Goal: Task Accomplishment & Management: Manage account settings

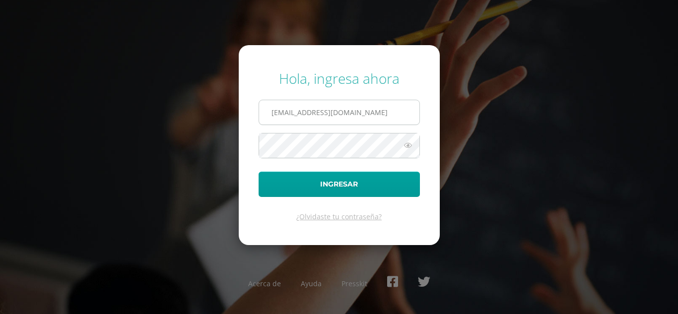
click at [382, 111] on input "nattalyfranco@insarycristovive.edu.gt" at bounding box center [339, 112] width 160 height 24
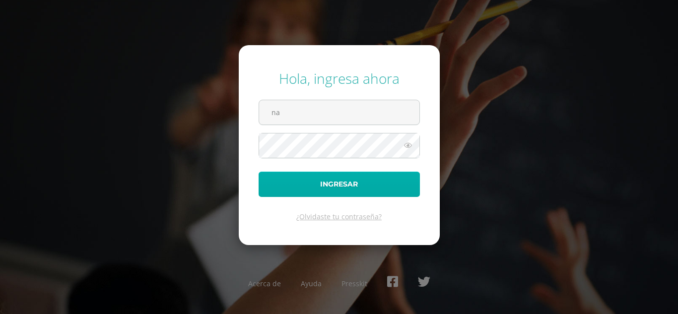
type input "n"
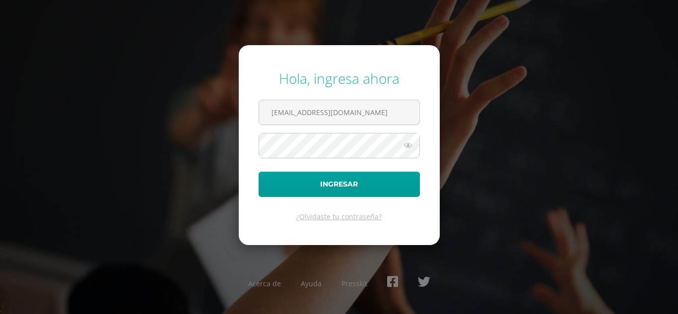
type input "[EMAIL_ADDRESS][DOMAIN_NAME]"
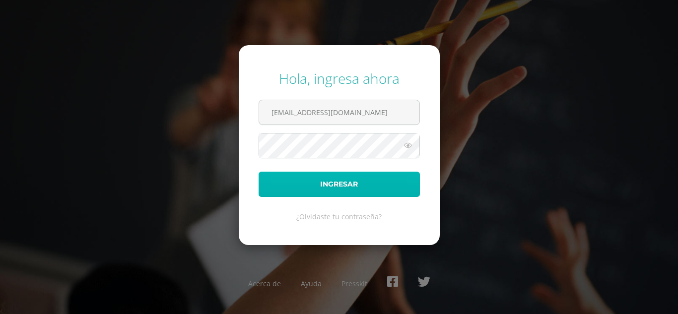
click at [290, 178] on button "Ingresar" at bounding box center [339, 184] width 161 height 25
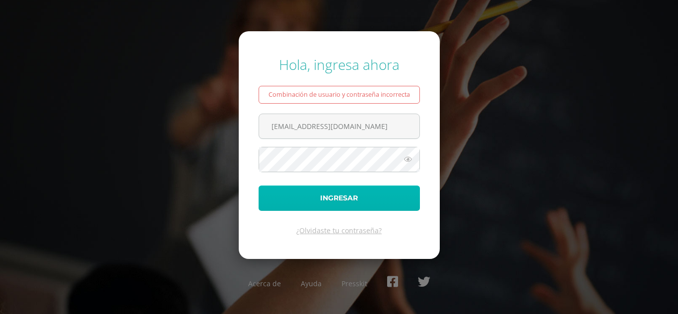
click at [291, 192] on button "Ingresar" at bounding box center [339, 198] width 161 height 25
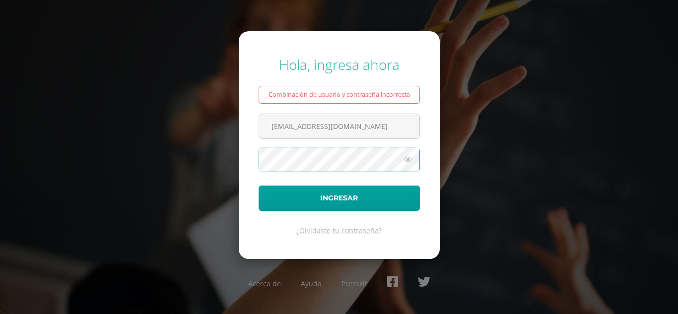
click at [407, 158] on icon at bounding box center [408, 159] width 13 height 12
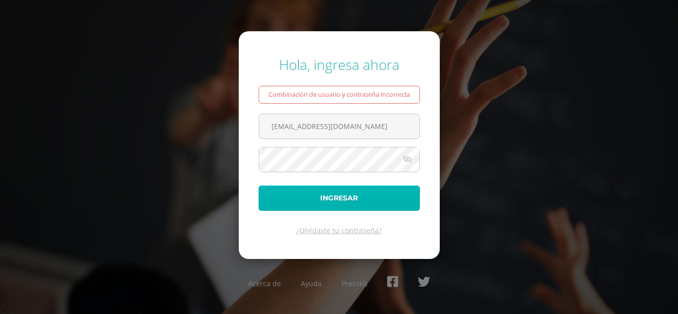
click at [275, 201] on button "Ingresar" at bounding box center [339, 198] width 161 height 25
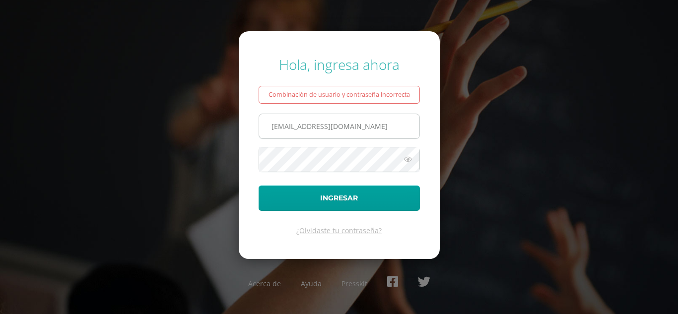
click at [273, 125] on input "jramon@insaricristovive.edu.gt" at bounding box center [339, 126] width 160 height 24
click at [317, 125] on input "jramon@insaricristovive.edu.gt" at bounding box center [339, 126] width 160 height 24
type input "[EMAIL_ADDRESS][DOMAIN_NAME]"
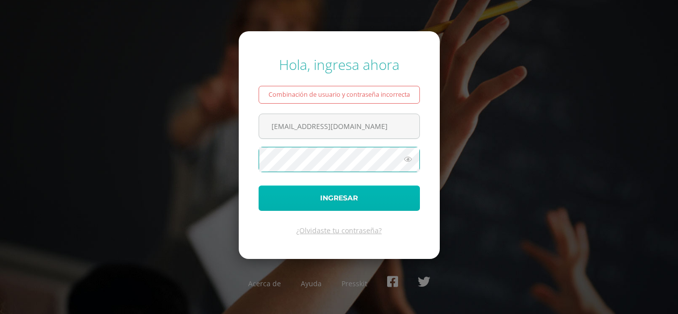
click at [282, 195] on button "Ingresar" at bounding box center [339, 198] width 161 height 25
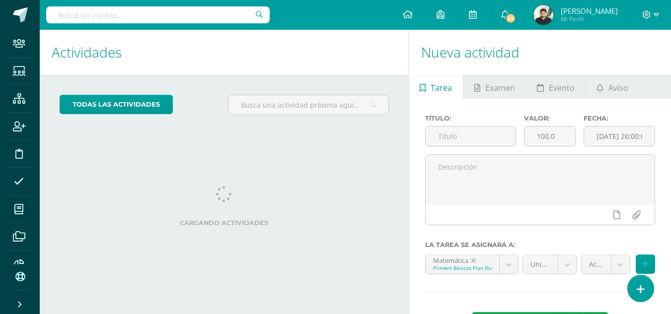
click at [142, 14] on input "text" at bounding box center [157, 14] width 223 height 17
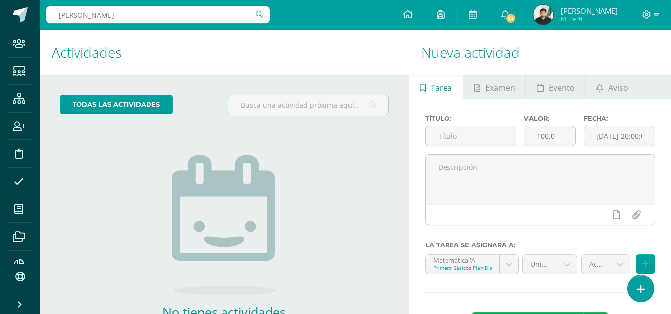
click at [131, 17] on input "pamela" at bounding box center [157, 14] width 223 height 17
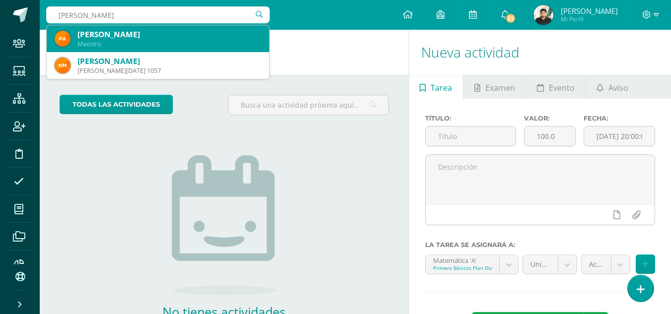
type input "pamela nattaly"
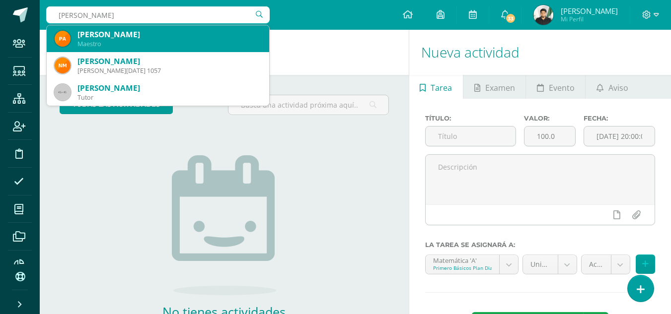
click at [119, 30] on div "Pamela Nattaly Franco Osorio" at bounding box center [169, 34] width 184 height 10
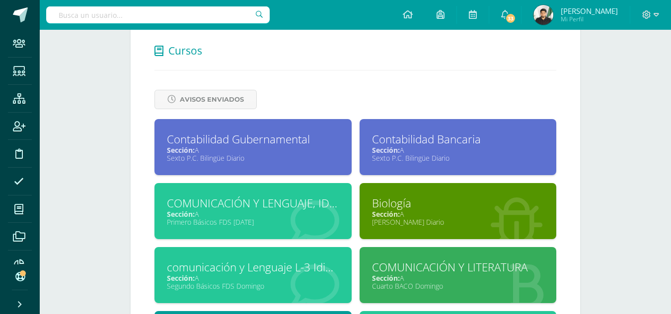
scroll to position [497, 0]
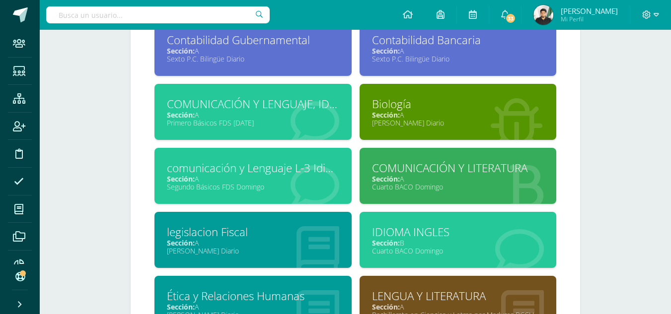
click at [227, 226] on div "legislacion Fiscal" at bounding box center [253, 231] width 172 height 15
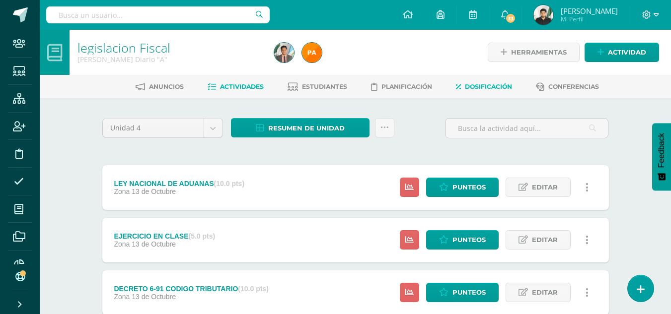
click at [475, 81] on link "Dosificación" at bounding box center [484, 87] width 56 height 16
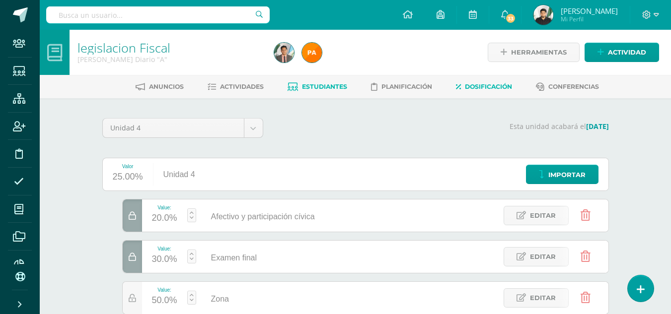
click at [314, 86] on span "Estudiantes" at bounding box center [324, 86] width 45 height 7
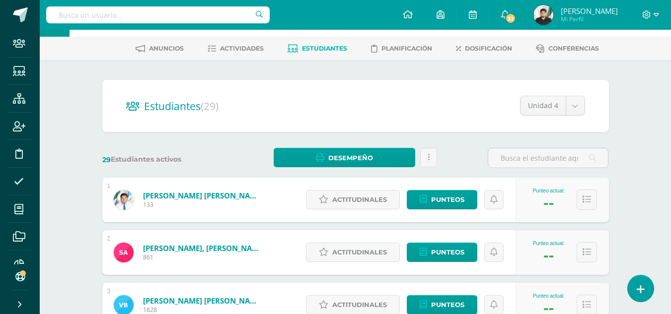
scroll to position [50, 0]
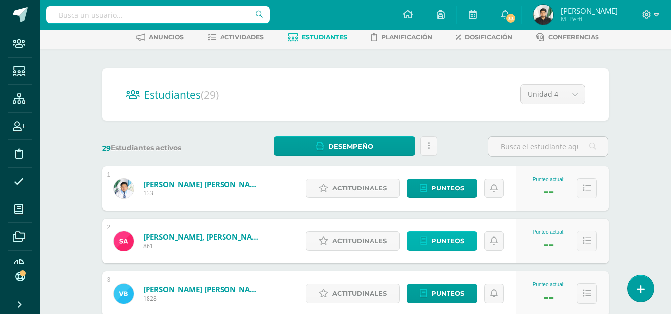
click at [438, 237] on span "Punteos" at bounding box center [447, 241] width 33 height 18
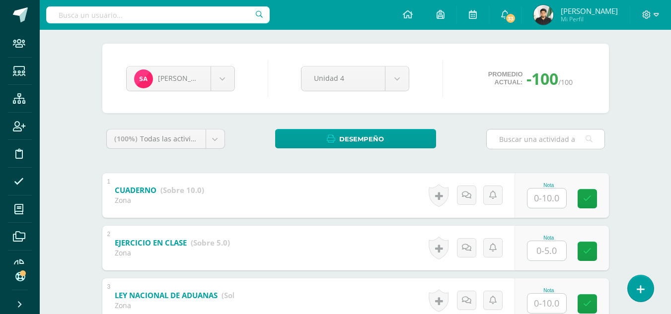
scroll to position [99, 0]
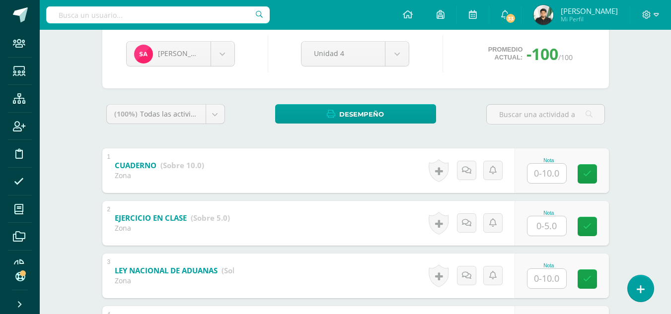
click at [536, 176] on input "text" at bounding box center [546, 173] width 39 height 19
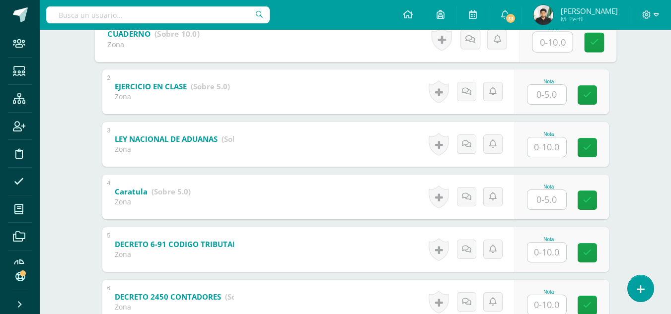
scroll to position [248, 0]
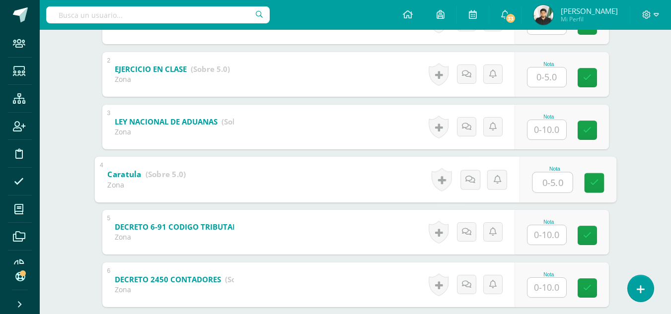
click at [547, 184] on input "text" at bounding box center [552, 182] width 40 height 20
type input "5"
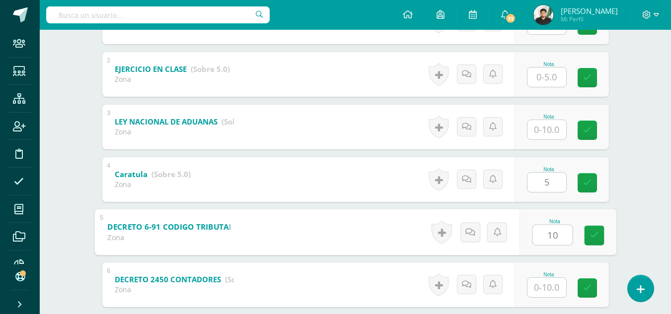
type input "10"
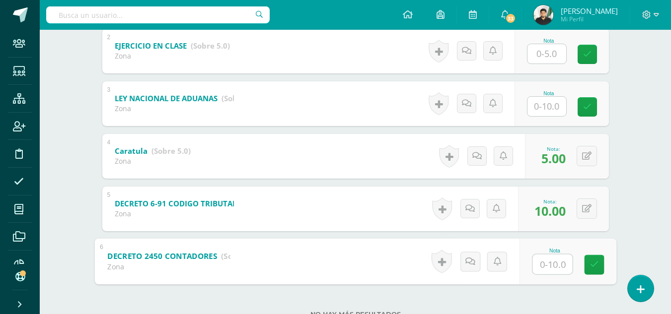
scroll to position [307, 0]
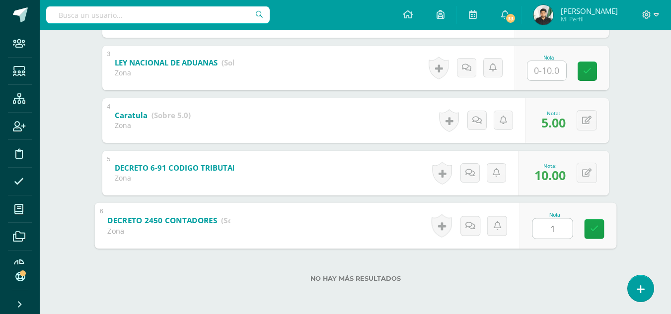
type input "10"
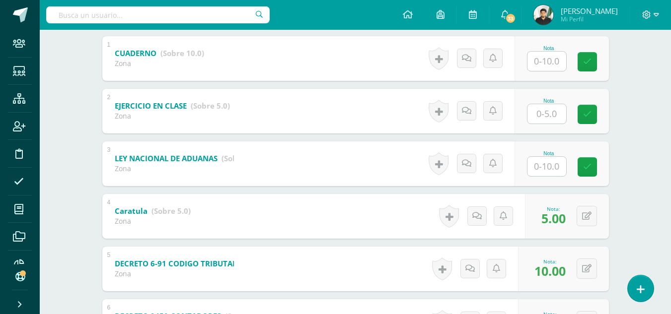
scroll to position [158, 0]
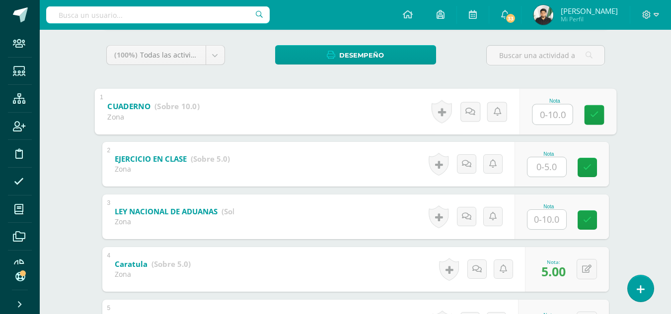
click at [550, 112] on input "text" at bounding box center [552, 114] width 40 height 20
type input "10"
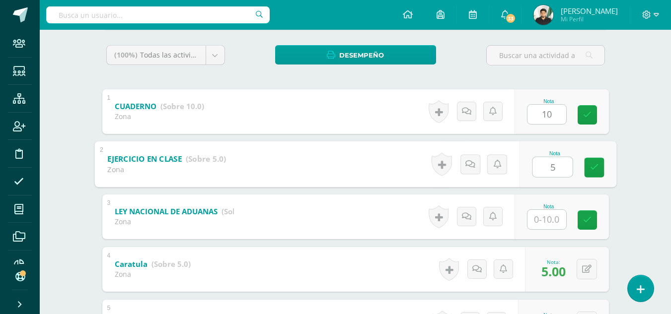
type input "5"
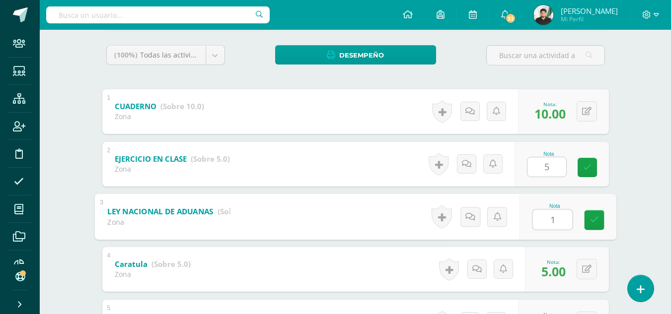
type input "10"
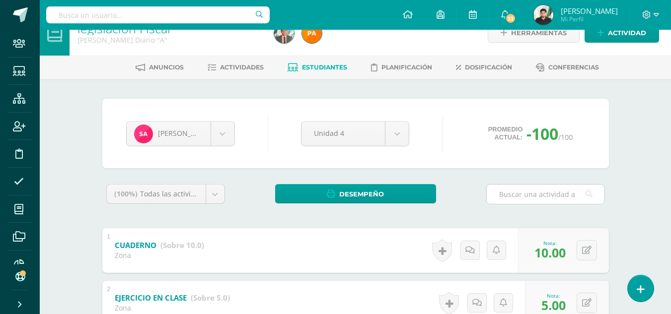
scroll to position [9, 0]
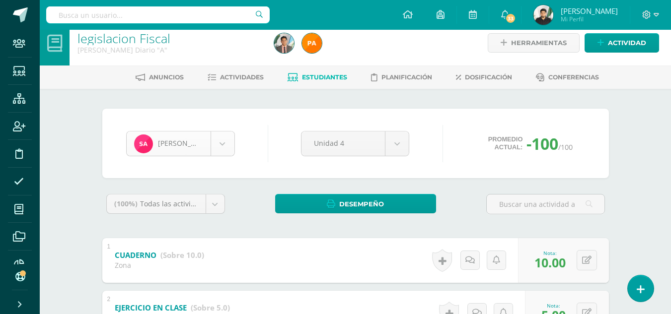
click at [224, 148] on body "Staff Estudiantes Estructura Inscripción Disciplina Asistencia Mis cursos Archi…" at bounding box center [335, 302] width 671 height 622
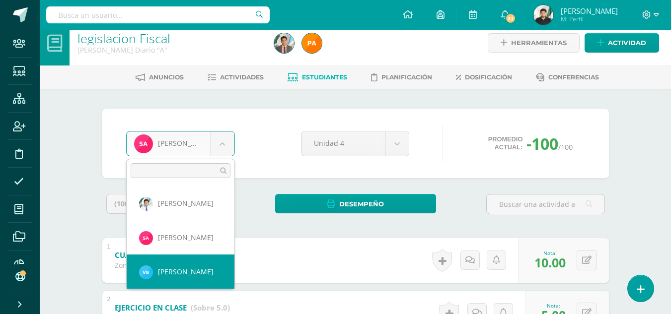
select select "9176"
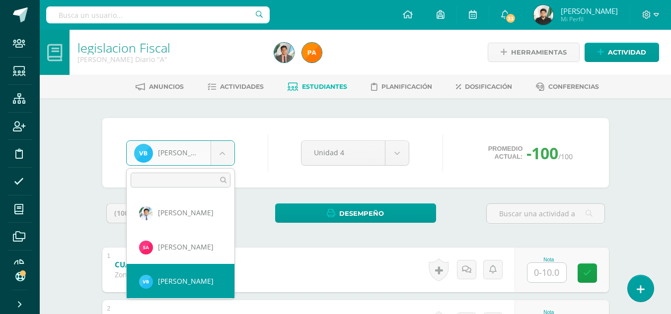
click at [225, 153] on body "Staff Estudiantes Estructura Inscripción Disciplina Asistencia Mis cursos Archi…" at bounding box center [335, 311] width 671 height 622
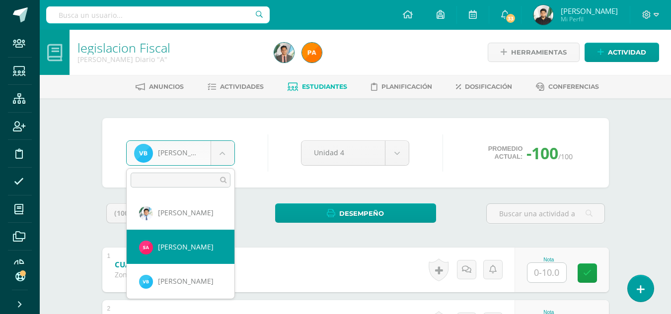
select select "8156"
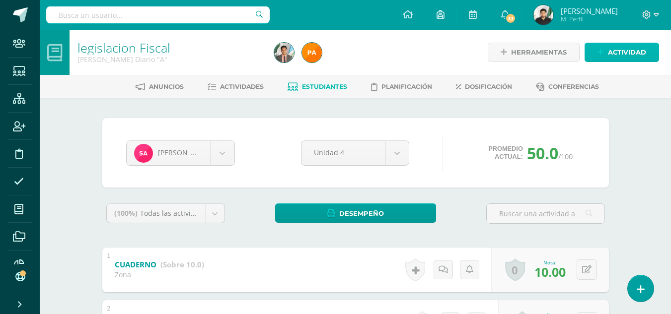
click at [605, 48] on link "Actividad" at bounding box center [621, 52] width 74 height 19
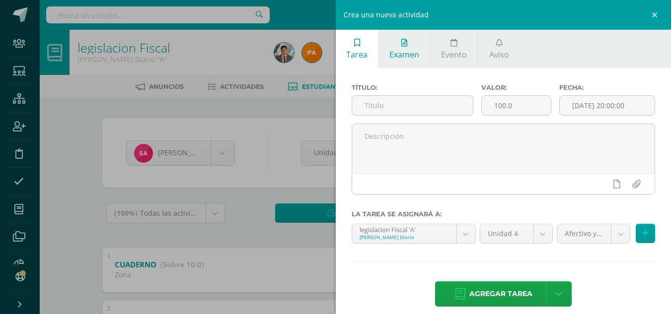
click at [402, 50] on span "Examen" at bounding box center [404, 54] width 30 height 11
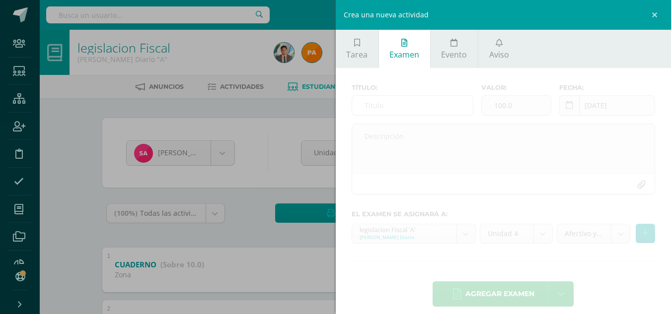
scroll to position [10, 0]
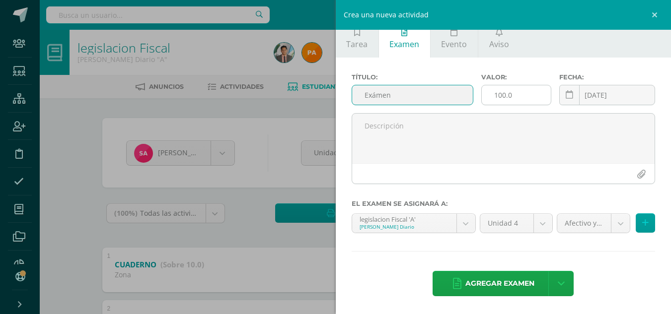
type input "Exámen"
click at [497, 96] on input "100.0" at bounding box center [516, 94] width 69 height 19
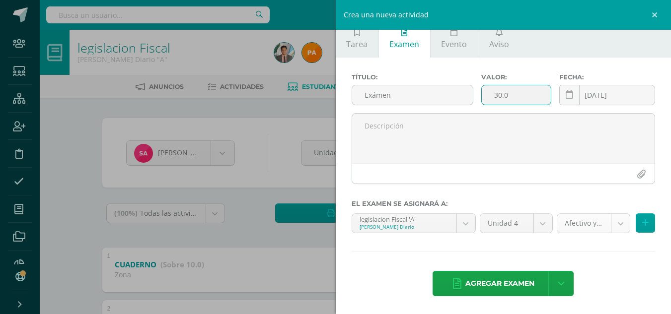
type input "30.0"
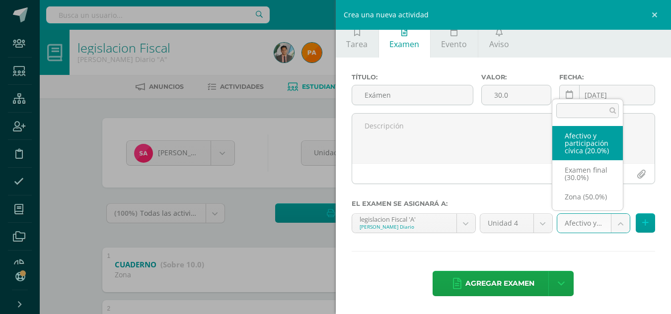
click at [610, 228] on body "Staff Estudiantes Estructura Inscripción Disciplina Asistencia Mis cursos Archi…" at bounding box center [335, 311] width 671 height 622
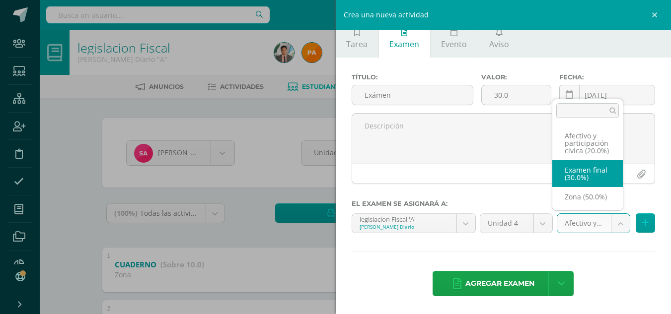
select select "85698"
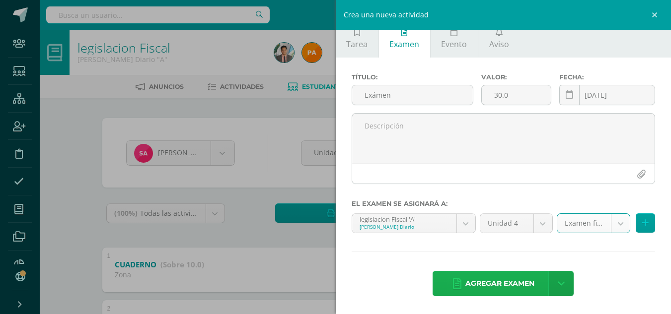
click at [465, 281] on span "Agregar examen" at bounding box center [499, 284] width 69 height 24
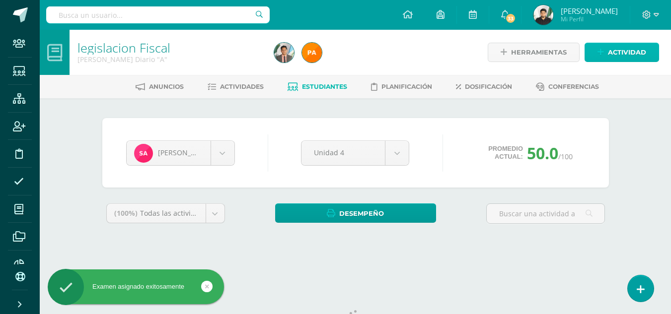
click at [594, 53] on link "Actividad" at bounding box center [621, 52] width 74 height 19
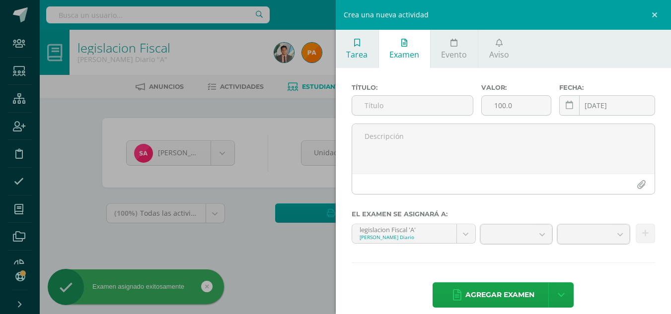
click at [362, 56] on span "Tarea" at bounding box center [356, 54] width 21 height 11
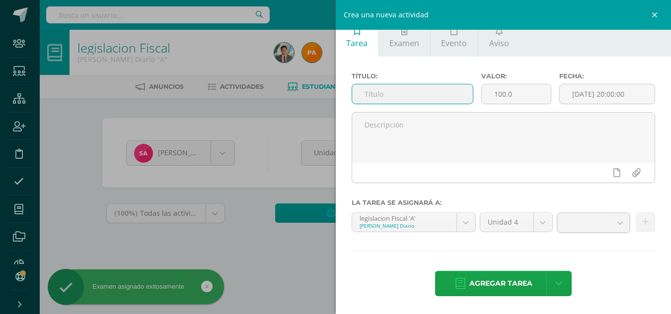
scroll to position [10, 0]
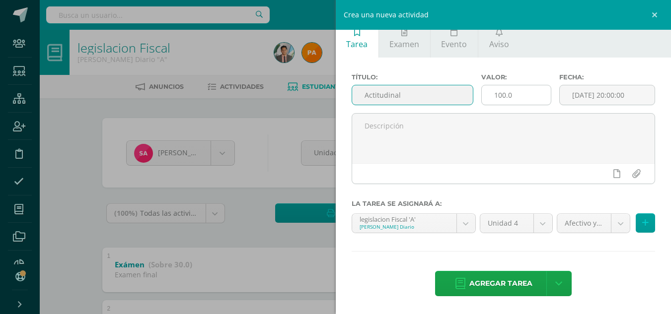
type input "Actitudinal"
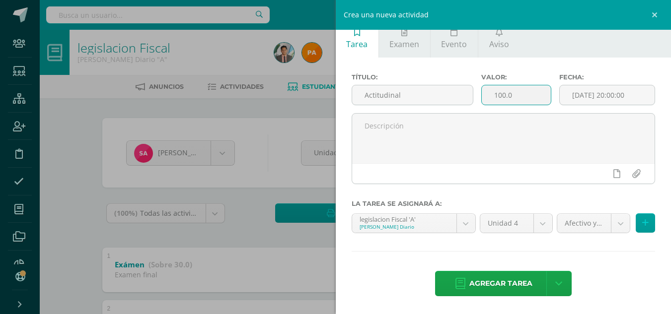
drag, startPoint x: 496, startPoint y: 93, endPoint x: 507, endPoint y: 98, distance: 12.9
click at [496, 93] on input "100.0" at bounding box center [516, 94] width 69 height 19
type input "20.0"
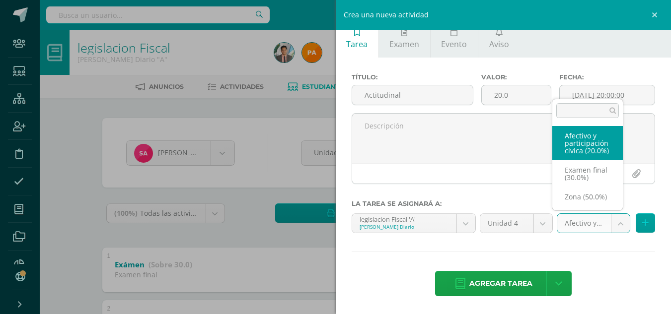
select select "85697"
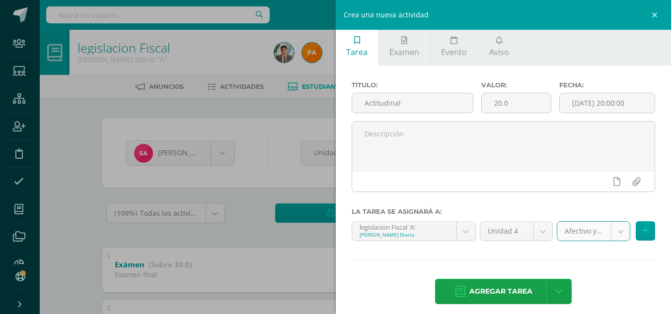
scroll to position [0, 0]
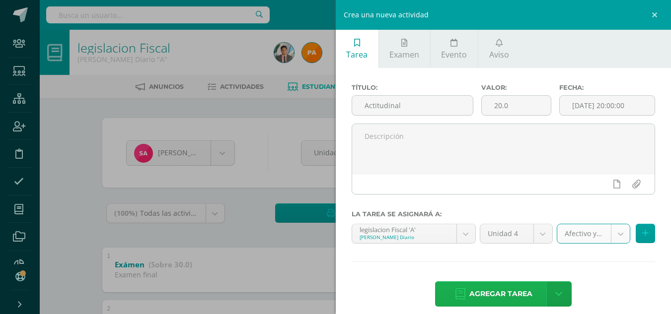
click at [485, 291] on span "Agregar tarea" at bounding box center [500, 294] width 63 height 24
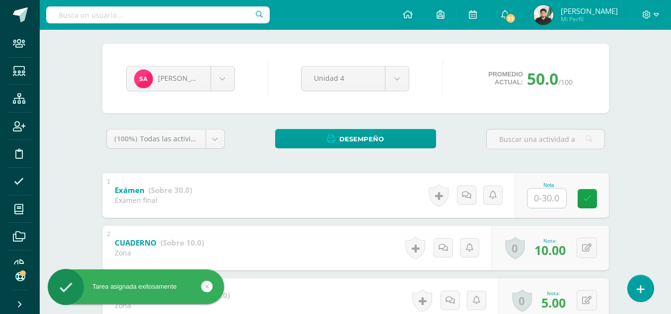
scroll to position [149, 0]
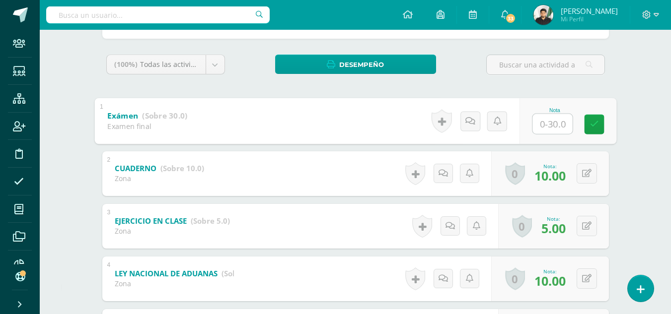
click at [546, 123] on input "text" at bounding box center [552, 124] width 40 height 20
type input "23"
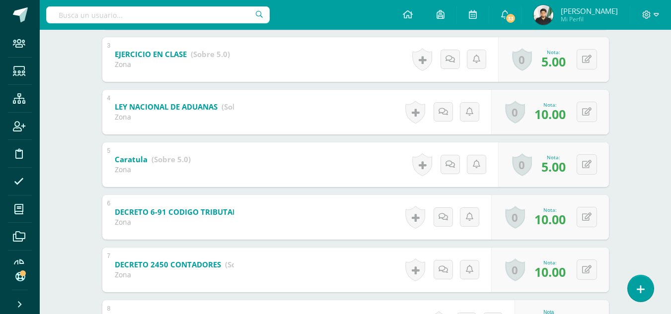
scroll to position [397, 0]
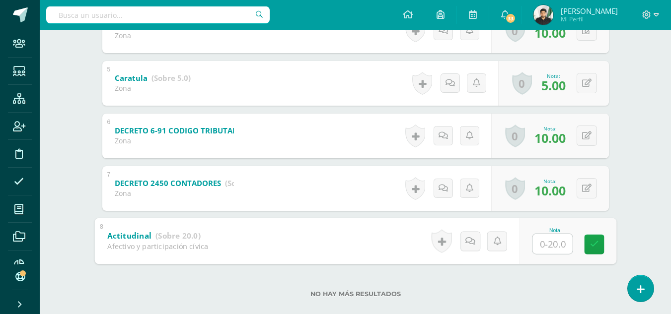
click at [547, 245] on input "text" at bounding box center [552, 244] width 40 height 20
type input "20"
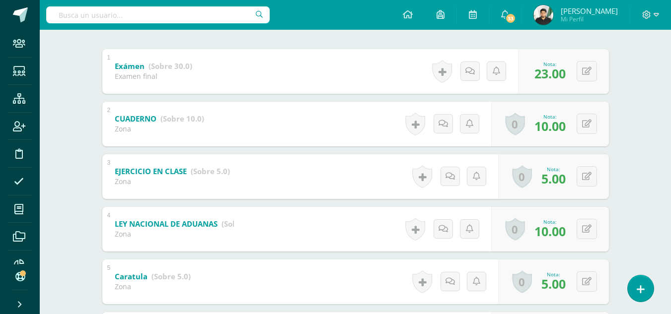
scroll to position [99, 0]
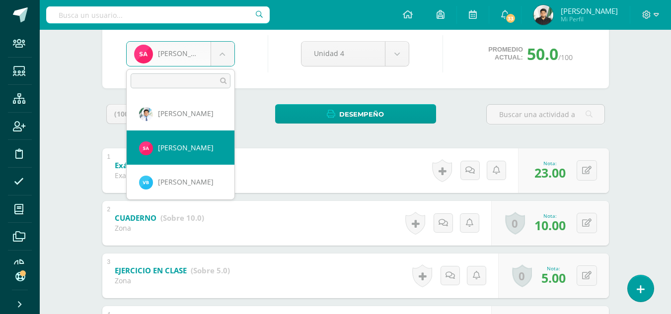
click at [225, 58] on body "Tarea asignada exitosamente Staff Estudiantes Estructura Inscripción Disciplina…" at bounding box center [335, 264] width 671 height 727
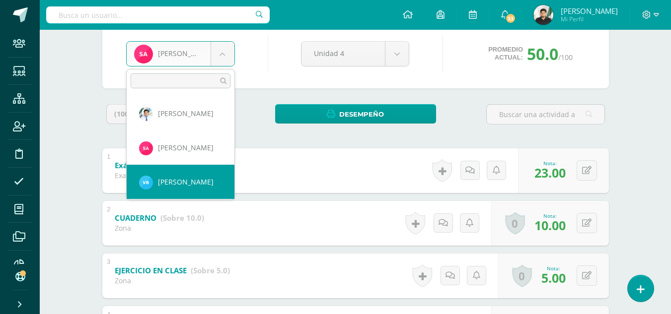
select select "9176"
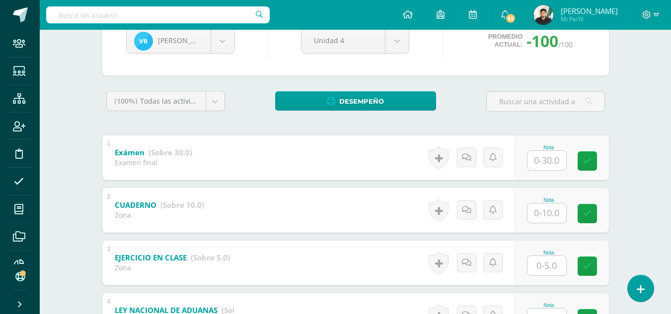
scroll to position [190, 0]
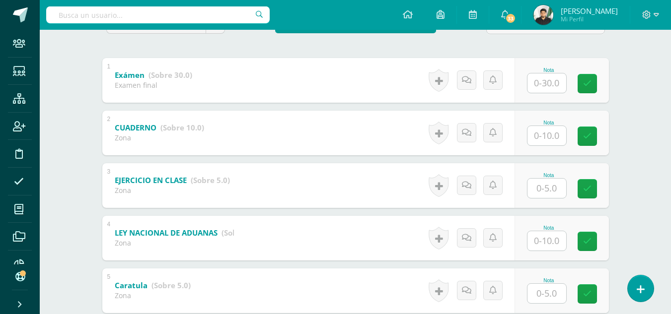
click at [551, 137] on input "text" at bounding box center [546, 135] width 39 height 19
click at [544, 81] on input "text" at bounding box center [546, 82] width 39 height 19
type input "18"
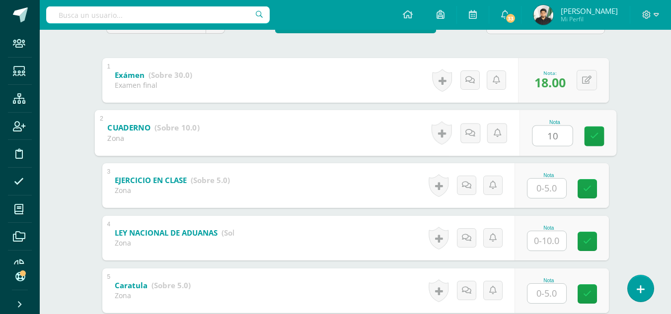
type input "10"
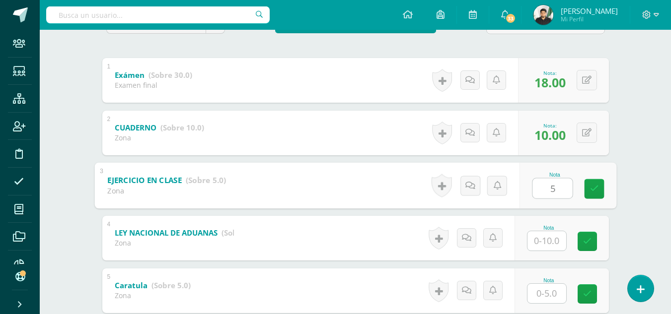
type input "5"
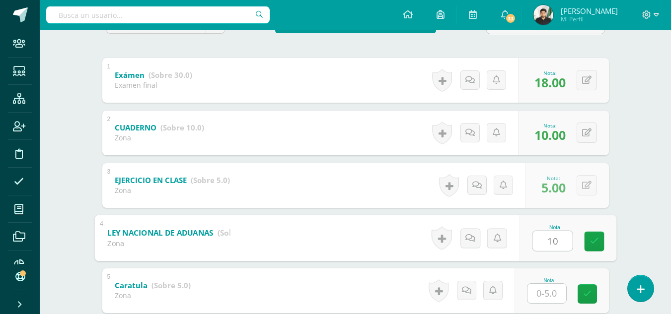
type input "10"
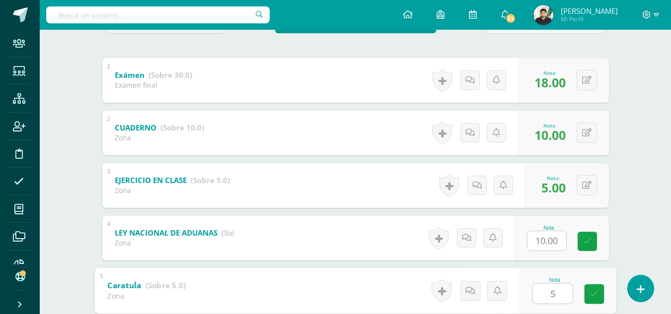
type input "5"
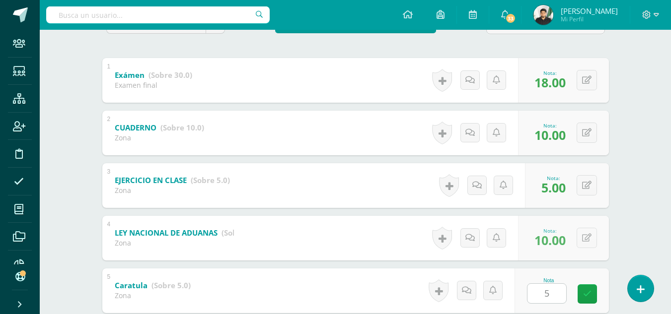
scroll to position [379, 0]
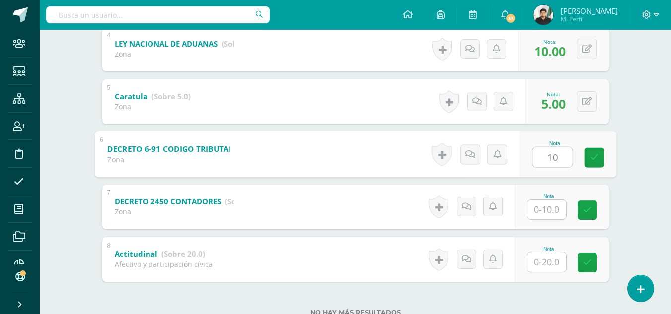
type input "10"
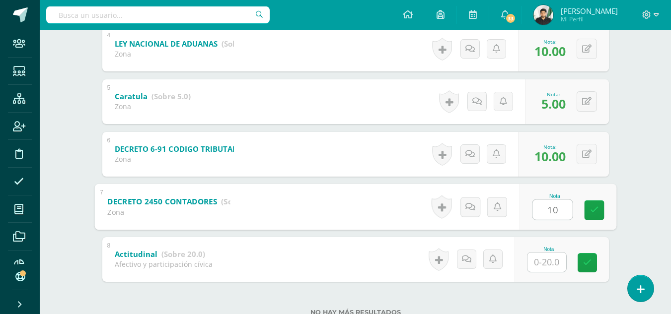
type input "10"
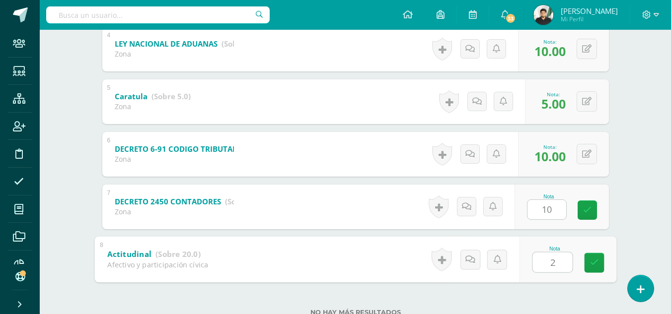
type input "20"
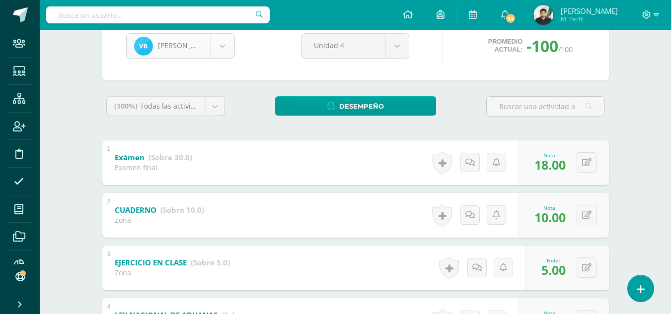
scroll to position [31, 0]
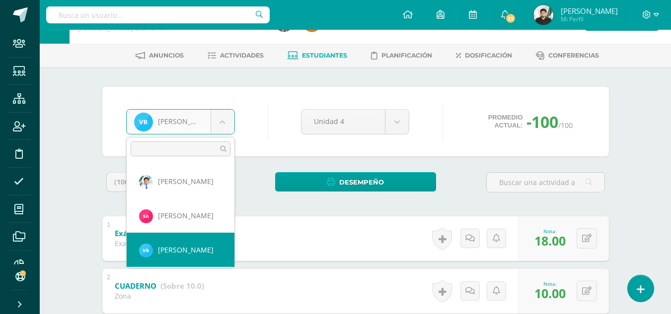
scroll to position [34, 0]
select select "8143"
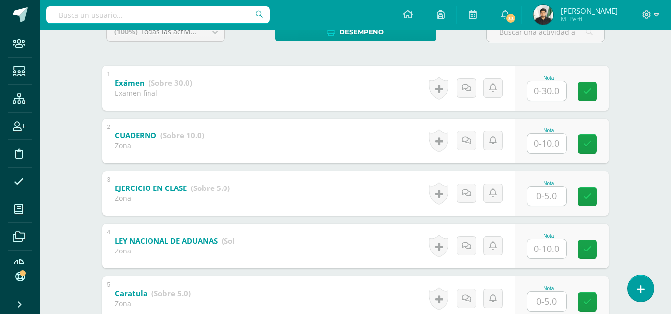
scroll to position [164, 0]
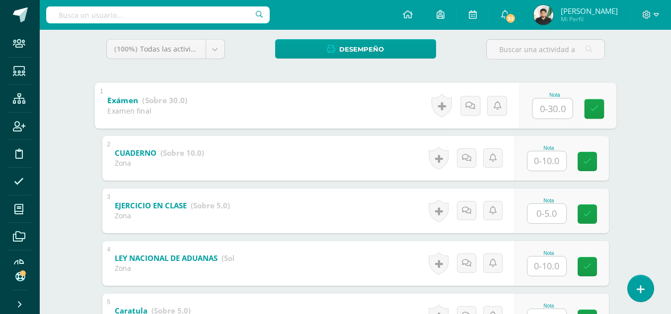
click at [545, 109] on input "text" at bounding box center [552, 108] width 40 height 20
type input "18"
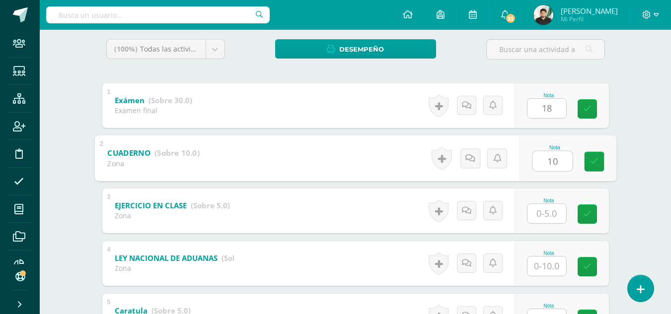
type input "10"
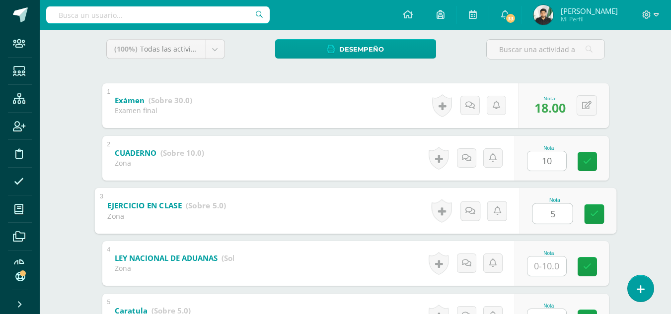
type input "5"
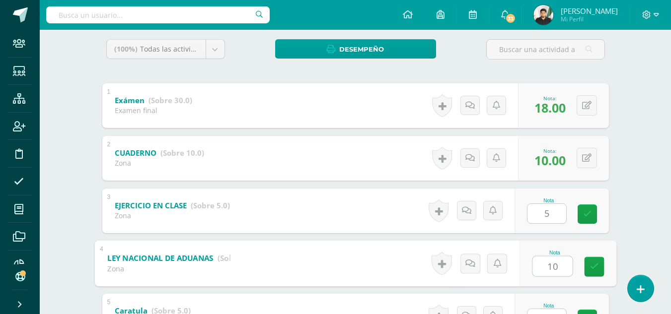
type input "10"
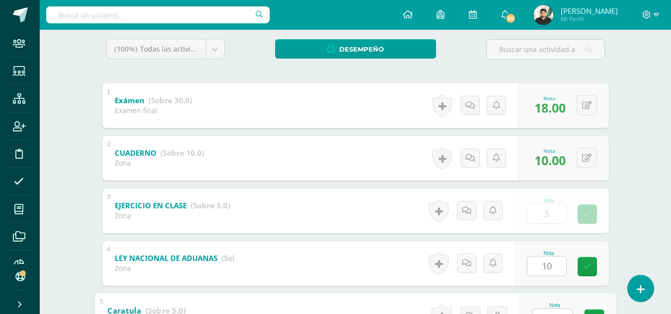
scroll to position [179, 0]
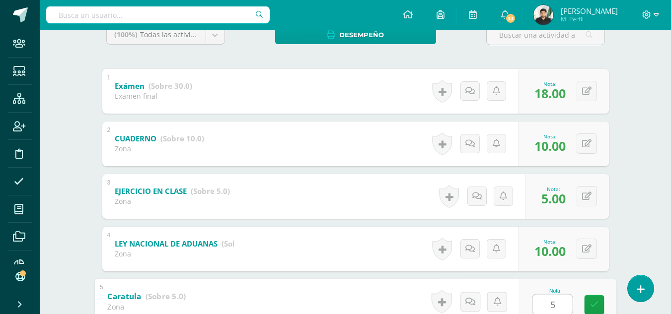
type input "5"
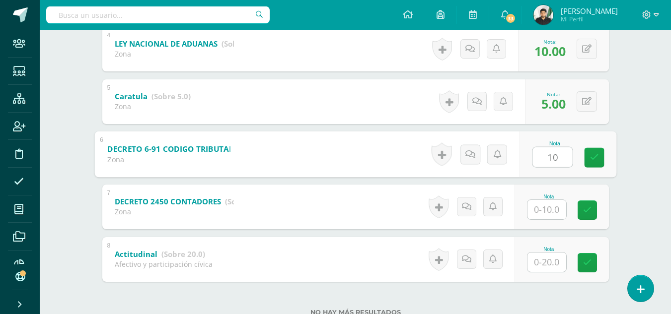
type input "10"
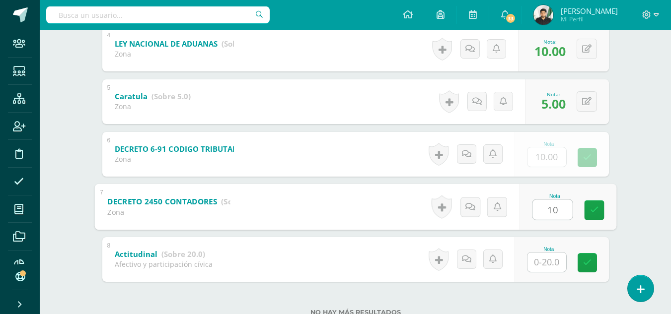
type input "10"
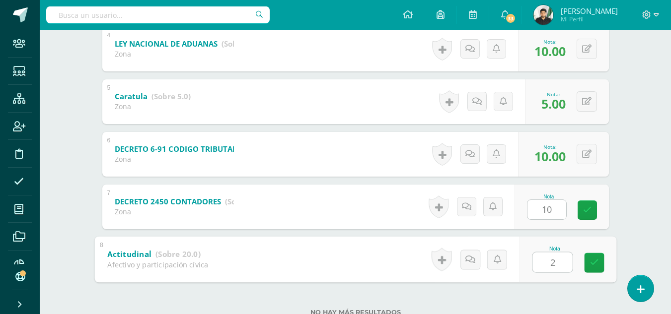
type input "20"
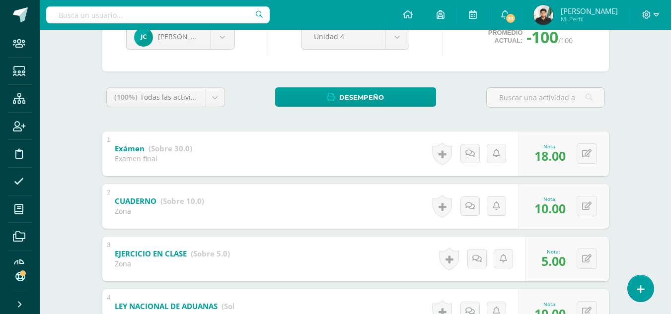
scroll to position [31, 0]
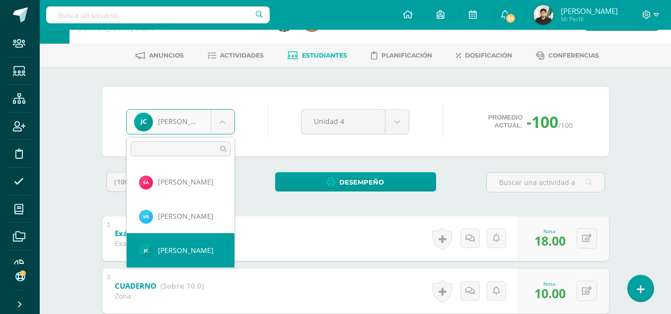
scroll to position [68, 0]
select select "8151"
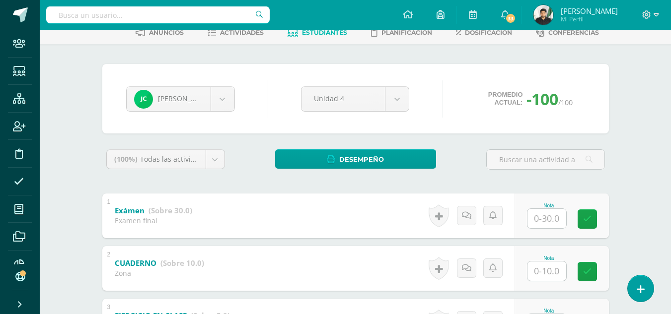
scroll to position [99, 0]
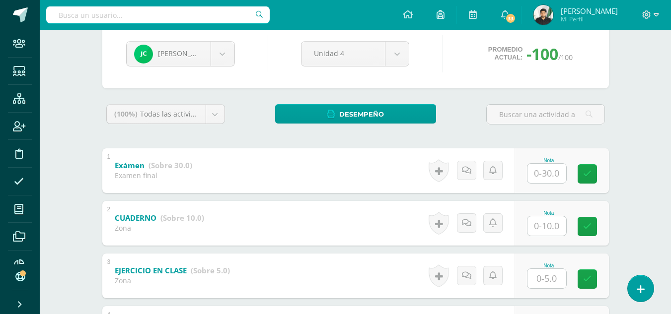
click at [552, 175] on input "text" at bounding box center [546, 173] width 39 height 19
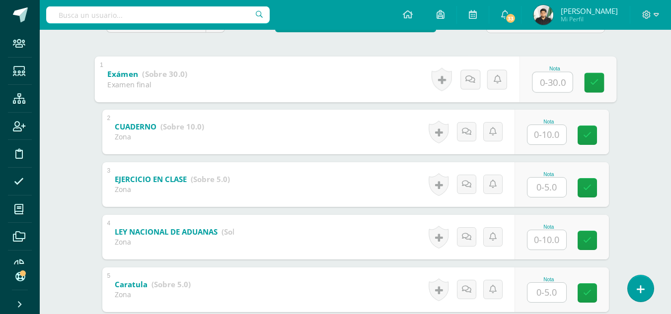
scroll to position [199, 0]
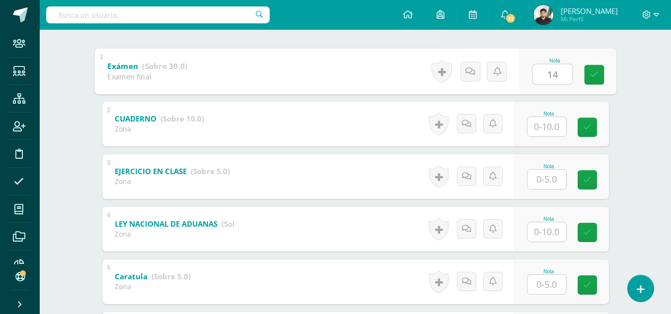
type input "14"
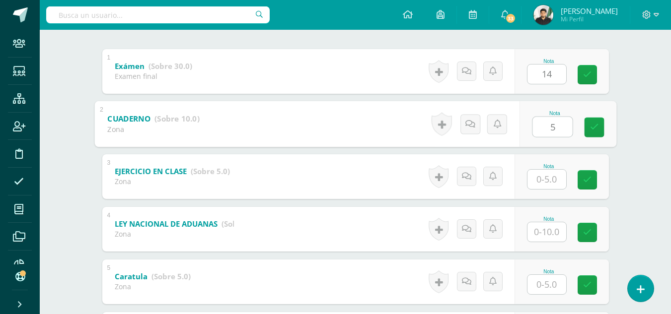
type input "5"
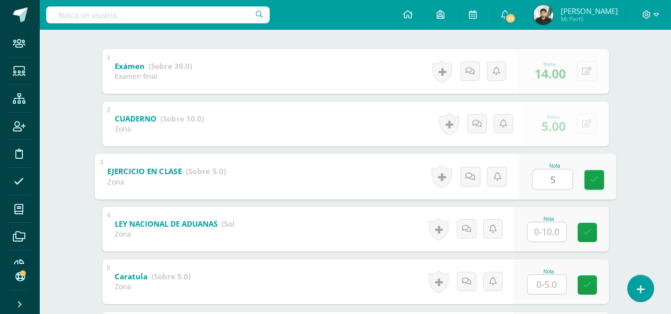
type input "5"
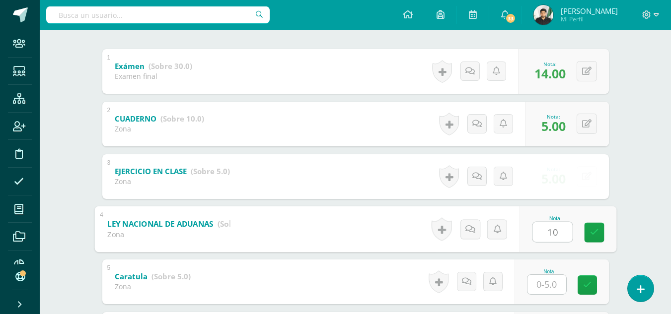
type input "10"
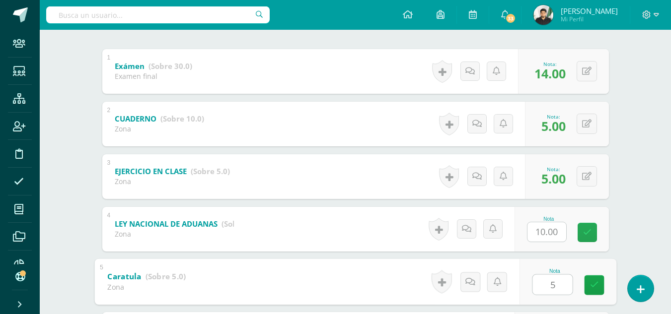
type input "5"
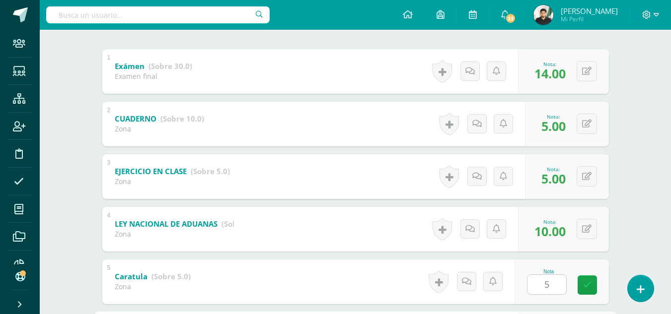
scroll to position [379, 0]
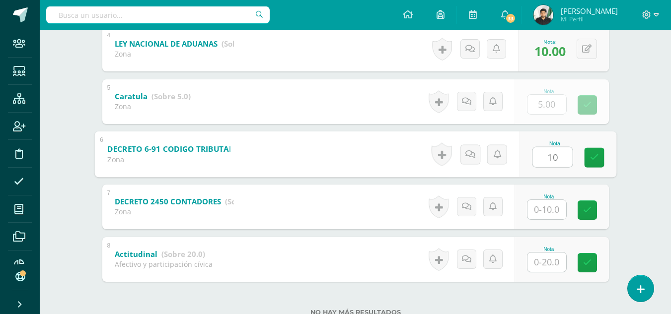
type input "10"
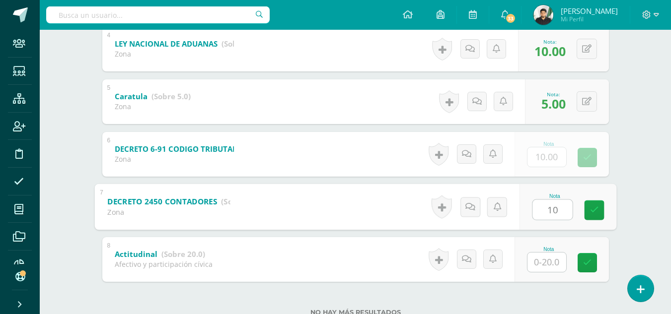
type input "10"
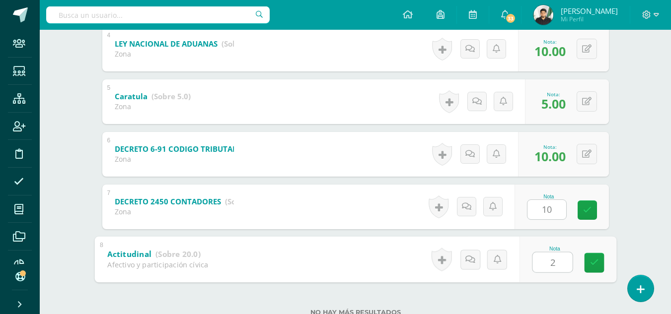
type input "20"
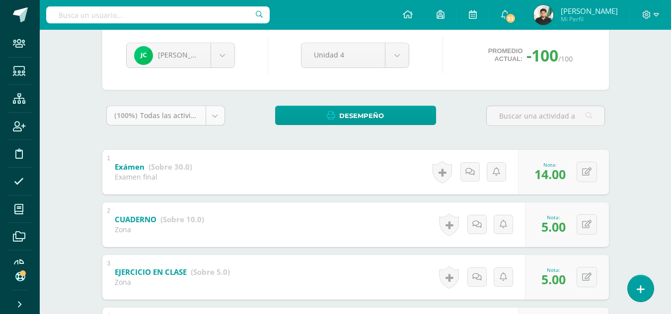
scroll to position [31, 0]
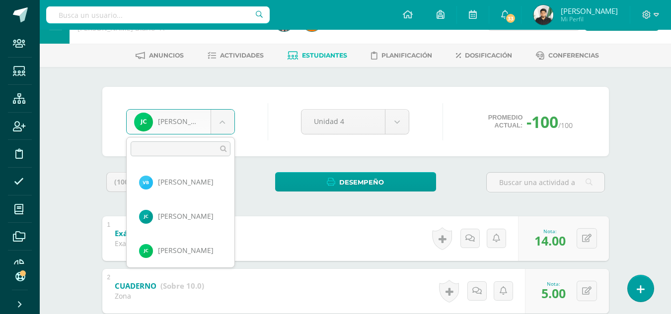
scroll to position [102, 0]
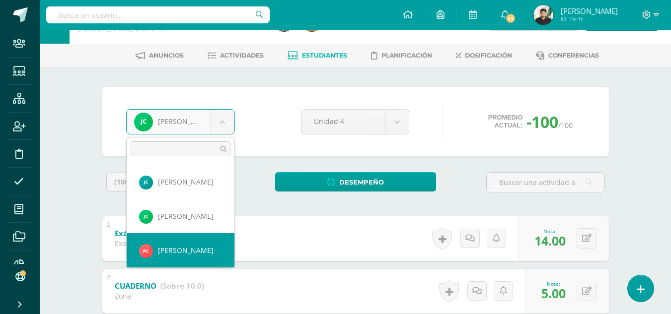
select select "8152"
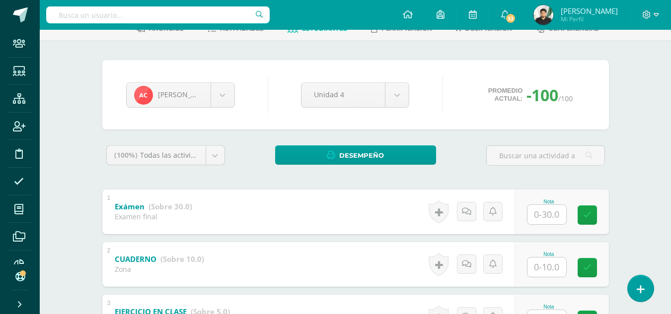
scroll to position [99, 0]
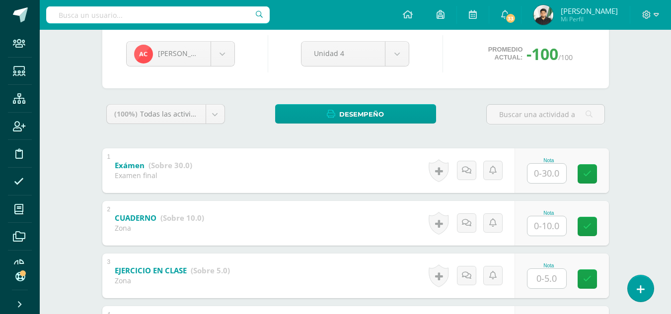
click at [536, 174] on input "text" at bounding box center [546, 173] width 39 height 19
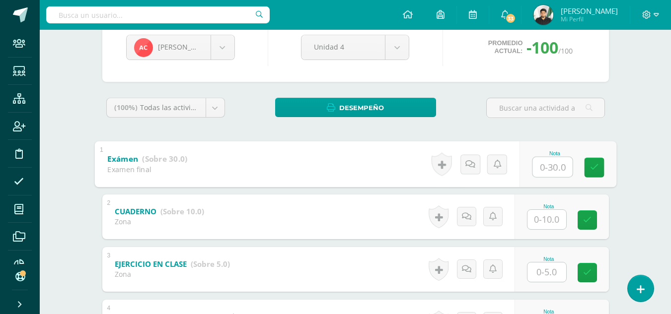
scroll to position [149, 0]
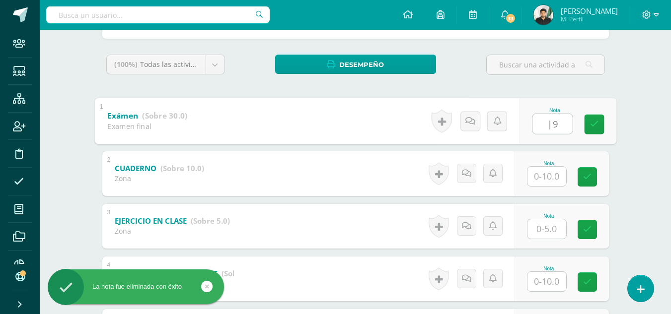
type input "|"
type input "19"
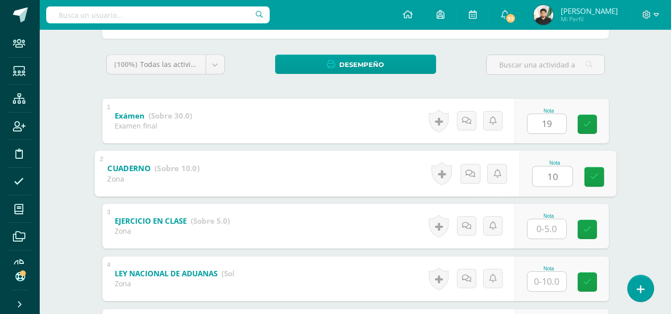
type input "10"
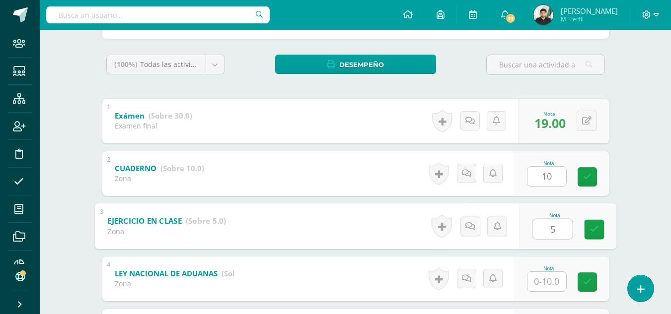
type input "5"
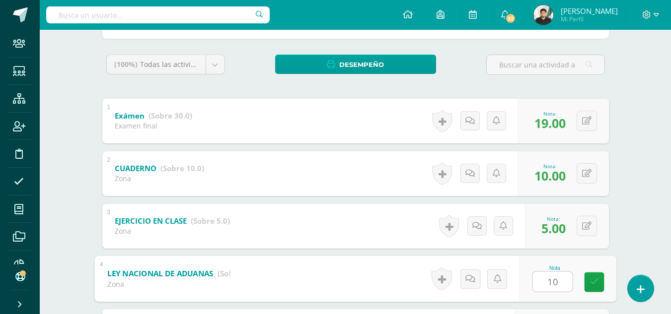
type input "10"
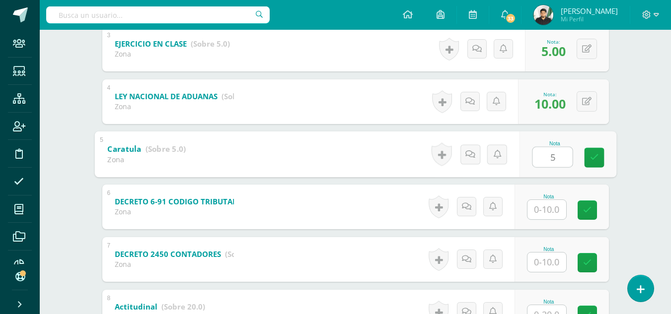
type input "5"
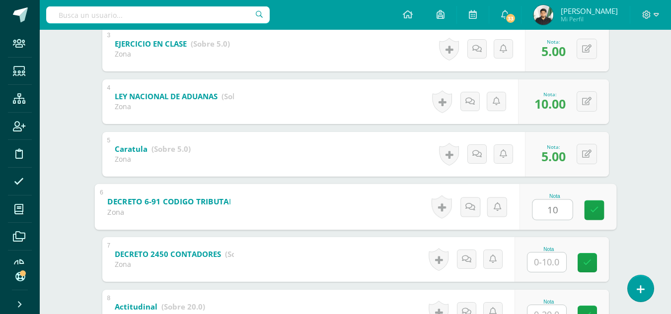
type input "10"
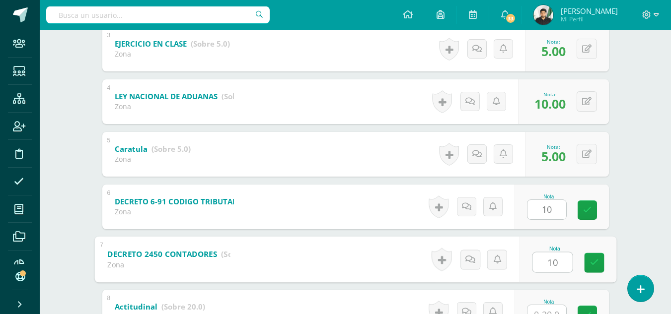
type input "10"
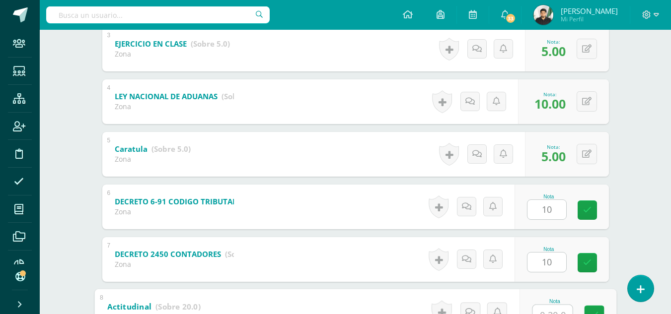
scroll to position [337, 0]
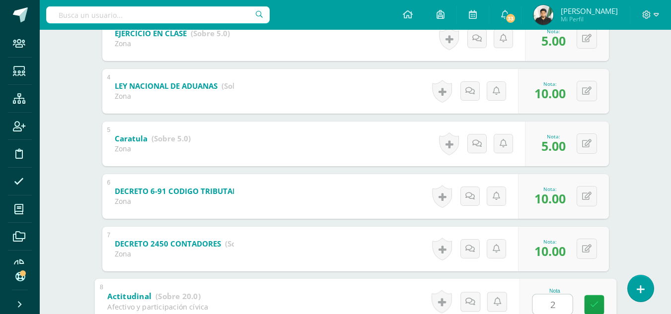
type input "20"
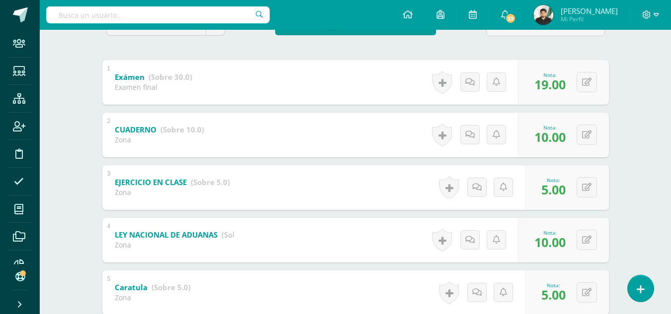
scroll to position [88, 0]
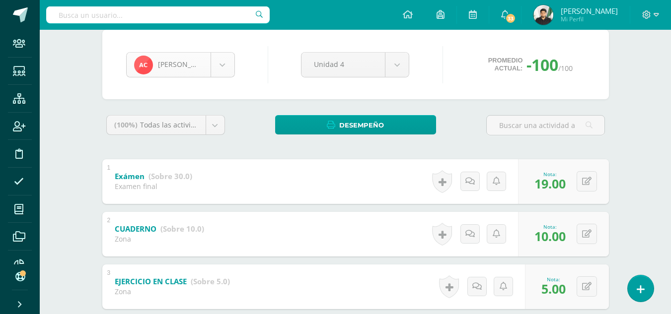
click at [224, 75] on body "La nota fue eliminada con éxito Staff Estudiantes Estructura Inscripción Discip…" at bounding box center [335, 275] width 671 height 727
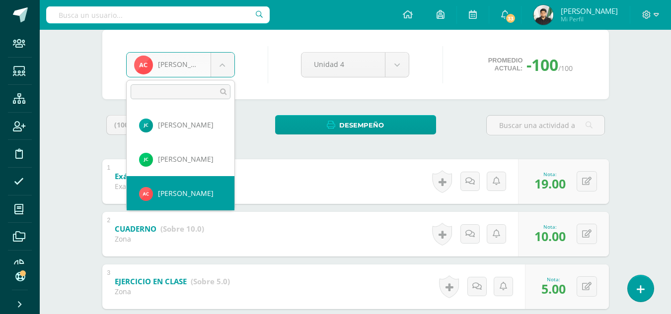
scroll to position [137, 0]
select select "8136"
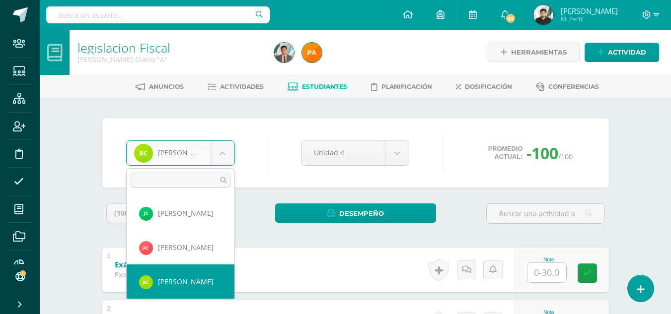
scroll to position [171, 0]
select select "8153"
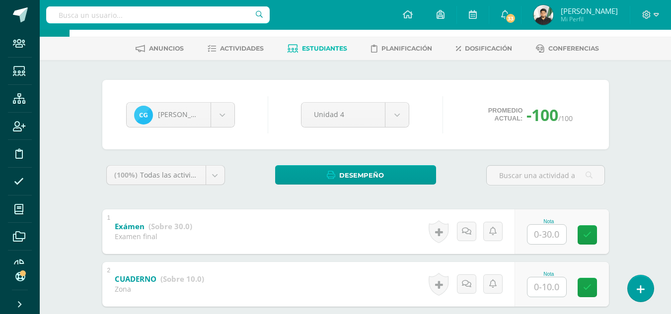
scroll to position [50, 0]
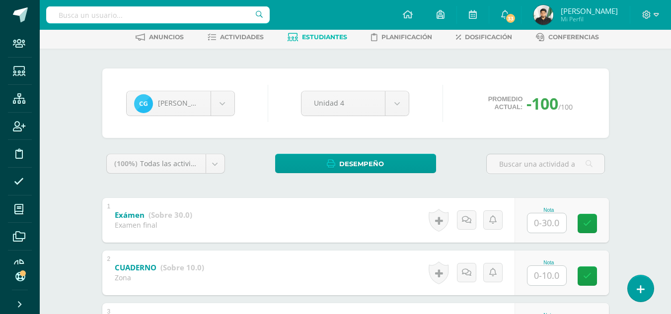
click at [543, 216] on input "text" at bounding box center [546, 223] width 39 height 19
type input "21"
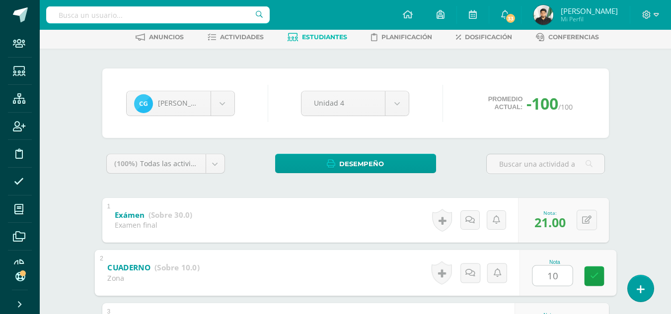
type input "10"
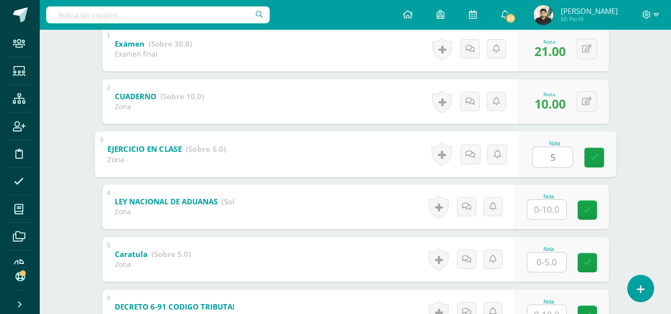
type input "5"
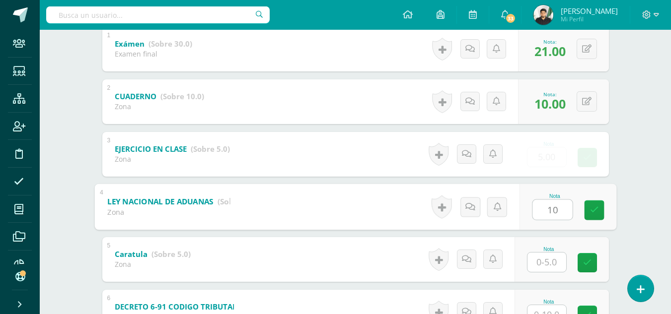
type input "10"
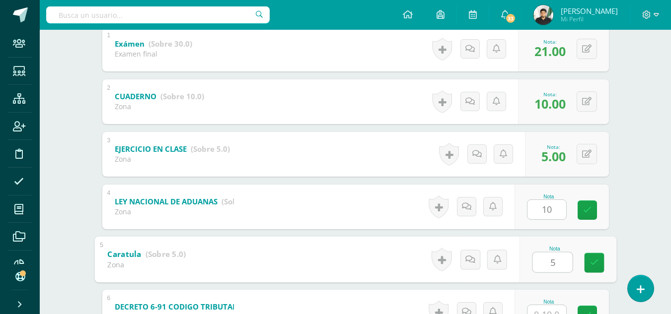
type input "5"
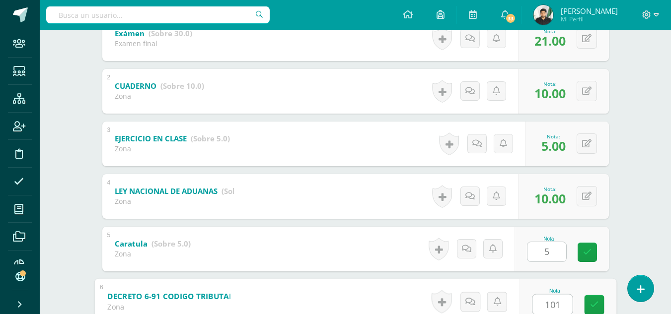
scroll to position [413, 0]
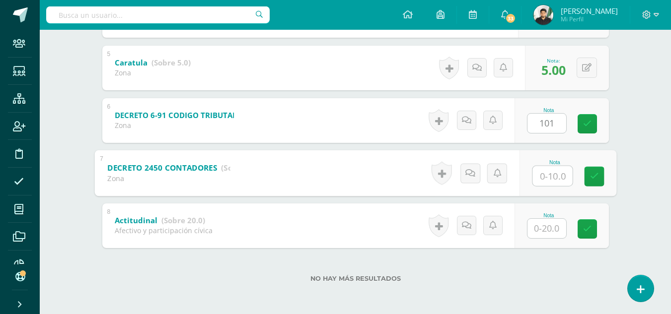
type input "0"
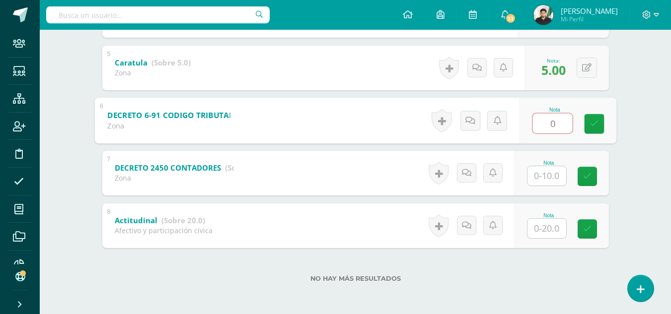
click at [559, 125] on input "0" at bounding box center [552, 123] width 40 height 20
type input "10"
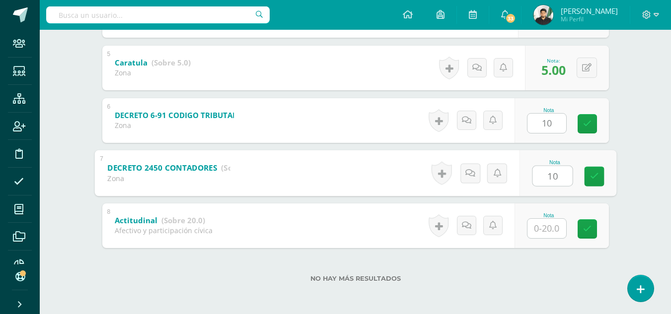
type input "10"
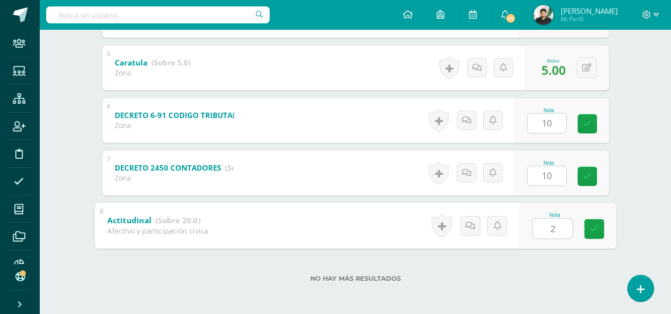
type input "20"
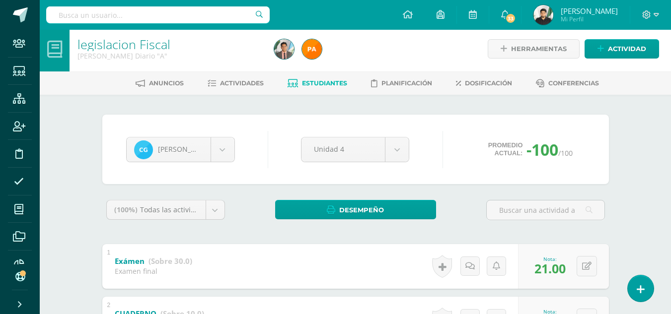
scroll to position [0, 0]
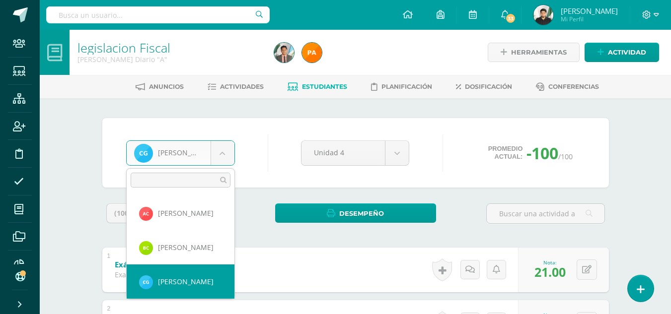
scroll to position [205, 0]
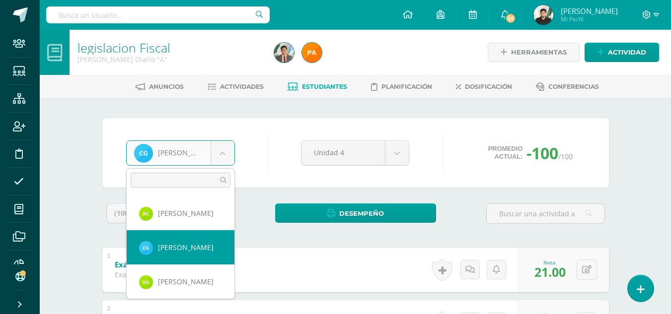
select select "8155"
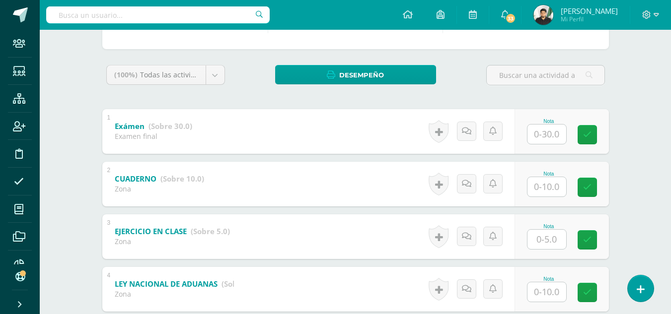
scroll to position [190, 0]
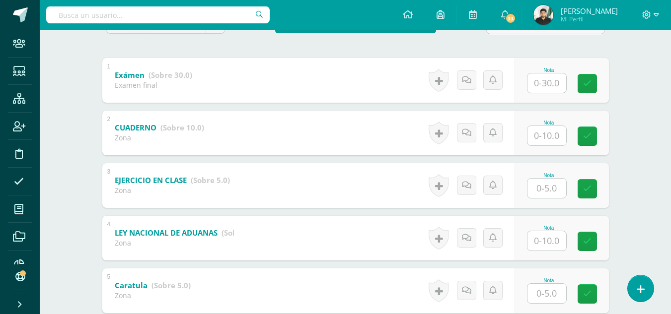
click at [548, 88] on input "text" at bounding box center [546, 82] width 39 height 19
type input "21"
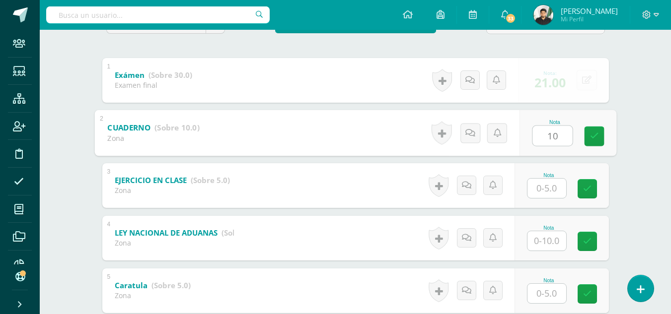
type input "10"
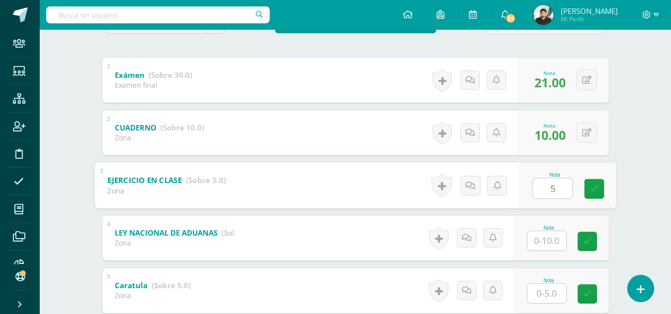
type input "5"
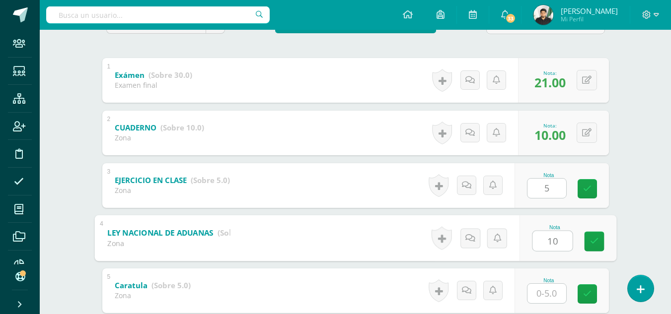
type input "10"
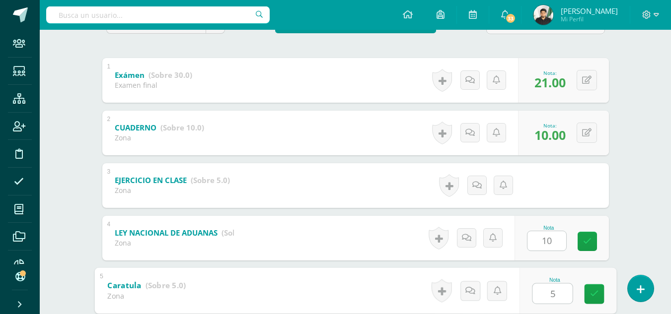
type input "5"
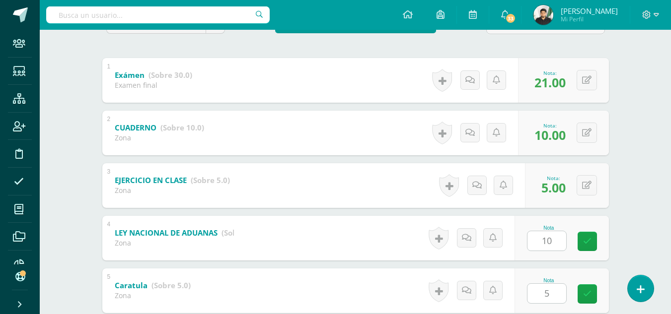
scroll to position [379, 0]
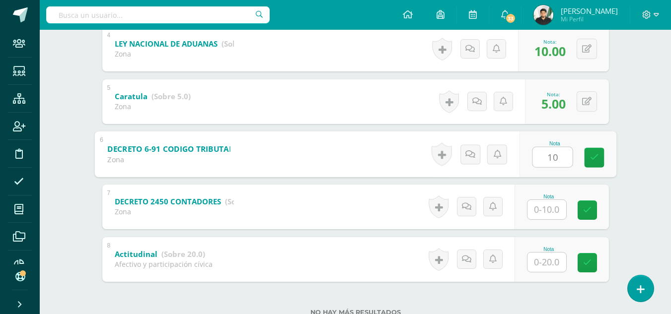
type input "10"
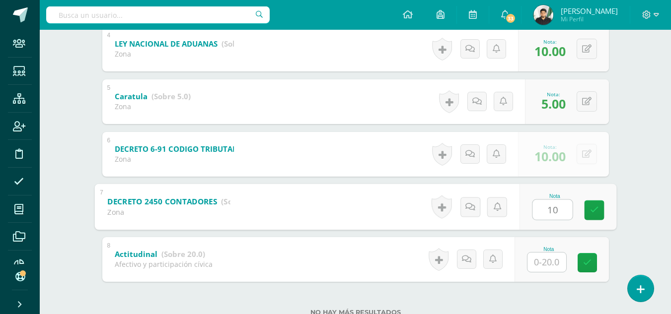
type input "10"
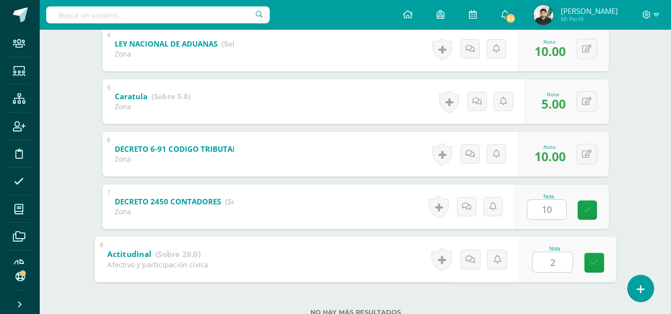
type input "20"
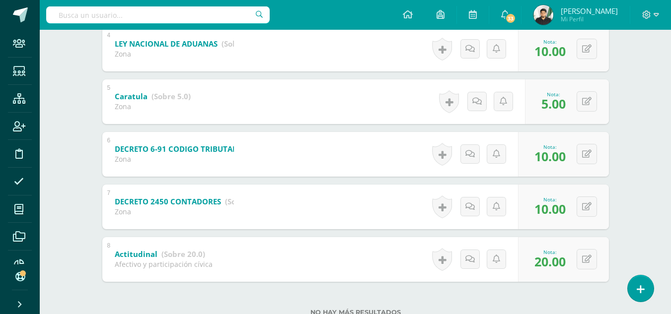
click at [640, 87] on div "legislacion Fiscal Quinto P.C. Bilingüe Diario "A" Herramientas Detalle de asis…" at bounding box center [355, -1] width 631 height 697
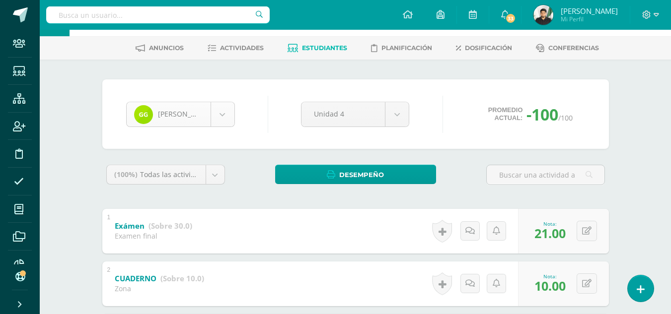
scroll to position [31, 0]
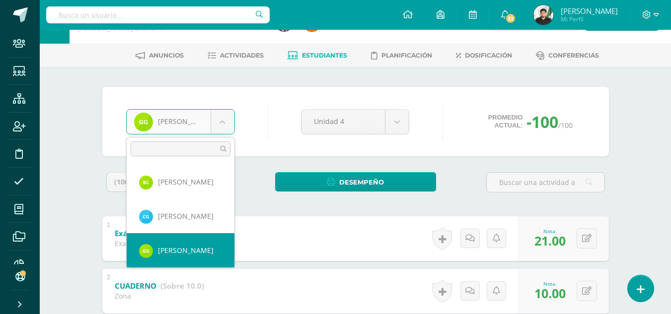
scroll to position [239, 0]
select select "8154"
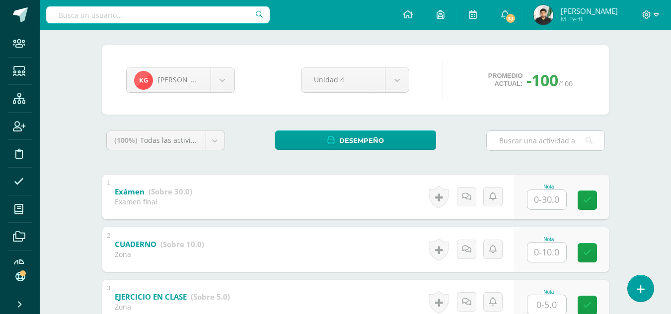
scroll to position [90, 0]
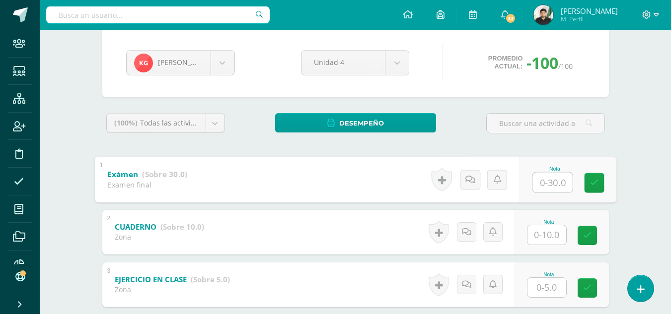
click at [538, 183] on input "text" at bounding box center [552, 182] width 40 height 20
type input "18"
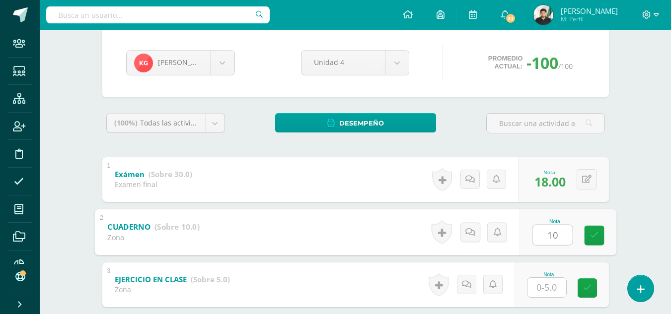
type input "10"
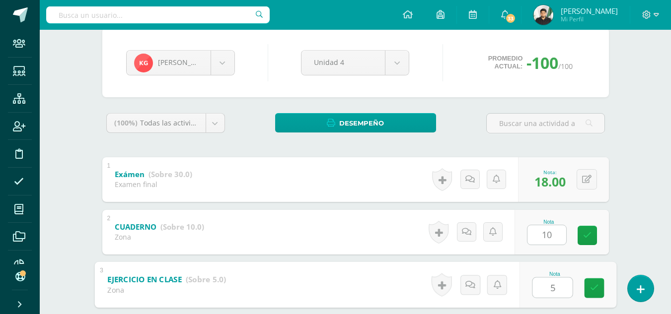
type input "5"
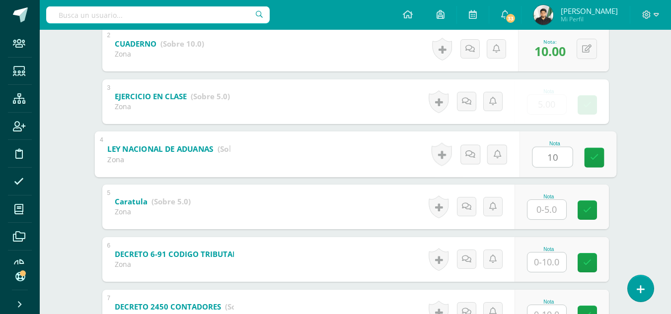
type input "10"
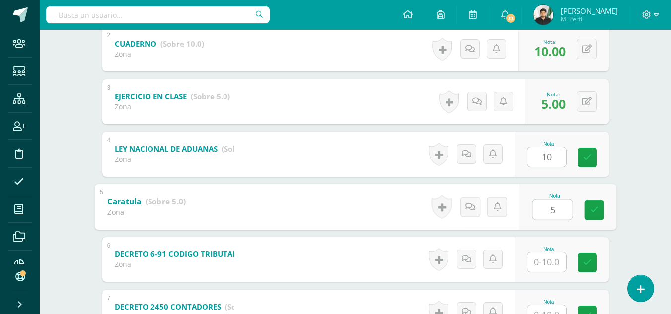
type input "5"
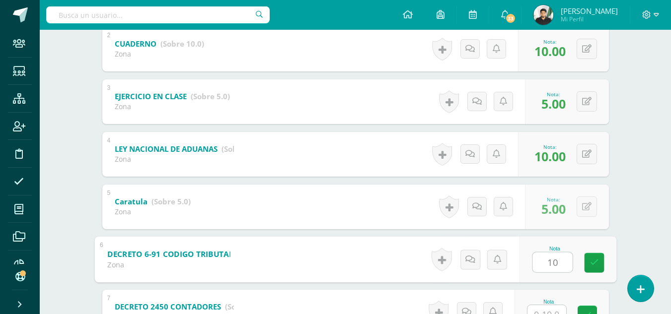
type input "10"
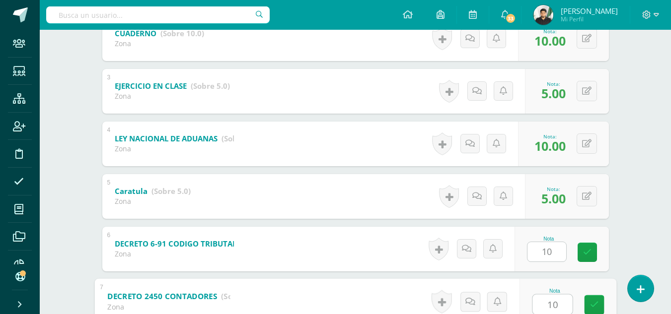
type input "10"
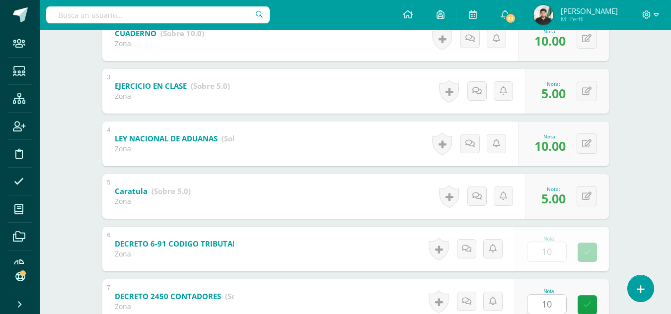
scroll to position [413, 0]
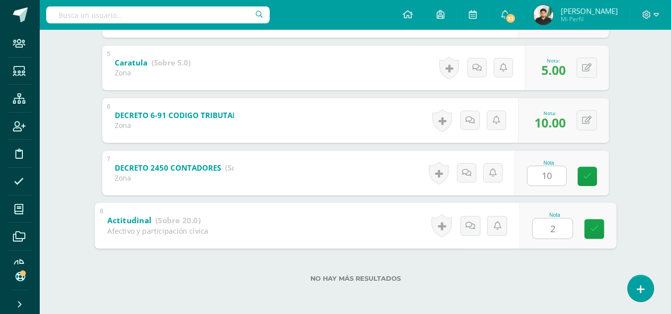
type input "20"
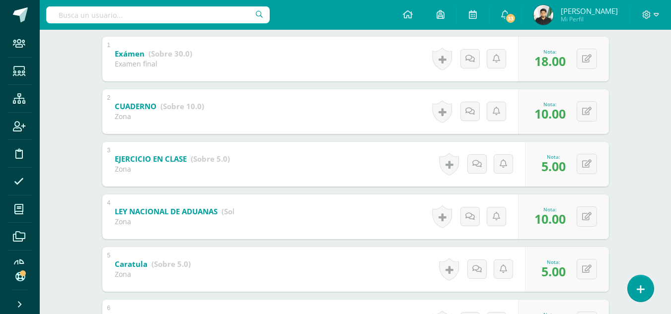
scroll to position [65, 0]
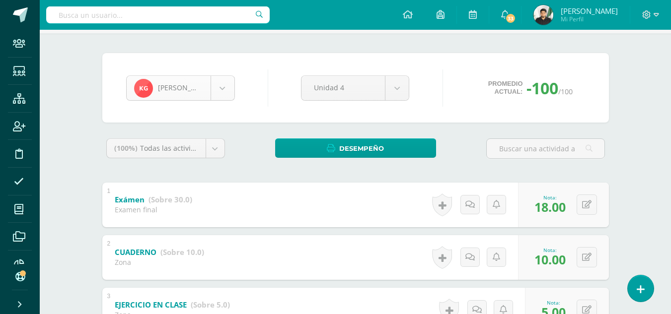
click at [222, 96] on body "Staff Estudiantes Estructura Inscripción Disciplina Asistencia Mis cursos Archi…" at bounding box center [335, 298] width 671 height 727
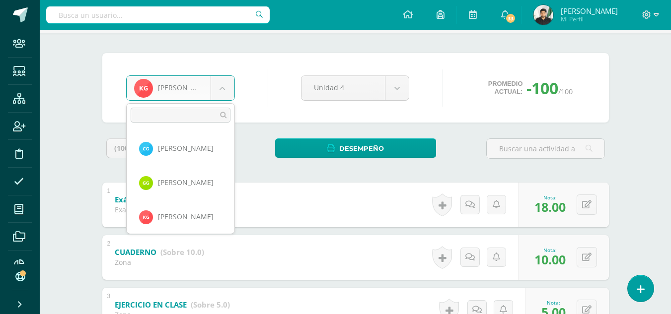
scroll to position [274, 0]
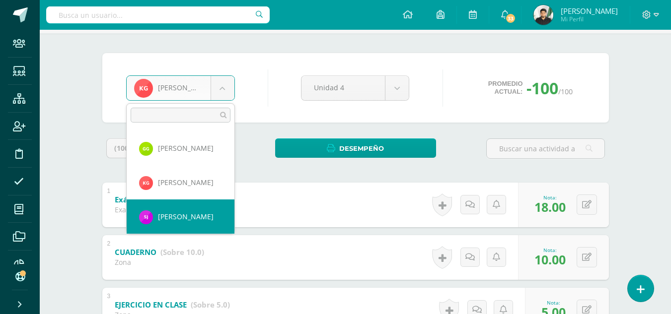
select select "8138"
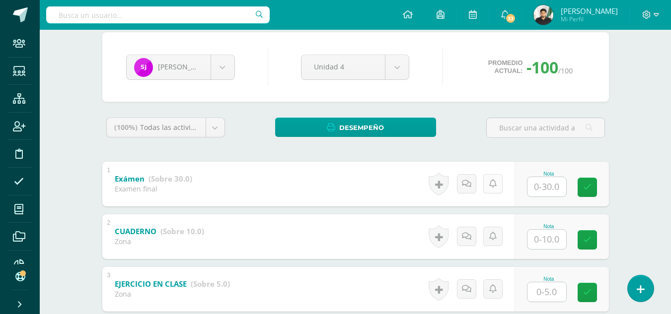
scroll to position [140, 0]
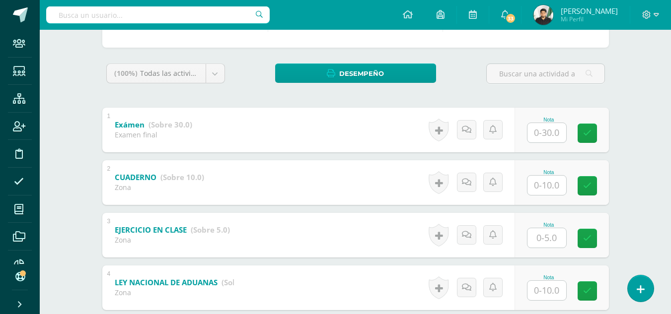
click at [544, 130] on input "text" at bounding box center [546, 132] width 39 height 19
type input "16"
type input "10"
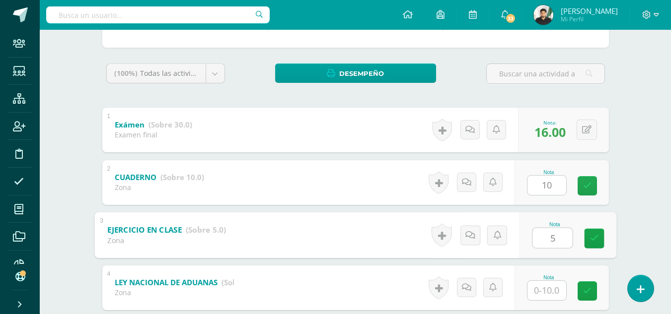
type input "5"
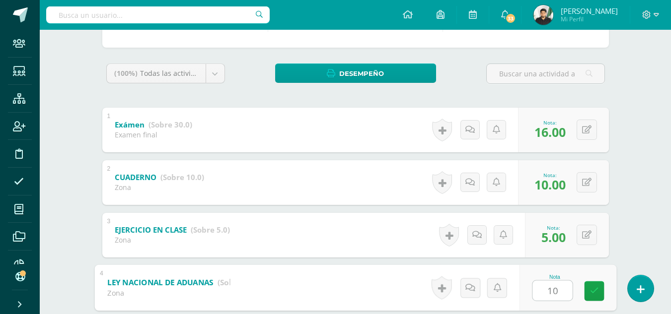
type input "10"
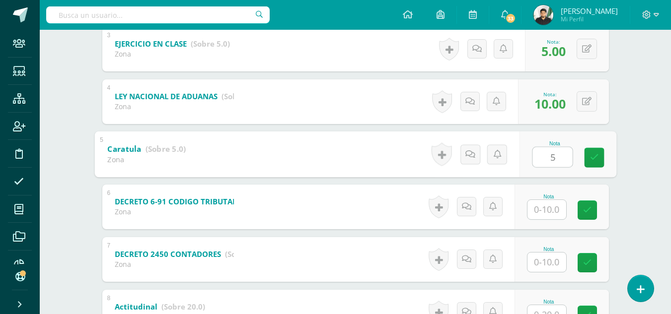
type input "5"
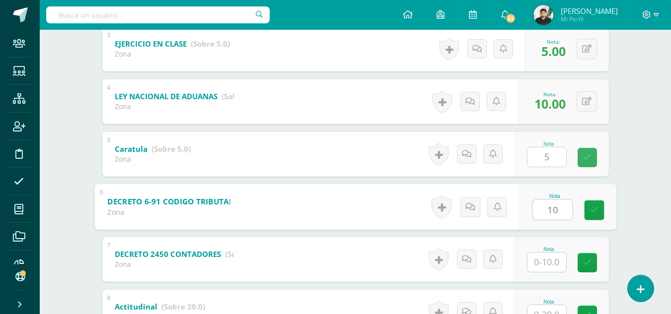
type input "10"
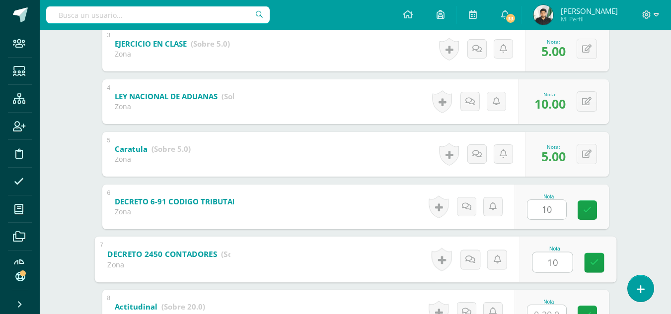
type input "10"
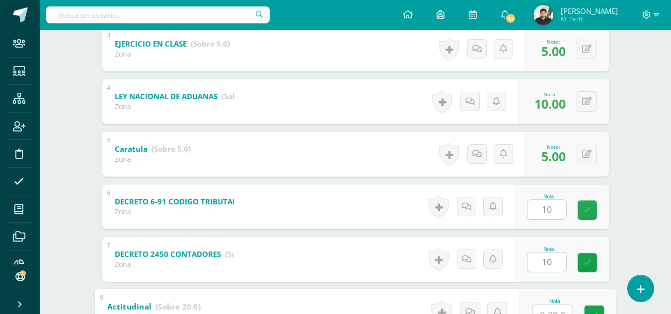
scroll to position [337, 0]
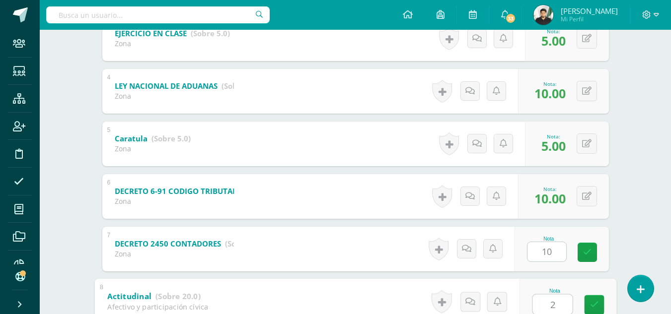
type input "20"
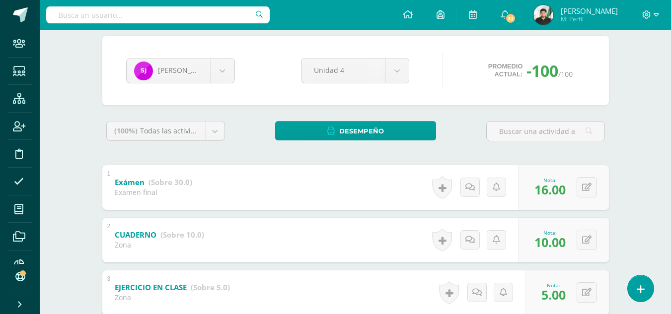
scroll to position [65, 0]
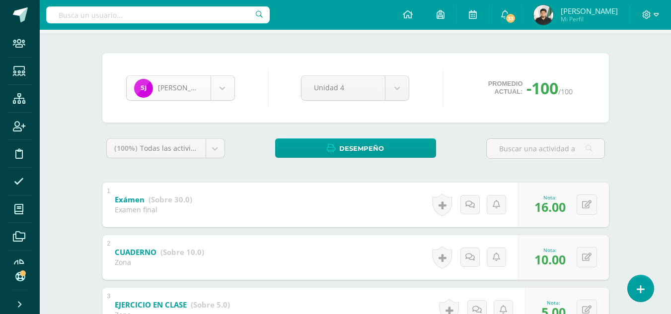
click at [218, 79] on body "Staff Estudiantes Estructura Inscripción Disciplina Asistencia Mis cursos Archi…" at bounding box center [335, 298] width 671 height 727
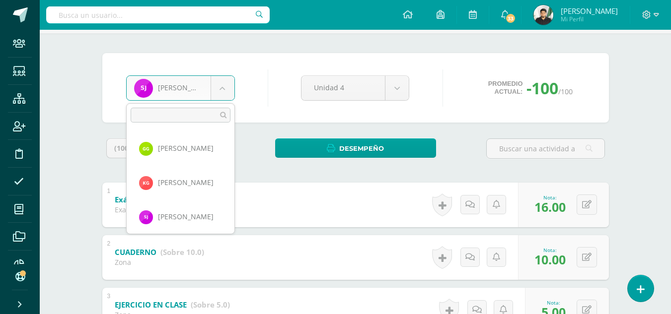
scroll to position [308, 0]
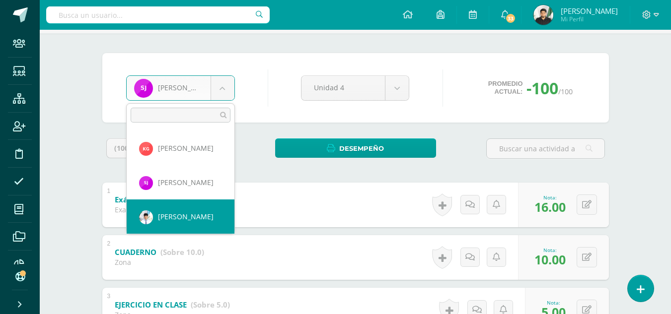
select select "14"
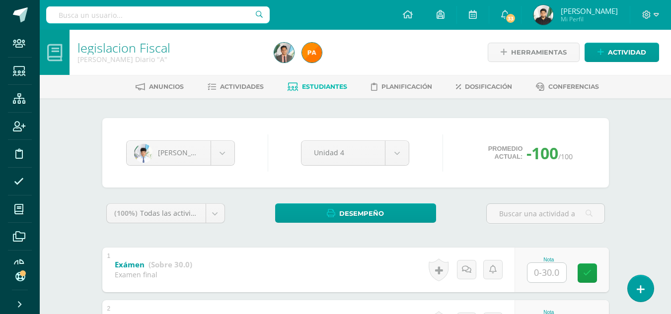
scroll to position [50, 0]
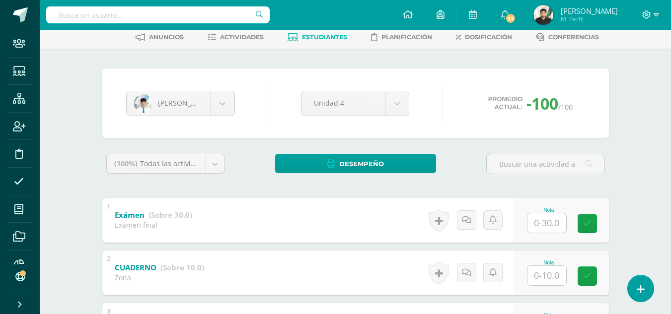
click at [551, 220] on input "text" at bounding box center [546, 223] width 39 height 19
type input "18"
type input "10"
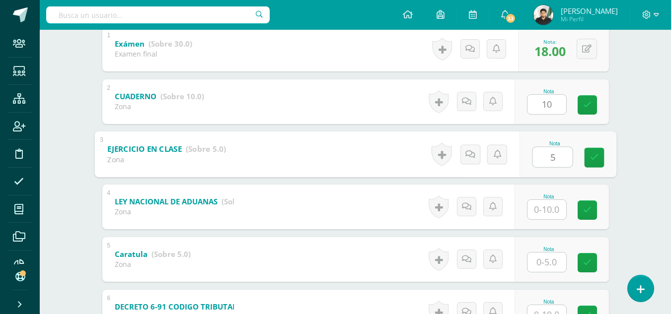
type input "5"
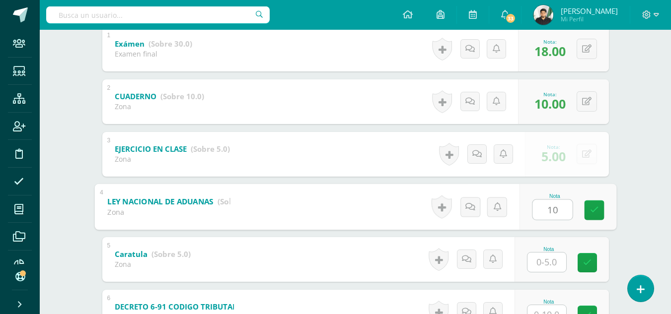
type input "10"
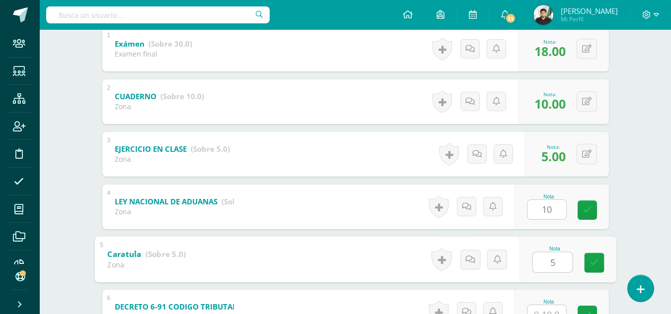
type input "5"
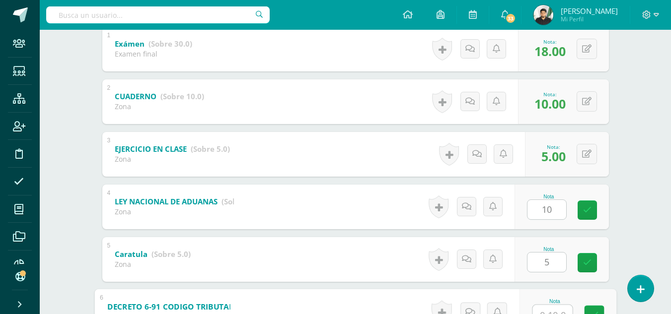
scroll to position [231, 0]
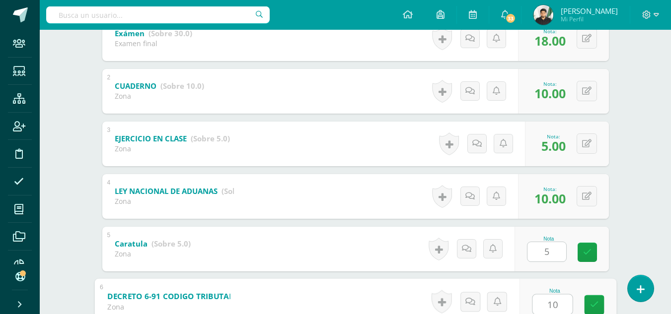
type input "10"
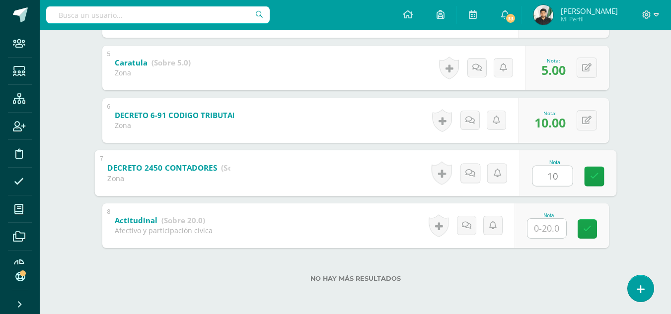
type input "10"
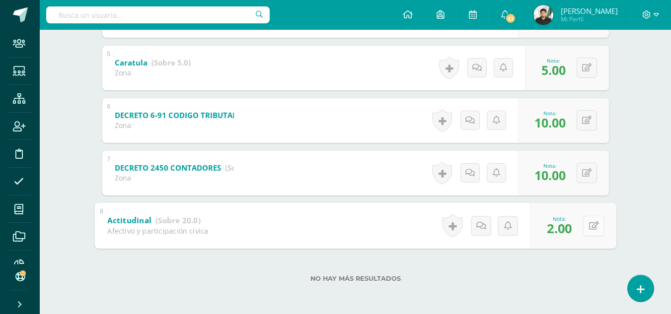
click at [578, 228] on div "0 Logros Logros obtenidos Aún no hay logros agregados Nota: 2.00" at bounding box center [573, 226] width 86 height 46
click at [589, 228] on icon at bounding box center [593, 225] width 10 height 8
type input "20"
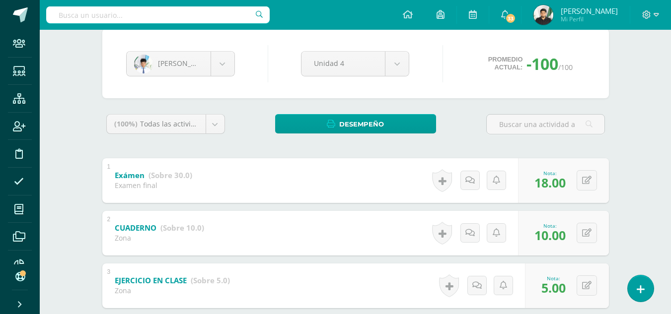
scroll to position [65, 0]
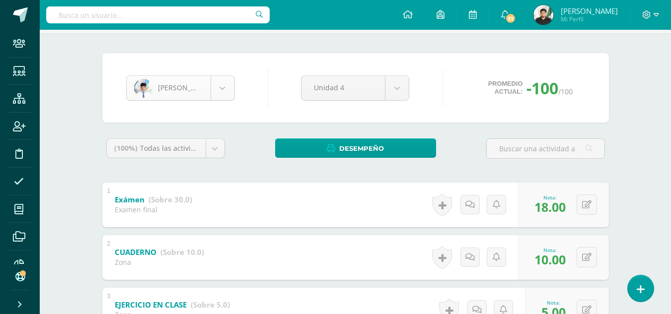
click at [225, 98] on body "Staff Estudiantes Estructura Inscripción Disciplina Asistencia Mis cursos Archi…" at bounding box center [335, 298] width 671 height 727
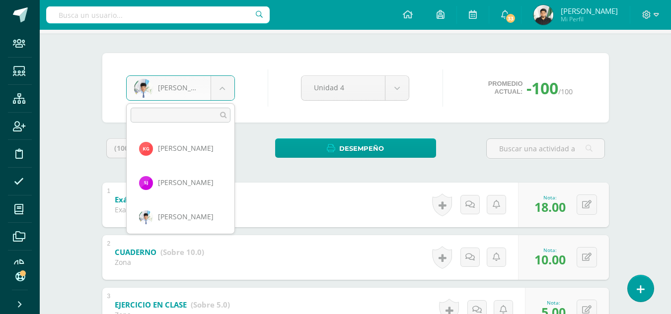
scroll to position [342, 0]
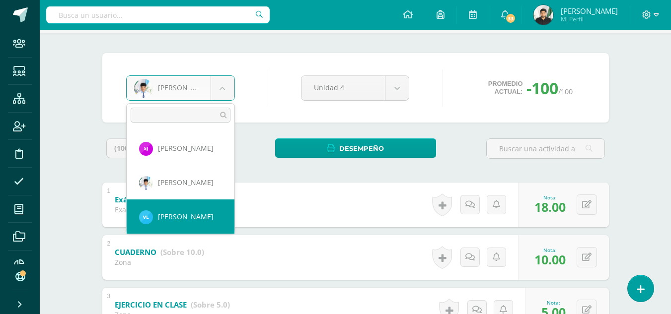
select select "8147"
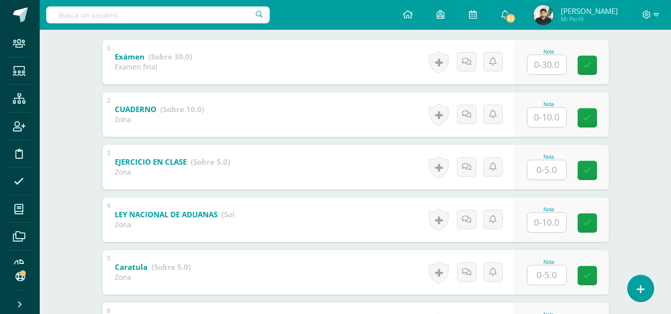
scroll to position [239, 0]
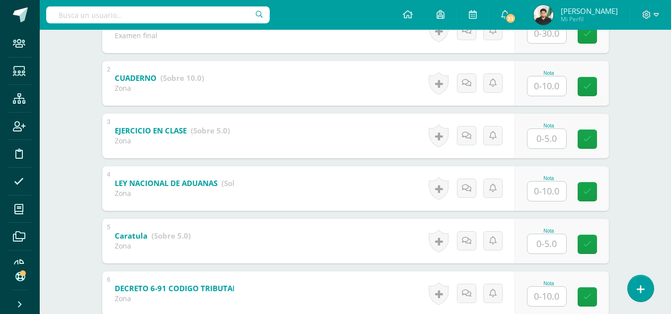
click at [542, 194] on input "text" at bounding box center [546, 191] width 39 height 19
type input "0"
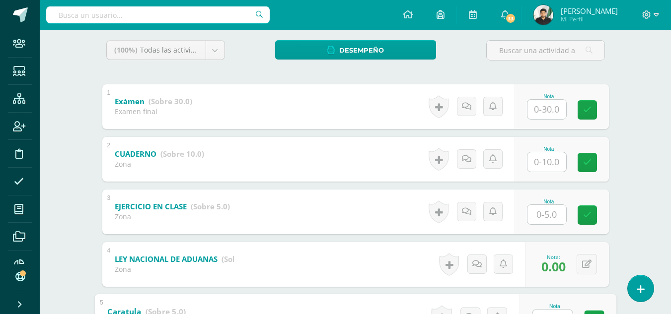
scroll to position [41, 0]
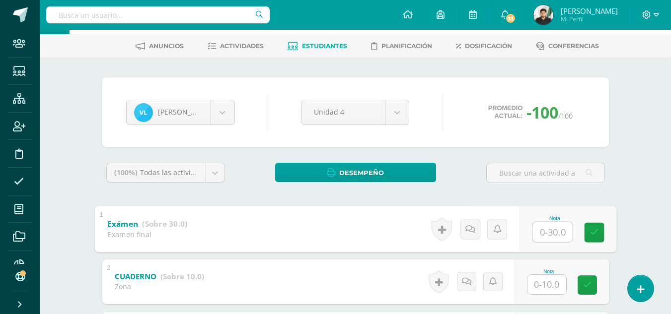
click at [546, 238] on input "text" at bounding box center [552, 232] width 40 height 20
type input "20"
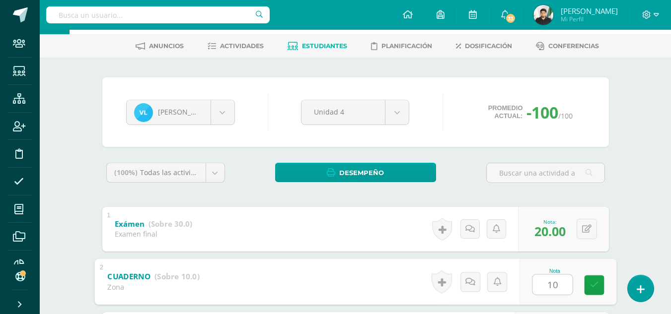
type input "10"
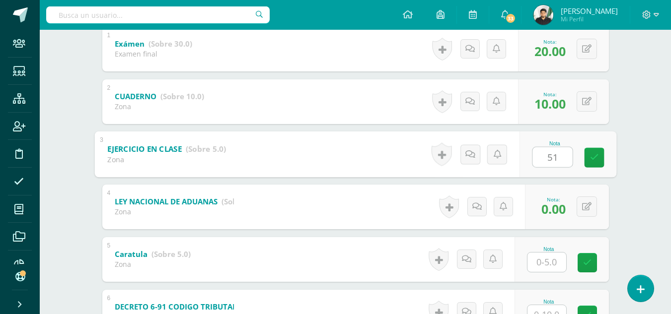
type input "510"
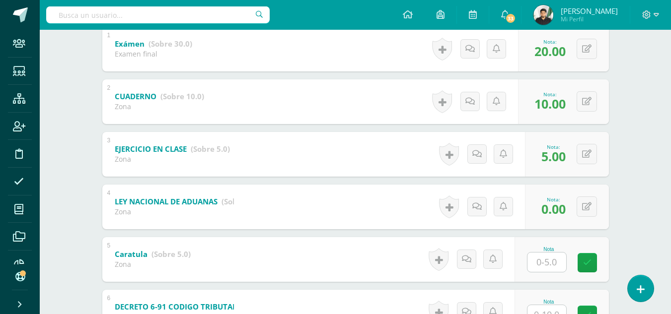
click at [548, 261] on input "text" at bounding box center [546, 262] width 39 height 19
type input "5"
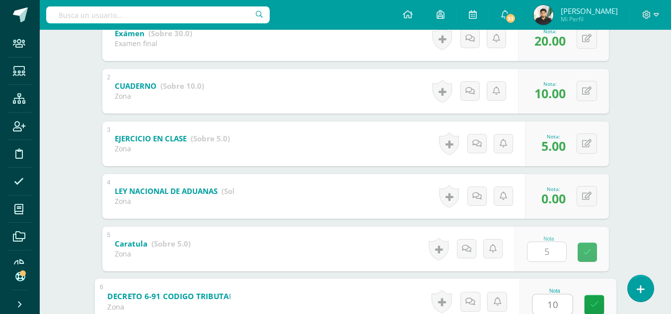
type input "10"
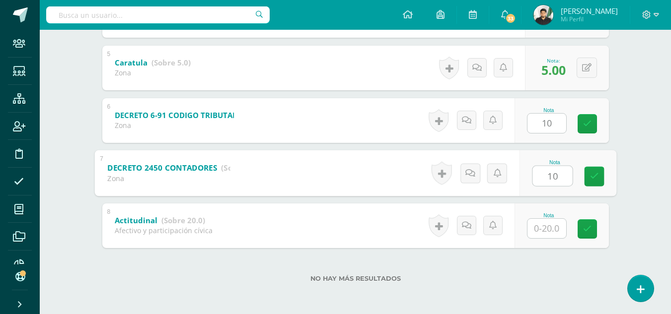
type input "10"
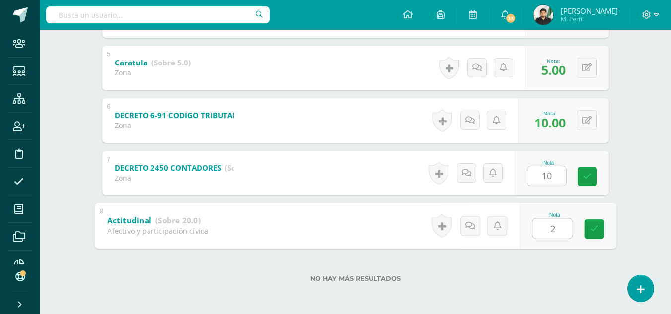
type input "20"
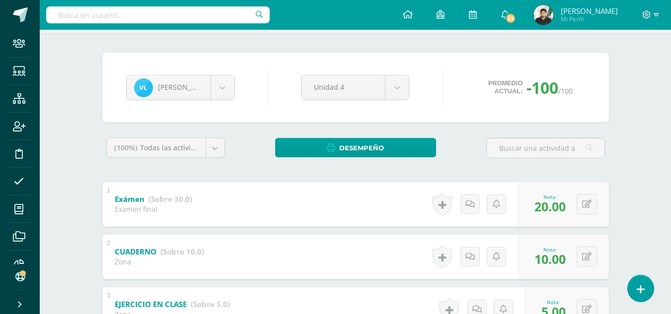
scroll to position [65, 0]
click at [221, 91] on body "Staff Estudiantes Estructura Inscripción Disciplina Asistencia Mis cursos Archi…" at bounding box center [335, 298] width 671 height 727
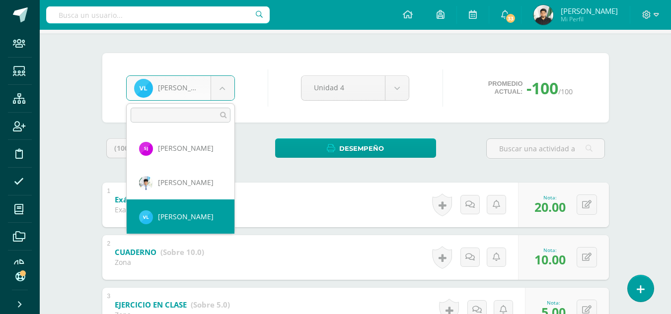
scroll to position [376, 0]
select select "8142"
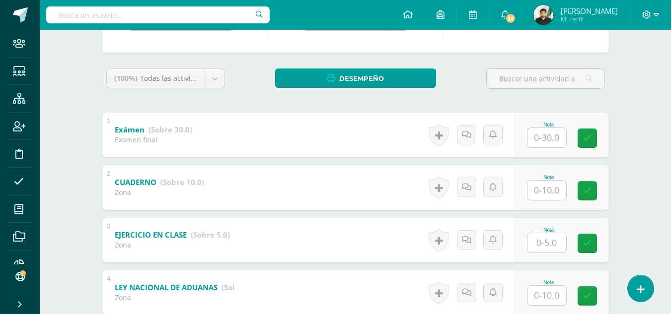
scroll to position [149, 0]
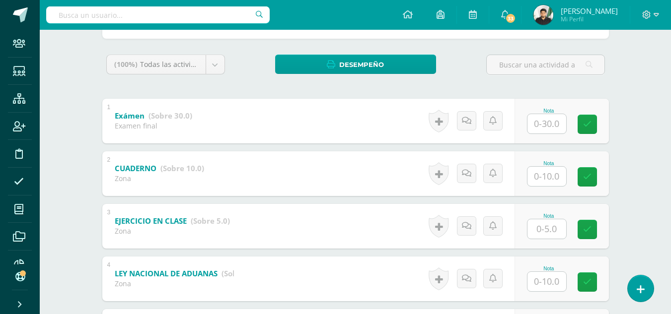
click at [545, 125] on input "text" at bounding box center [546, 123] width 39 height 19
type input "21"
type input "10"
type input "5"
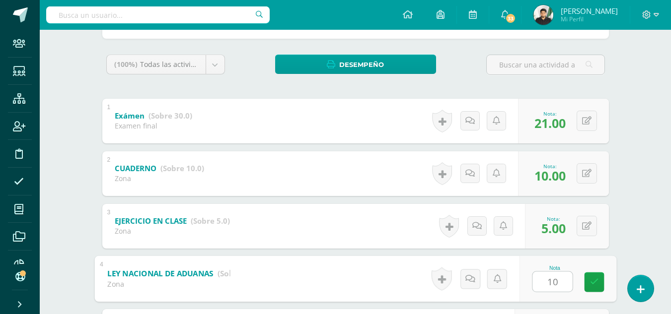
type input "10"
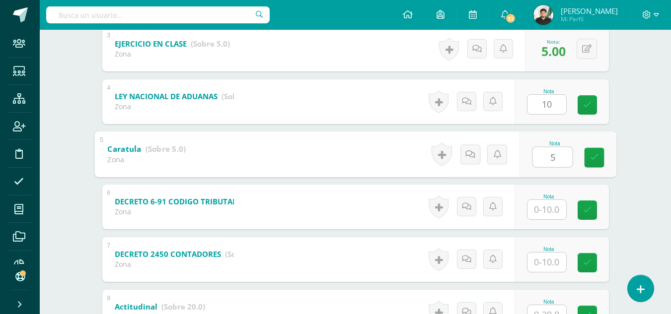
type input "5"
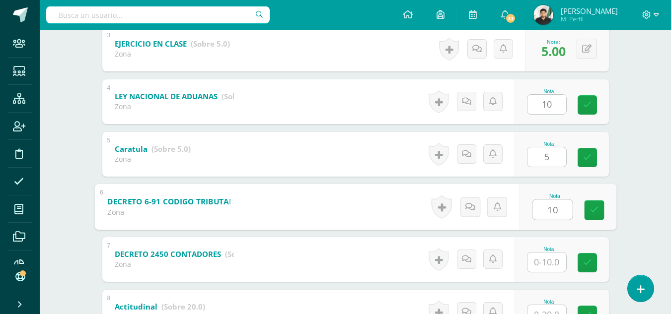
type input "10"
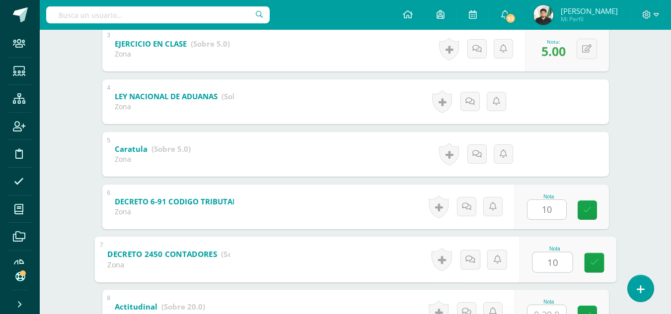
type input "10"
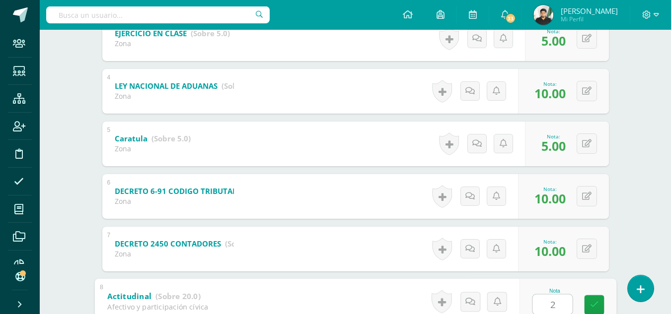
type input "20"
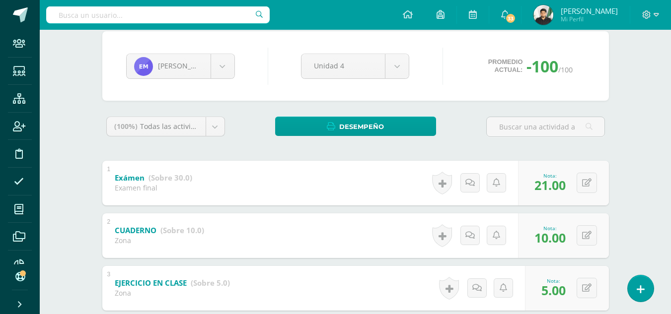
scroll to position [39, 0]
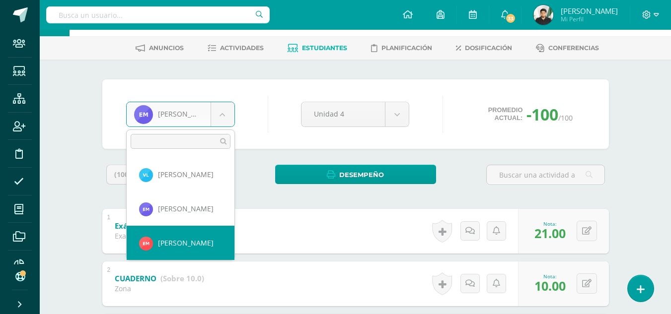
select select "8148"
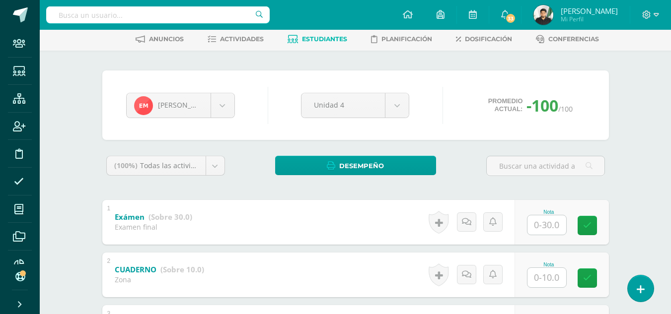
scroll to position [50, 0]
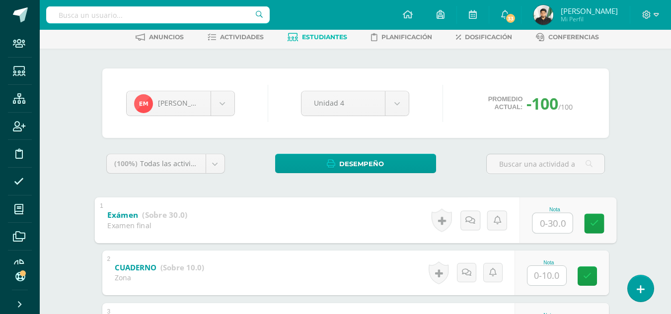
click at [540, 213] on input "text" at bounding box center [552, 223] width 40 height 20
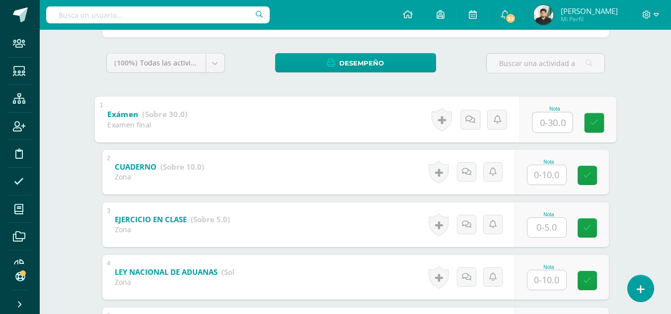
scroll to position [199, 0]
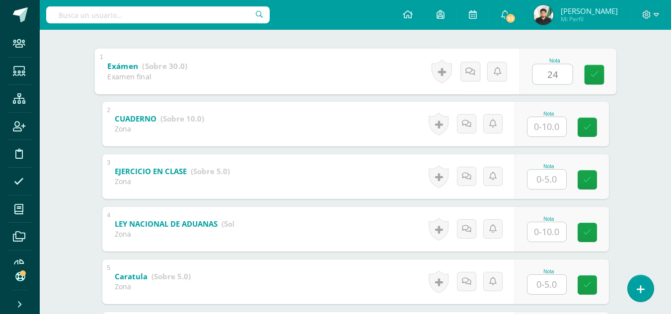
type input "24"
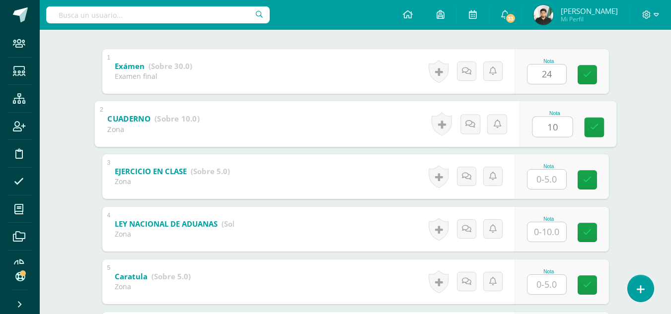
type input "10"
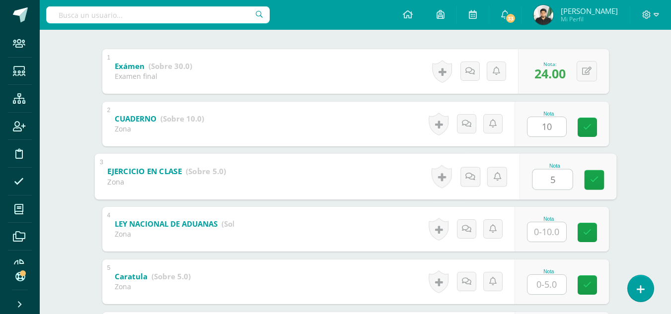
type input "5"
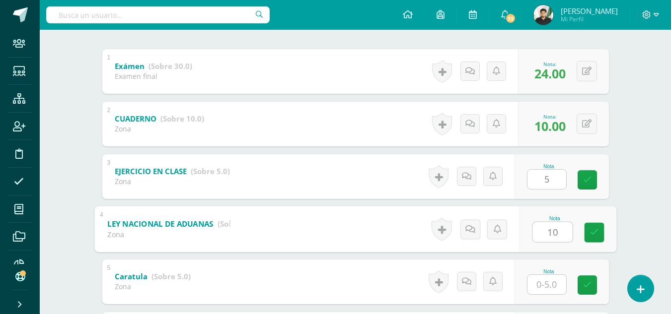
type input "10"
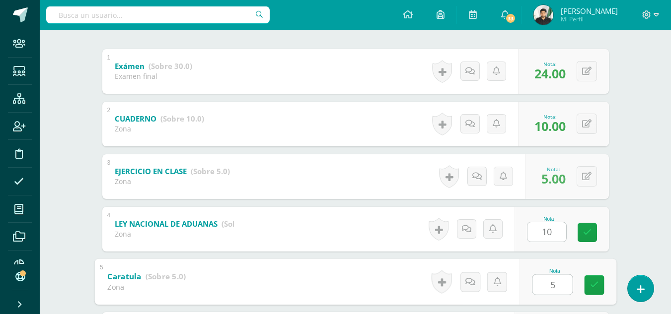
type input "5"
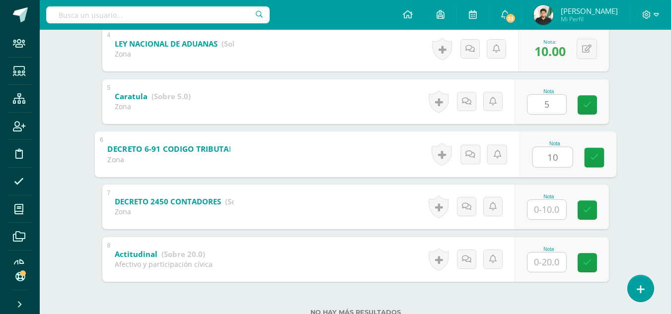
type input "10"
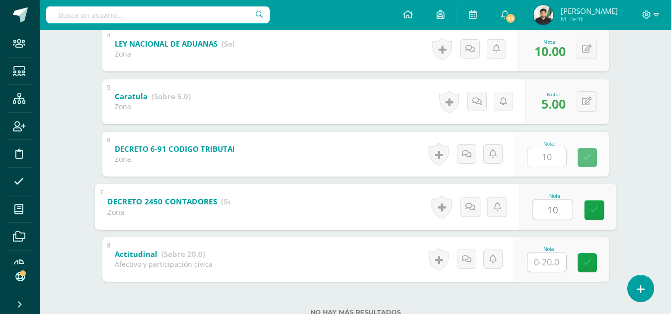
type input "10"
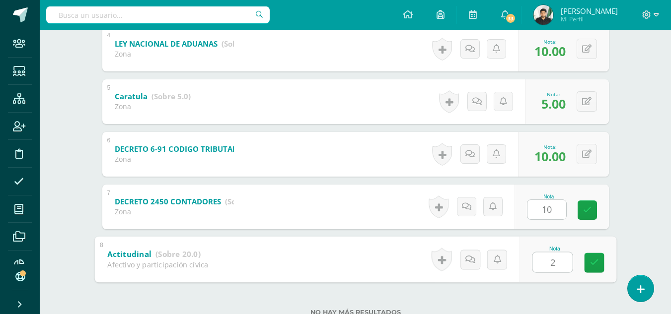
type input "20"
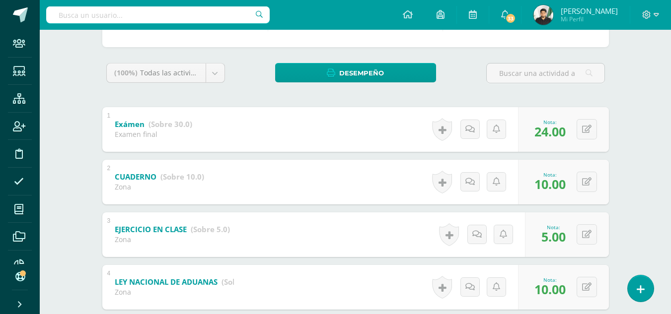
scroll to position [81, 0]
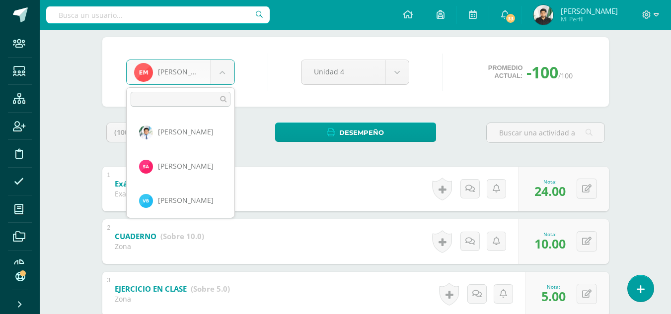
click at [216, 80] on body "Staff Estudiantes Estructura Inscripción Disciplina Asistencia Mis cursos Archi…" at bounding box center [335, 282] width 671 height 727
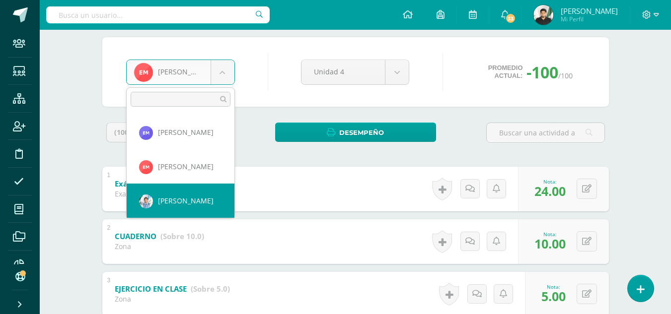
select select "17"
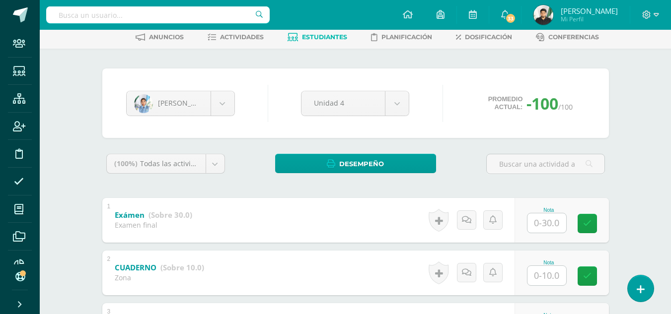
scroll to position [99, 0]
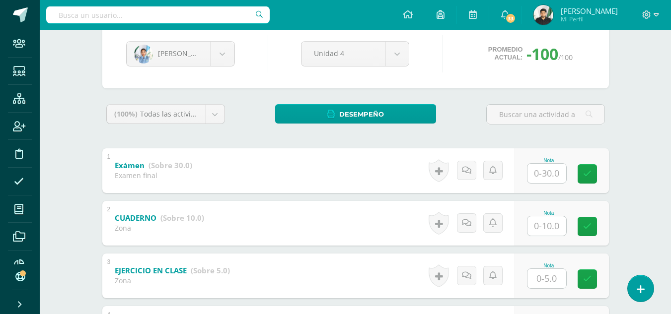
click at [551, 170] on input "text" at bounding box center [546, 173] width 39 height 19
type input "30"
type input "10"
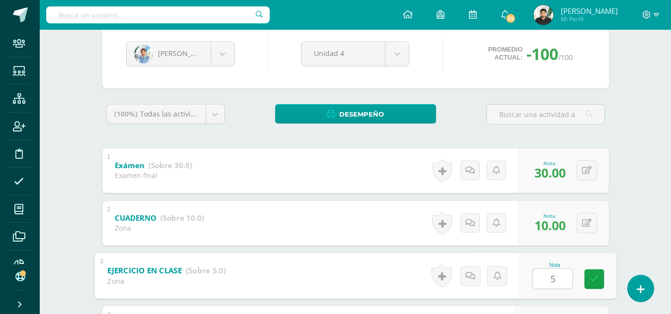
type input "5"
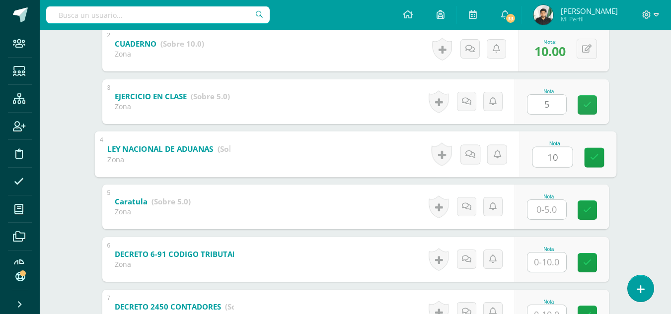
type input "10"
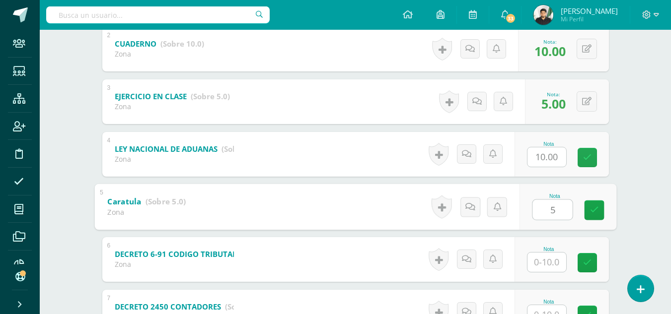
type input "5"
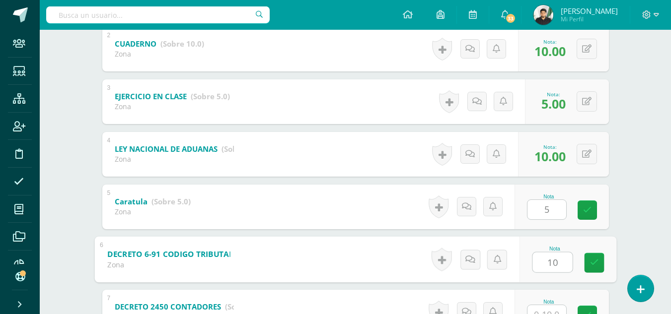
type input "10"
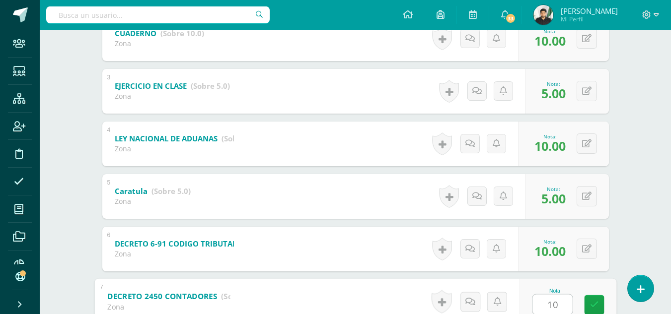
type input "10"
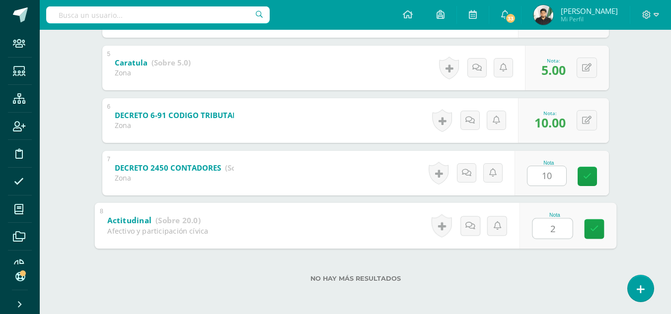
type input "20"
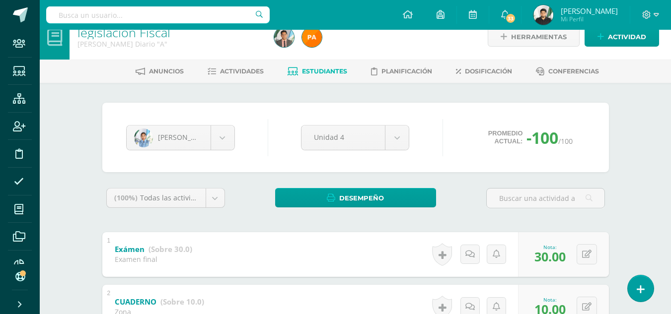
scroll to position [0, 0]
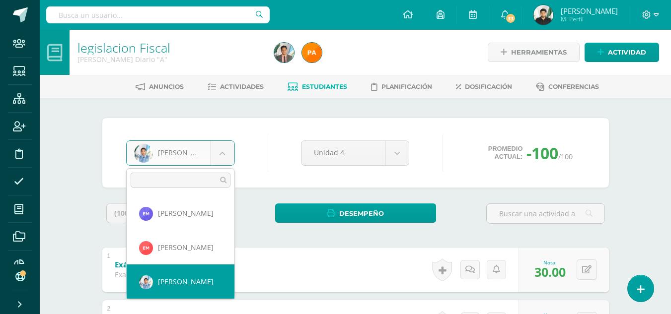
scroll to position [479, 0]
select select "8157"
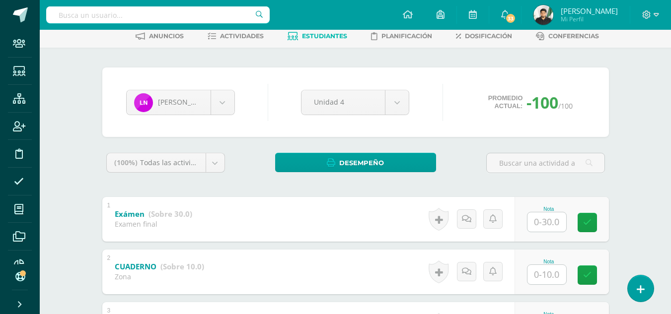
scroll to position [149, 0]
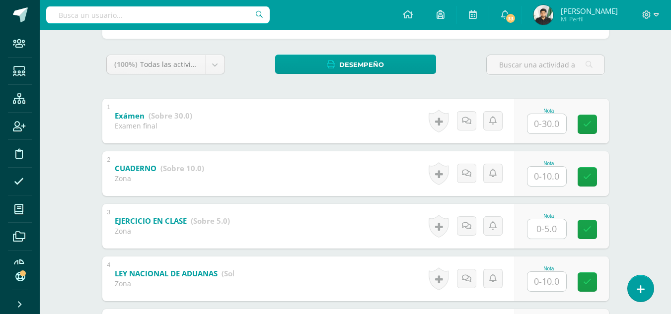
click at [549, 125] on input "text" at bounding box center [546, 123] width 39 height 19
type input "22"
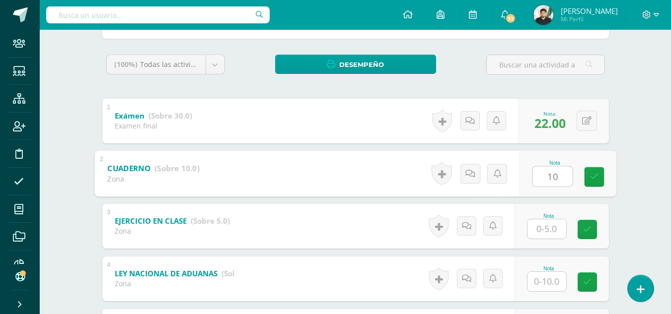
type input "10"
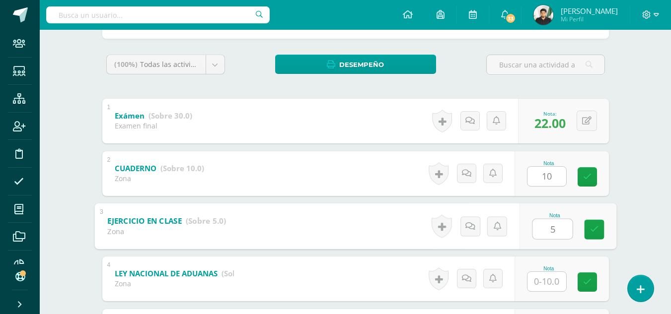
type input "5"
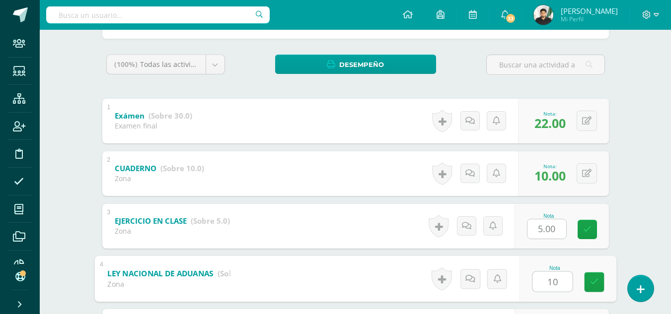
type input "10"
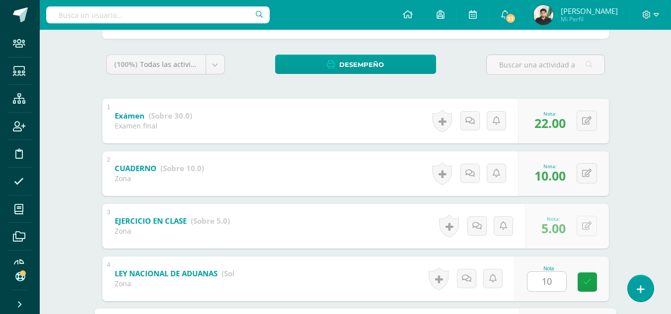
scroll to position [326, 0]
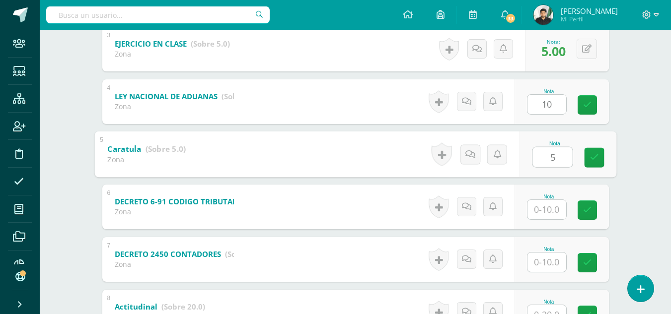
type input "5"
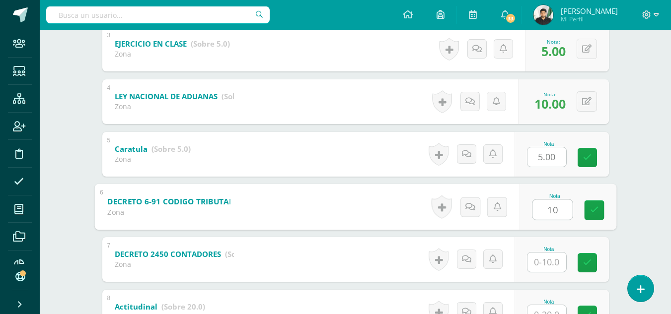
type input "10"
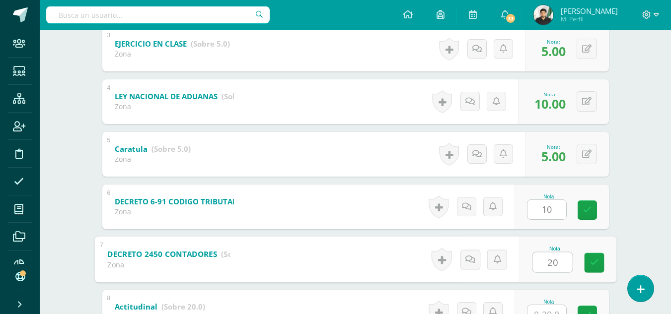
type input "20"
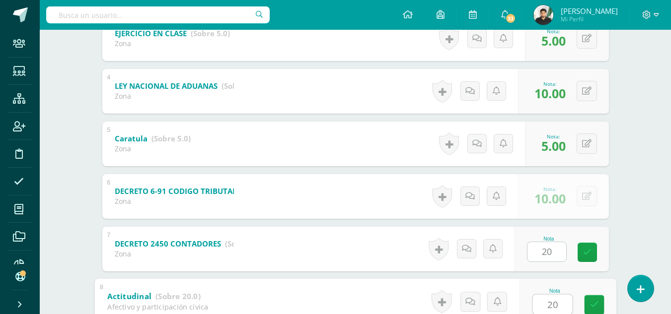
type input "20"
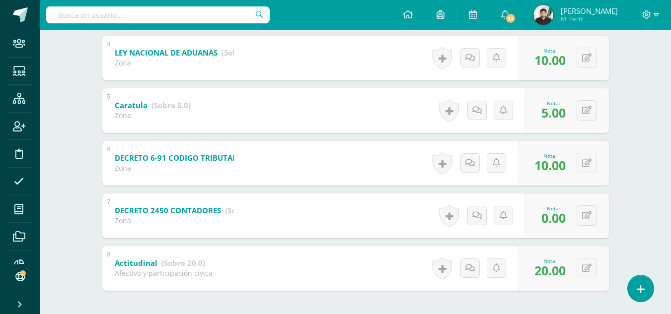
scroll to position [413, 0]
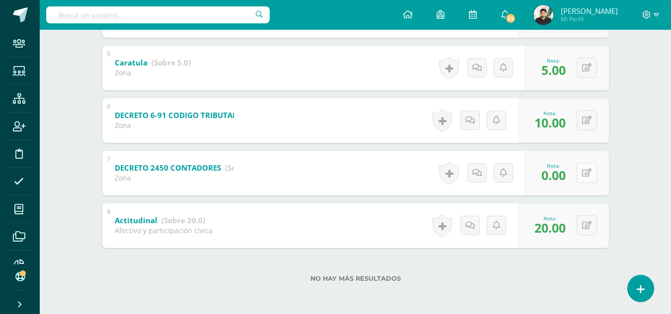
click at [582, 178] on button at bounding box center [586, 173] width 20 height 20
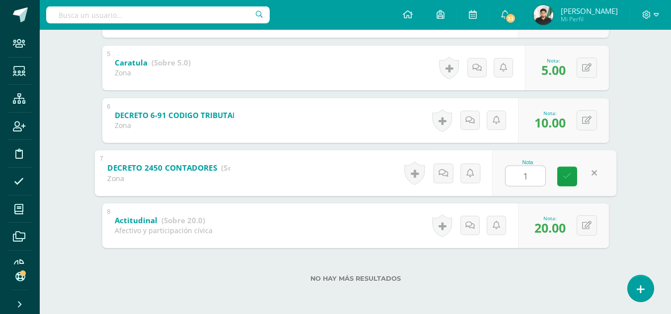
type input "10"
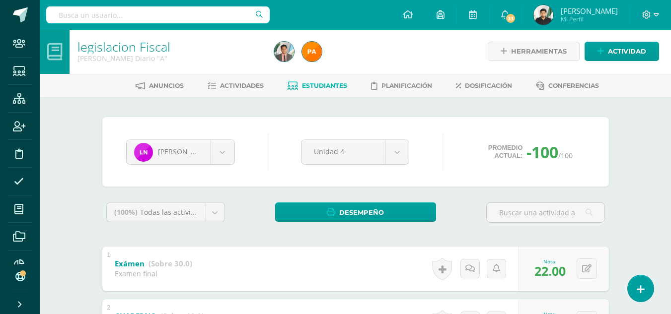
scroll to position [0, 0]
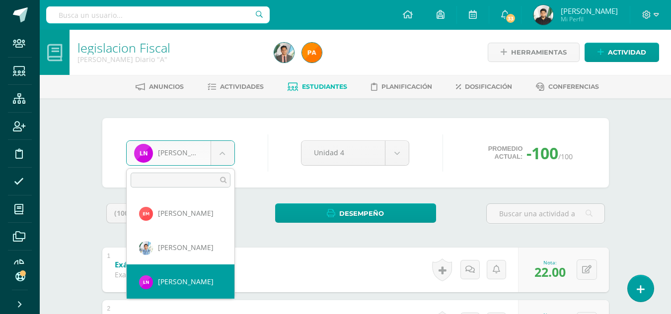
scroll to position [513, 0]
select select "8141"
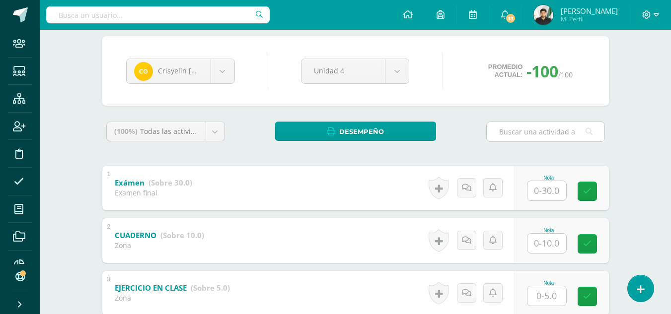
scroll to position [140, 0]
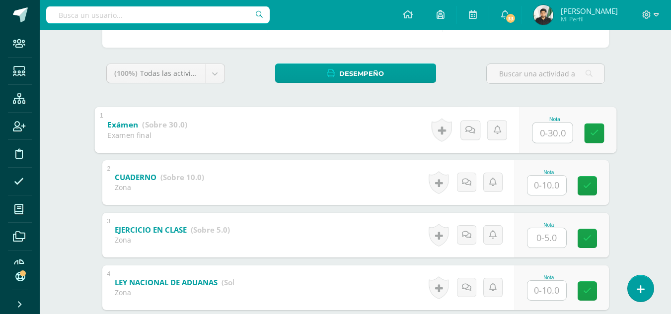
click at [543, 128] on input "text" at bounding box center [552, 133] width 40 height 20
type input "16"
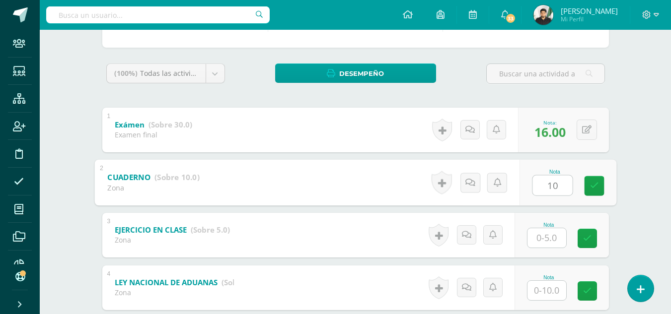
type input "10"
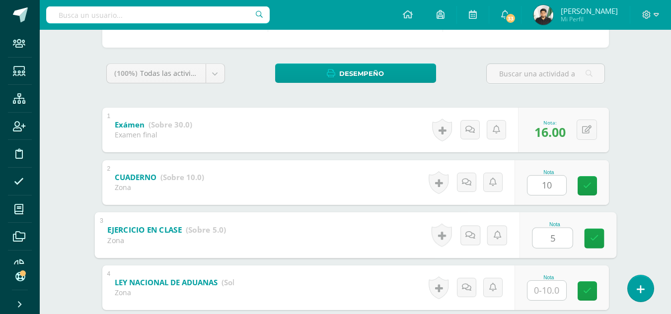
type input "5"
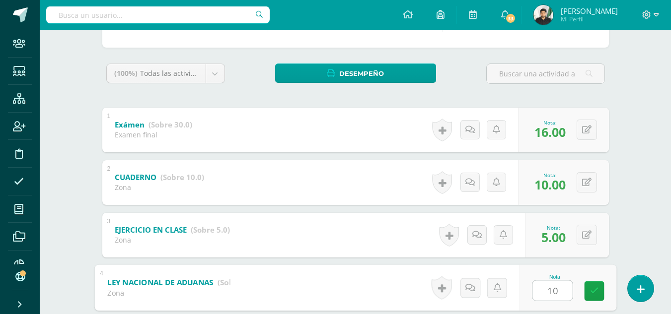
type input "10"
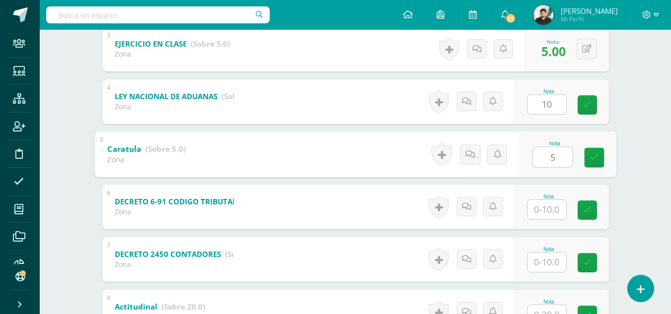
type input "5"
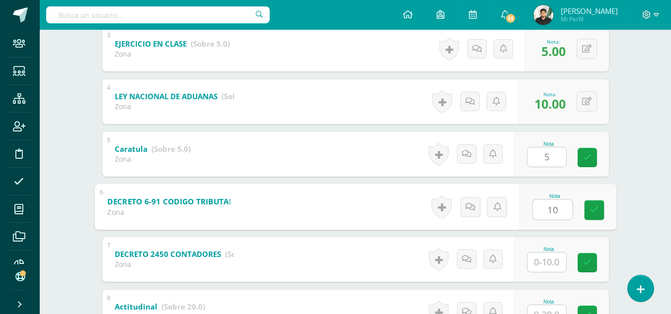
type input "10"
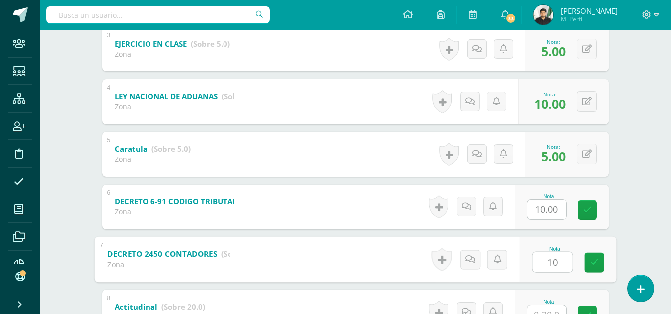
type input "10"
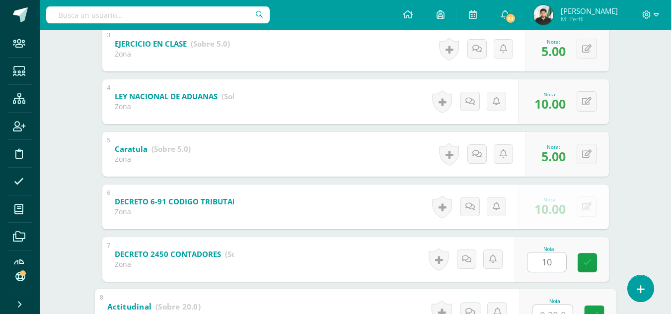
scroll to position [337, 0]
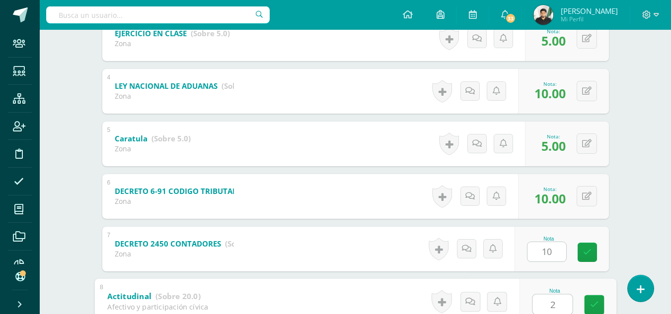
type input "20"
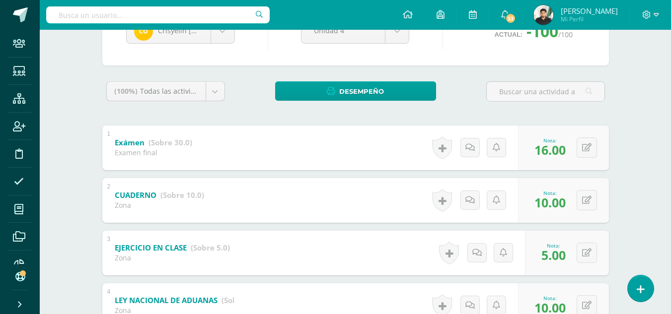
scroll to position [65, 0]
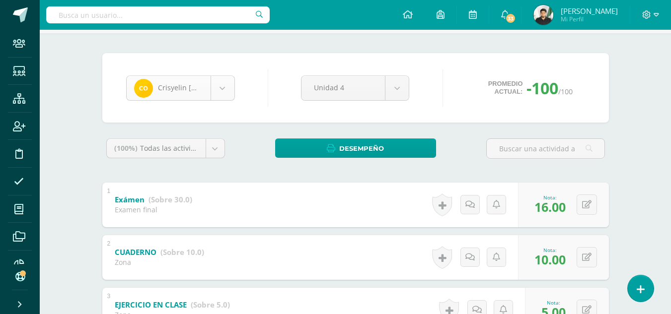
click at [223, 88] on body "Staff Estudiantes Estructura Inscripción Disciplina Asistencia Mis cursos Archi…" at bounding box center [335, 298] width 671 height 727
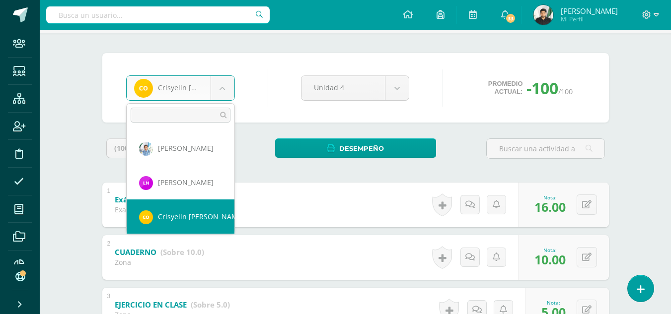
scroll to position [548, 0]
select select "8139"
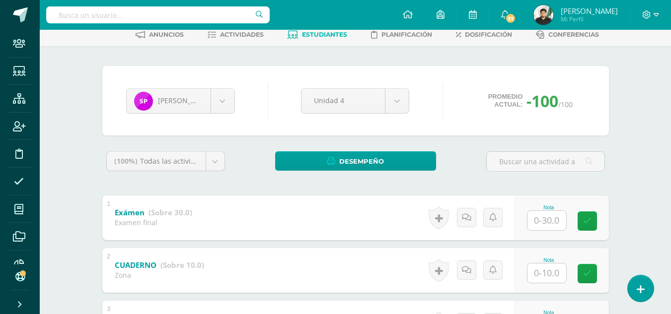
scroll to position [99, 0]
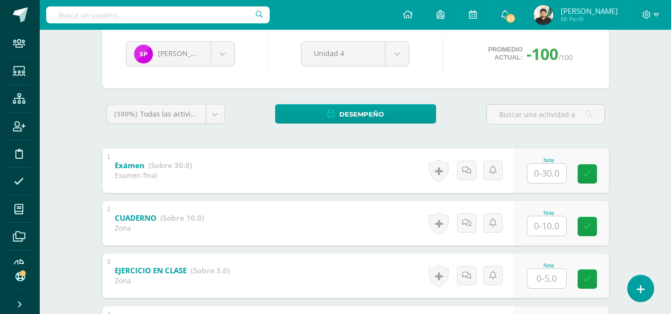
click at [555, 178] on input "text" at bounding box center [546, 173] width 39 height 19
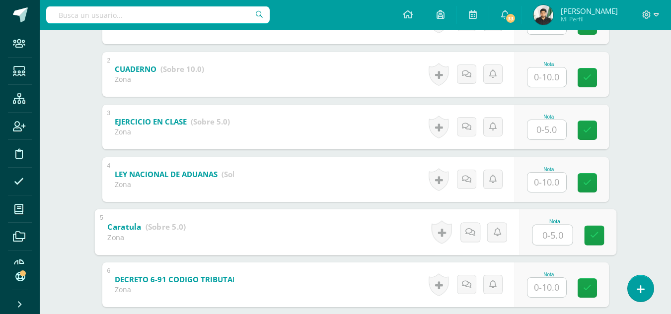
click at [548, 233] on input "text" at bounding box center [552, 235] width 40 height 20
type input "0"
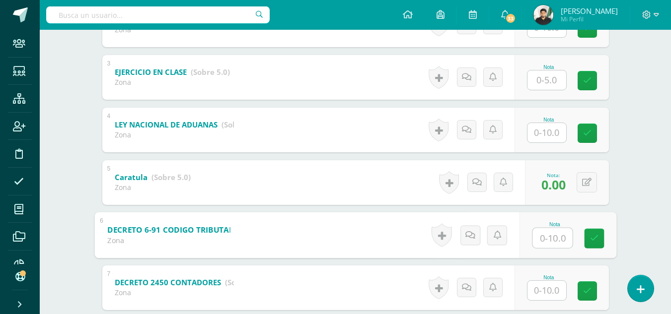
scroll to position [348, 0]
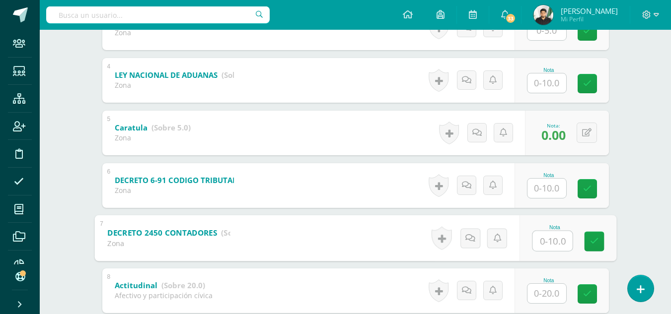
click at [549, 243] on input "text" at bounding box center [552, 241] width 40 height 20
type input "8"
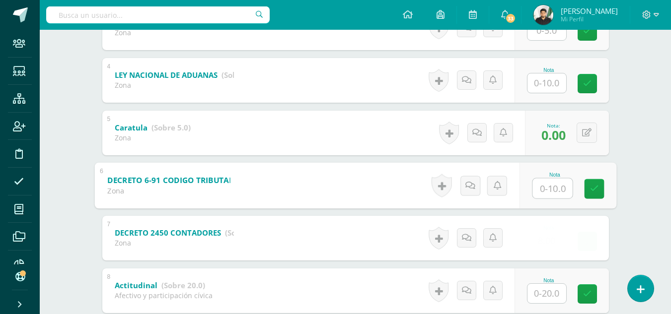
click at [548, 188] on input "text" at bounding box center [552, 188] width 40 height 20
type input "8"
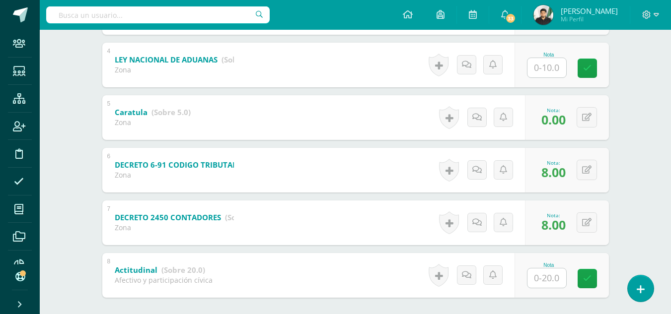
scroll to position [214, 0]
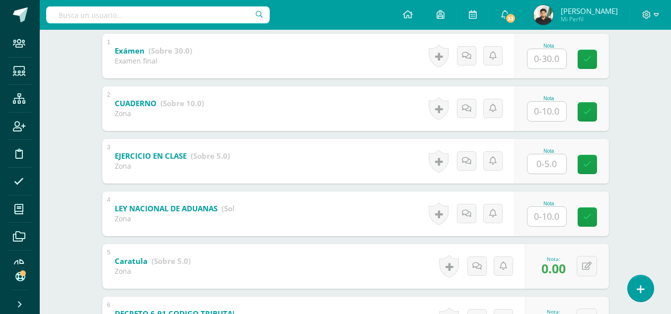
click at [556, 166] on input "text" at bounding box center [546, 163] width 39 height 19
type input "5"
type input "0"
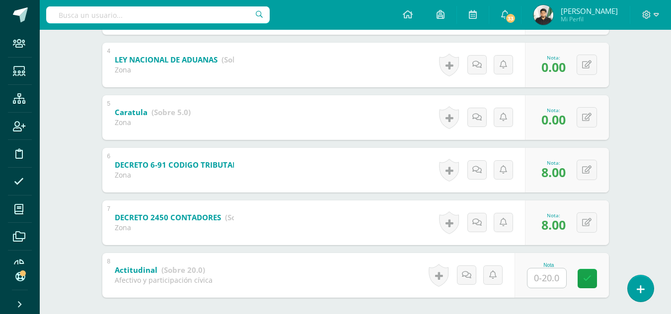
scroll to position [115, 0]
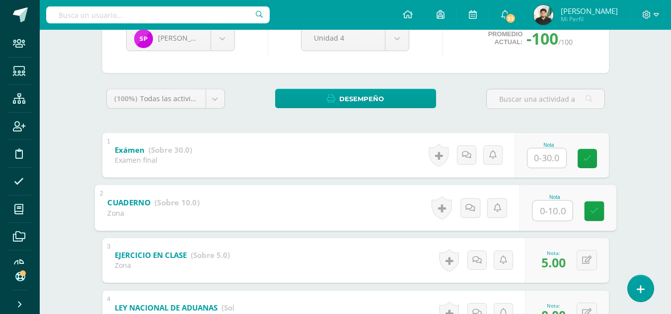
click at [548, 214] on input "text" at bounding box center [552, 211] width 40 height 20
type input "8"
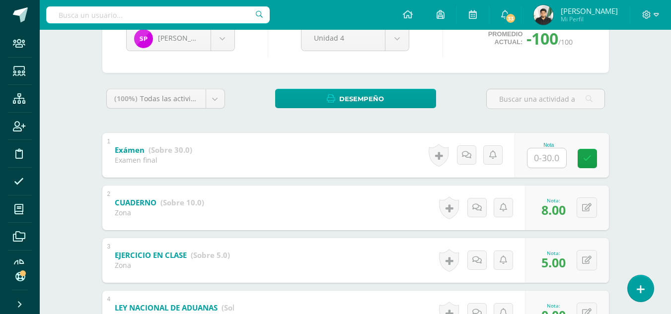
click at [544, 157] on input "text" at bounding box center [546, 157] width 39 height 19
type input "14"
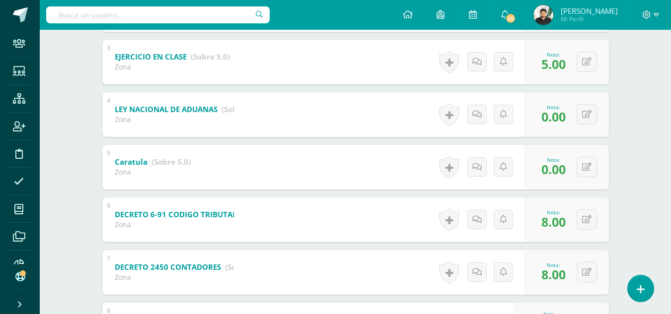
scroll to position [413, 0]
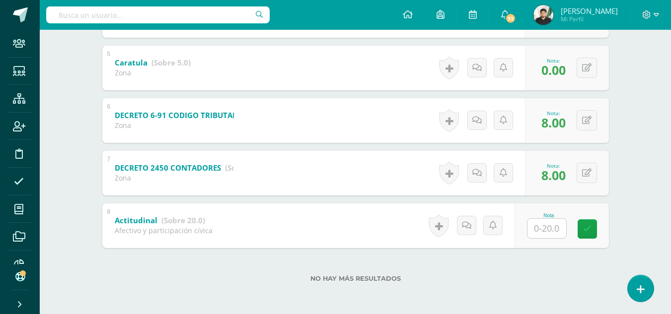
click at [544, 225] on input "text" at bounding box center [546, 228] width 39 height 19
type input "20"
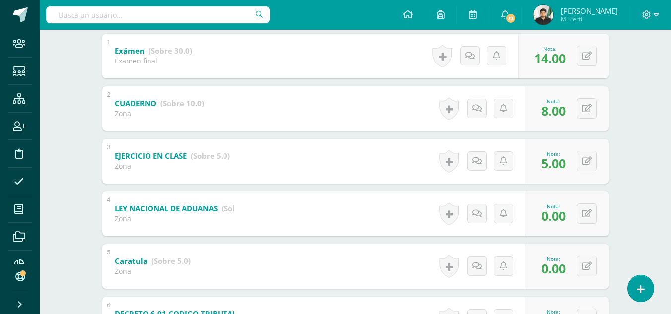
scroll to position [15, 0]
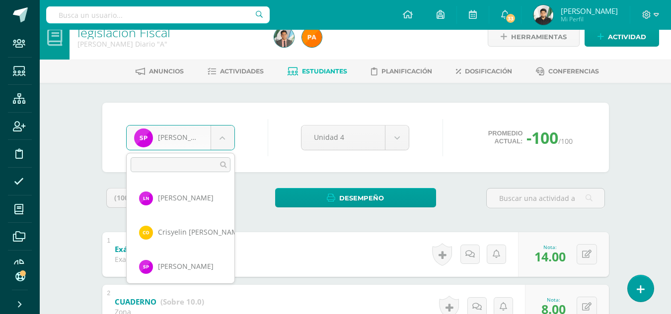
scroll to position [582, 0]
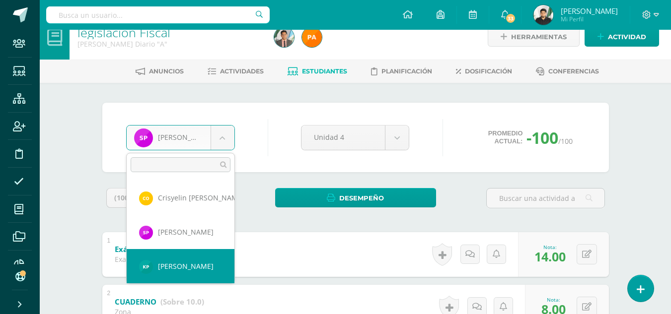
select select "8159"
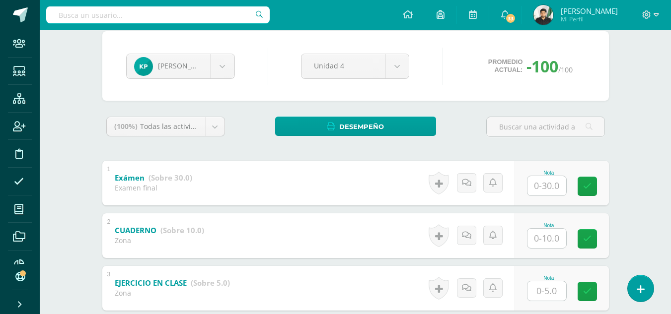
scroll to position [140, 0]
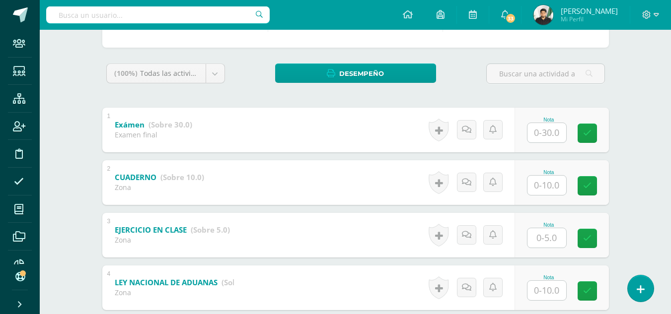
click at [544, 133] on input "text" at bounding box center [546, 132] width 39 height 19
type input "15"
type input "10"
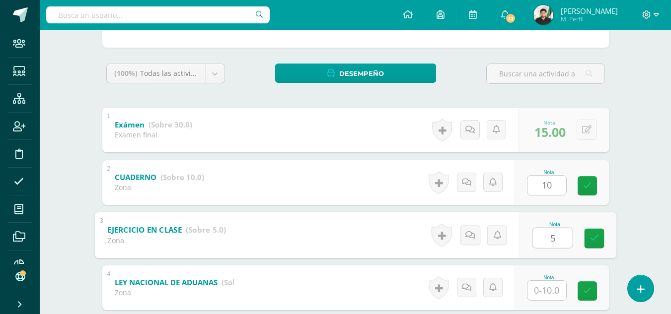
type input "5"
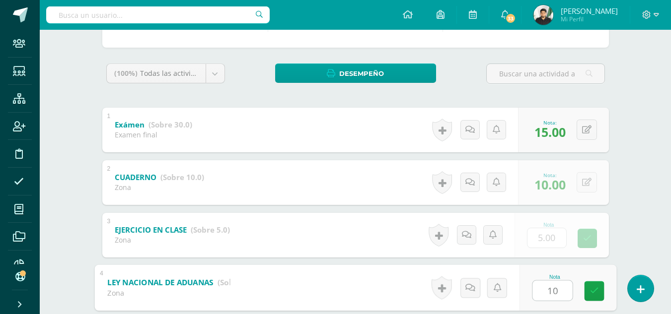
type input "10"
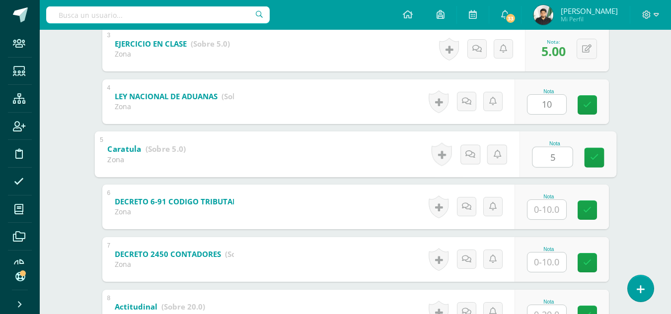
type input "5"
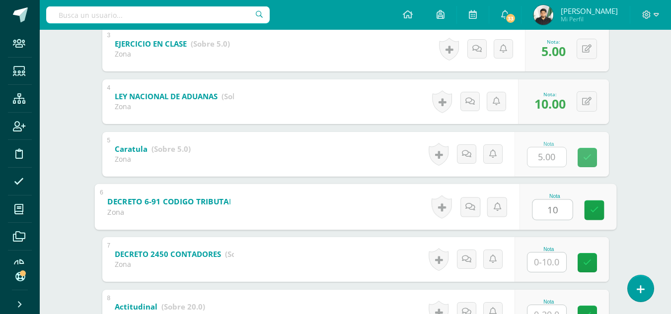
type input "10"
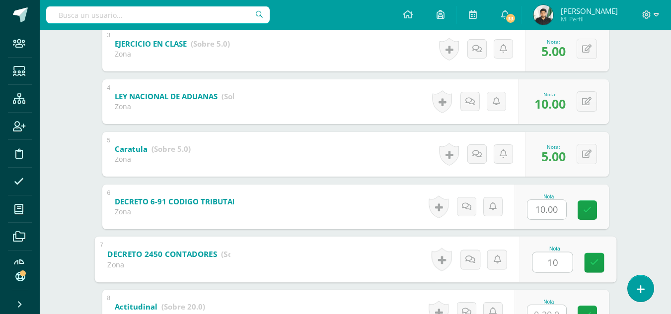
type input "10"
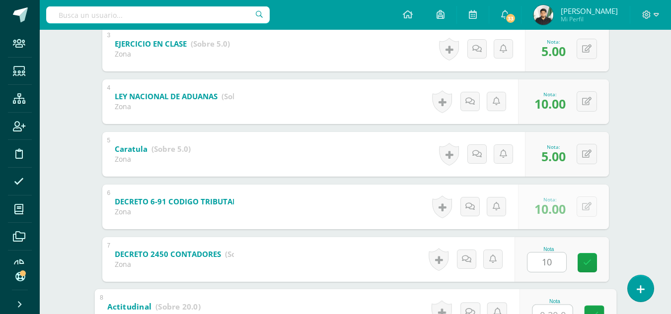
scroll to position [337, 0]
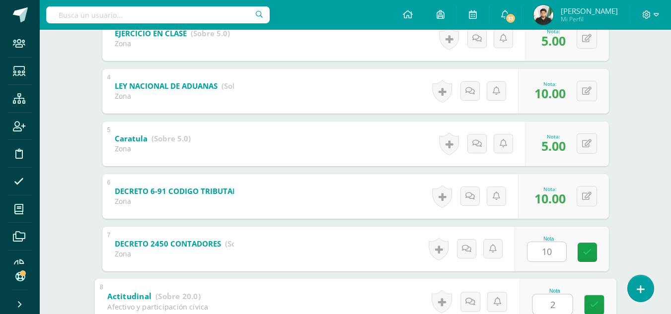
type input "20"
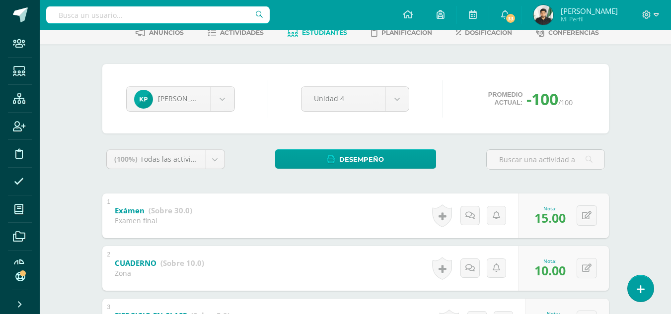
scroll to position [0, 0]
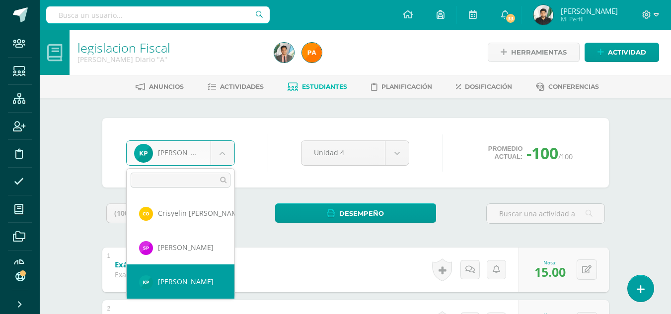
scroll to position [616, 0]
select select "22"
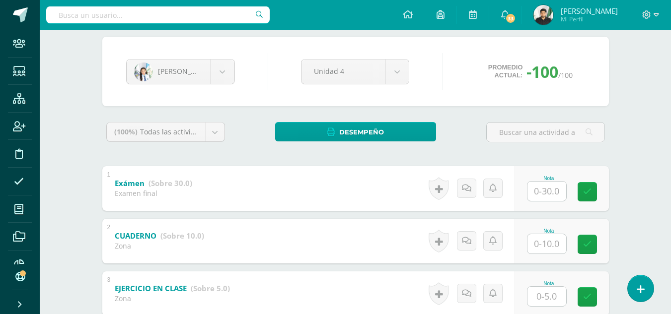
scroll to position [99, 0]
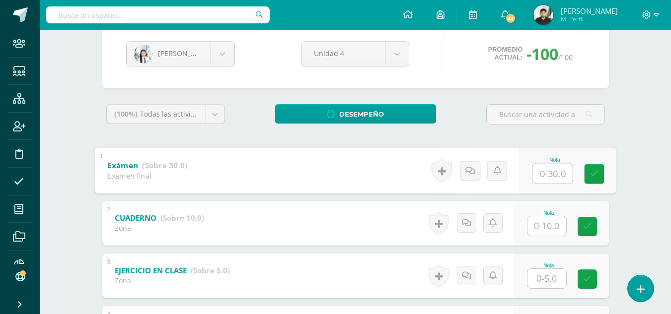
click at [539, 170] on input "text" at bounding box center [552, 173] width 40 height 20
click at [230, 60] on body "Staff Estudiantes Estructura Inscripción Disciplina Asistencia Mis cursos Archi…" at bounding box center [335, 264] width 671 height 727
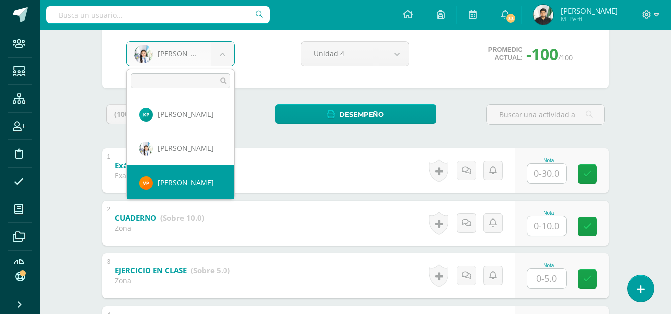
scroll to position [685, 0]
select select "28"
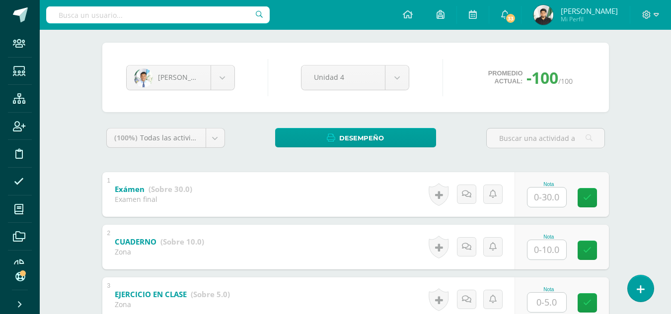
scroll to position [149, 0]
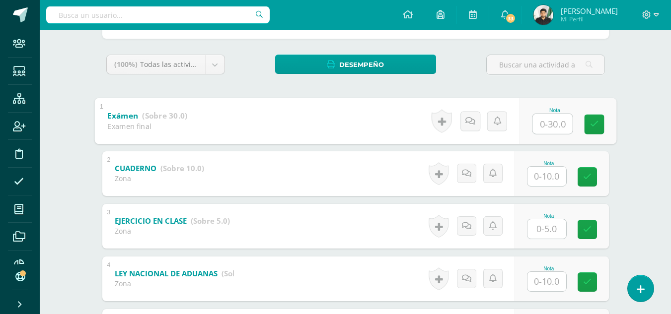
click at [540, 125] on input "text" at bounding box center [552, 124] width 40 height 20
type input "16"
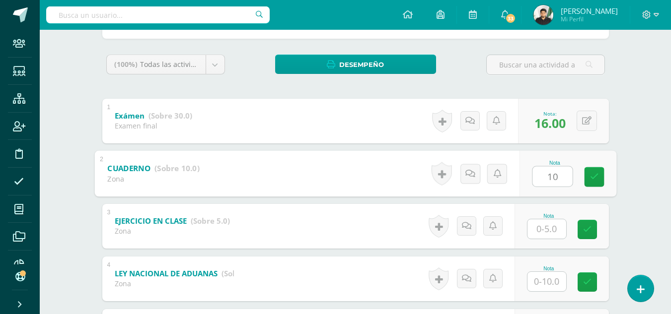
type input "10"
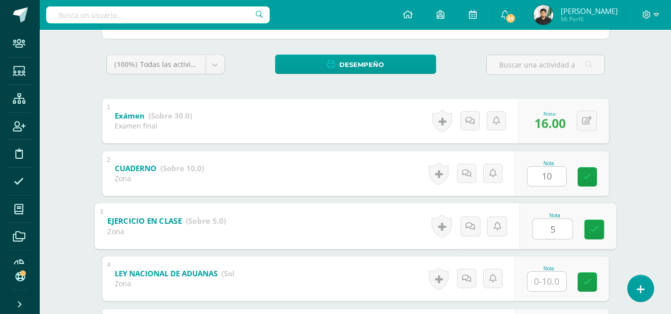
type input "5"
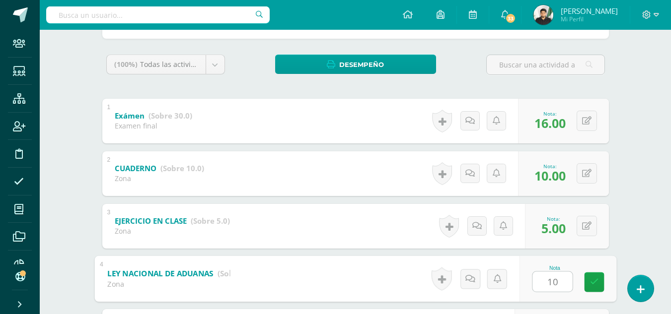
type input "10"
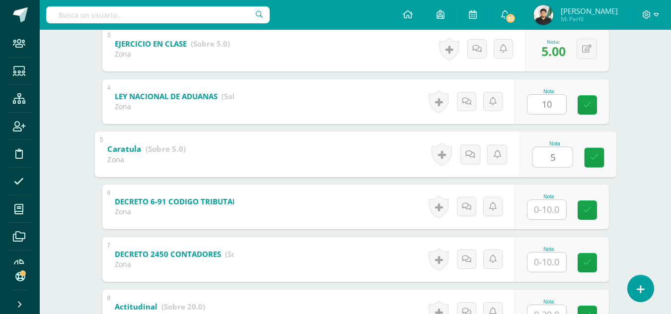
type input "5"
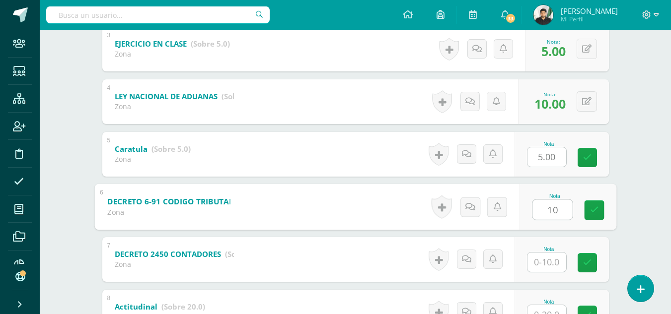
type input "10"
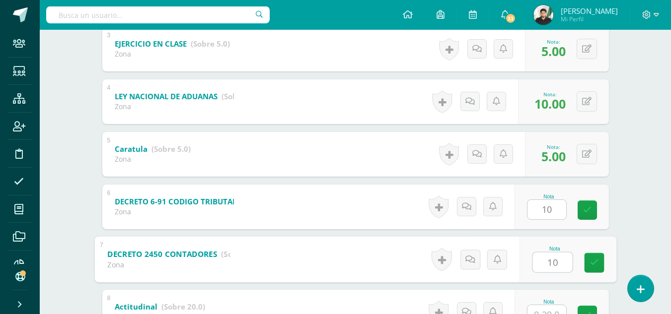
type input "10"
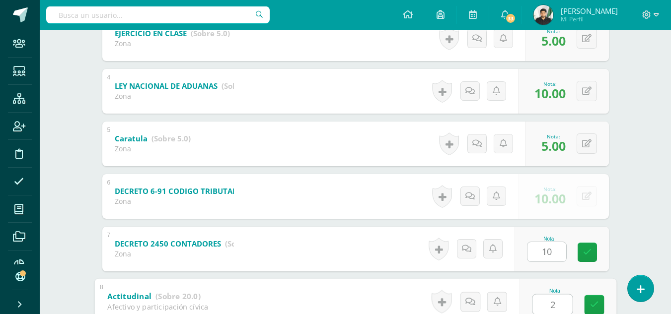
type input "20"
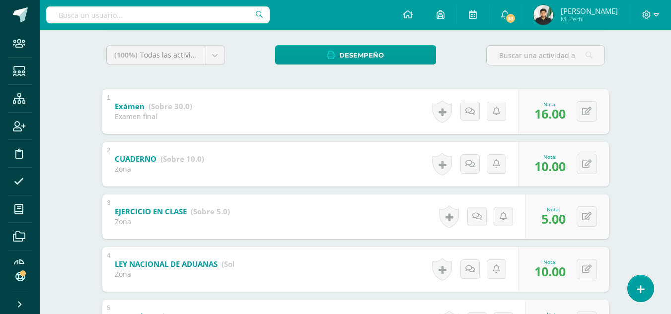
scroll to position [15, 0]
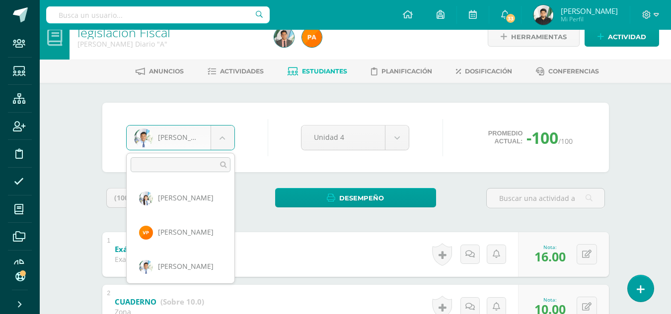
scroll to position [719, 0]
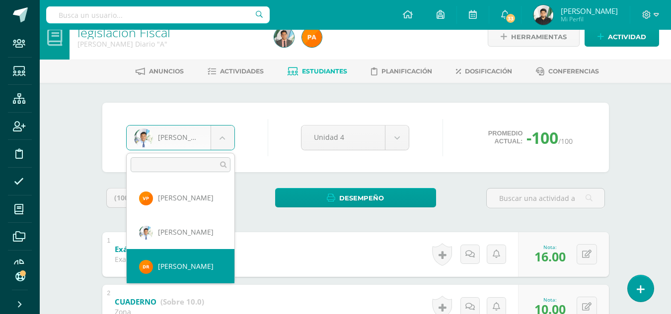
select select "8140"
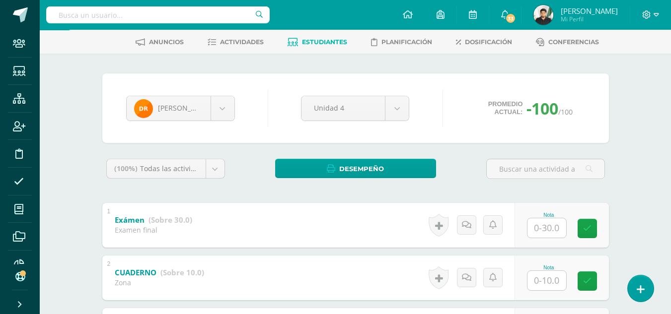
scroll to position [149, 0]
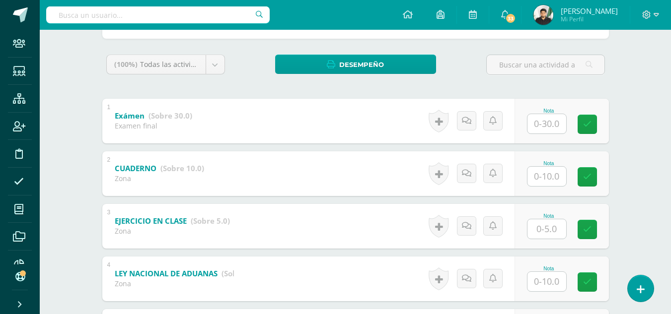
click at [543, 130] on input "text" at bounding box center [546, 123] width 39 height 19
type input "19"
type input "10"
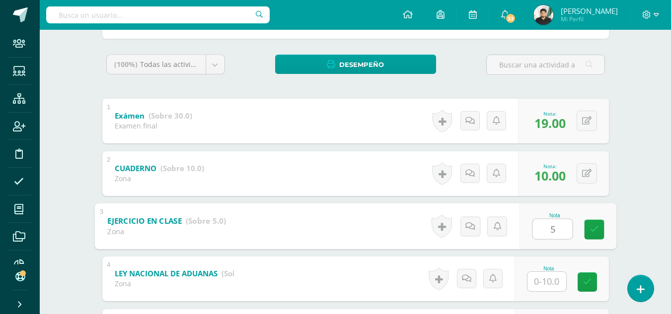
type input "5"
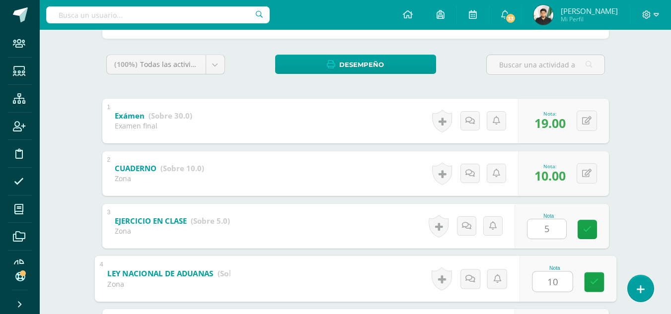
type input "10"
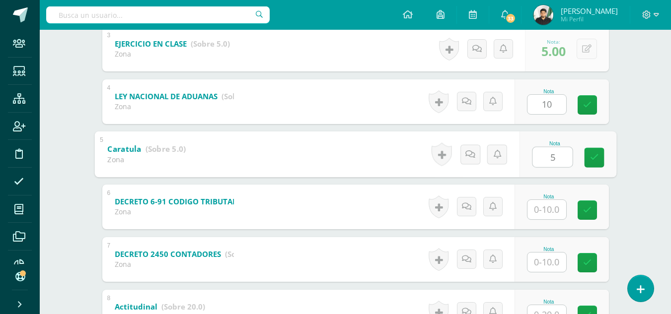
type input "5"
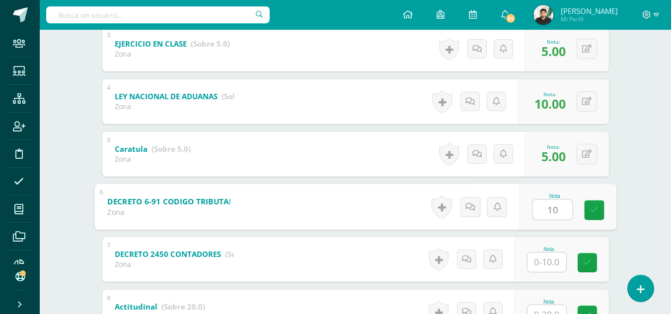
type input "10"
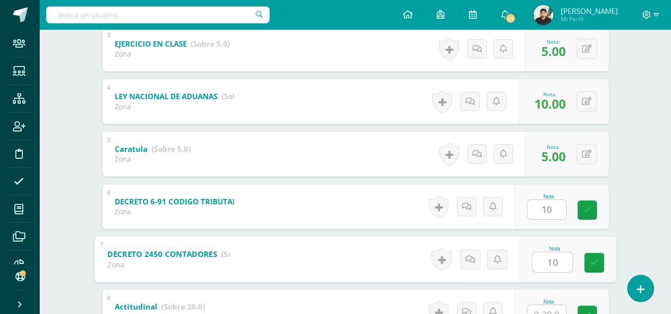
type input "10"
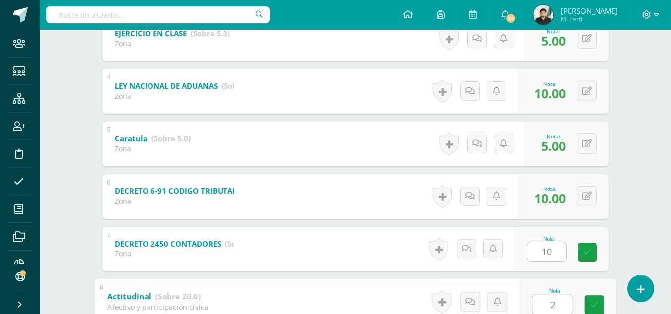
type input "20"
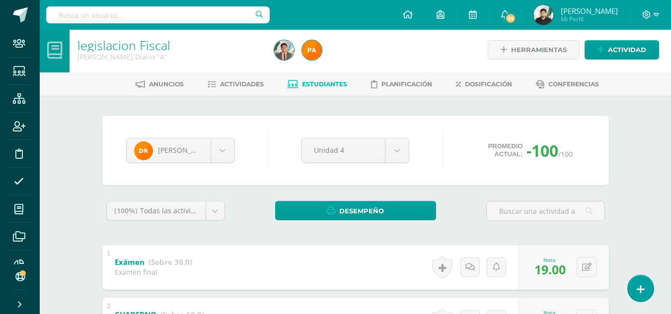
scroll to position [0, 0]
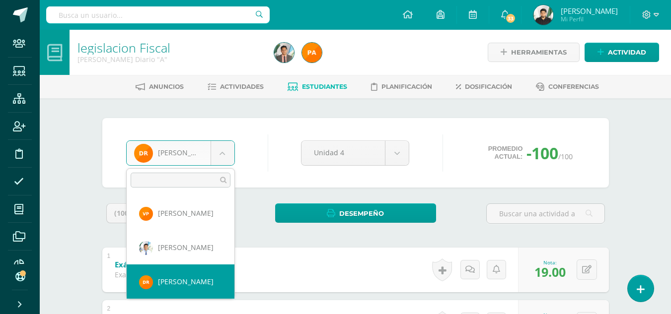
scroll to position [753, 0]
select select "8144"
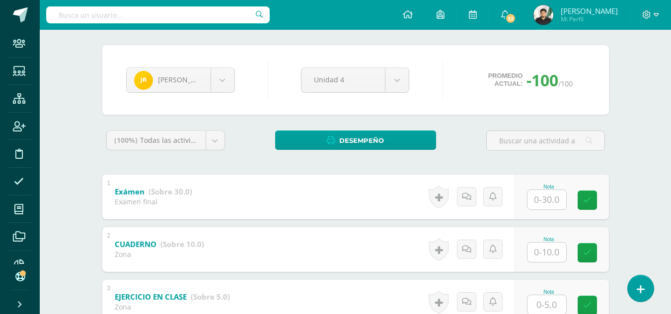
scroll to position [90, 0]
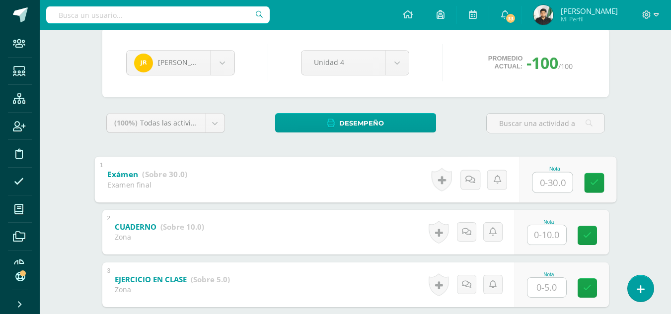
click at [549, 173] on input "text" at bounding box center [552, 182] width 40 height 20
type input "22"
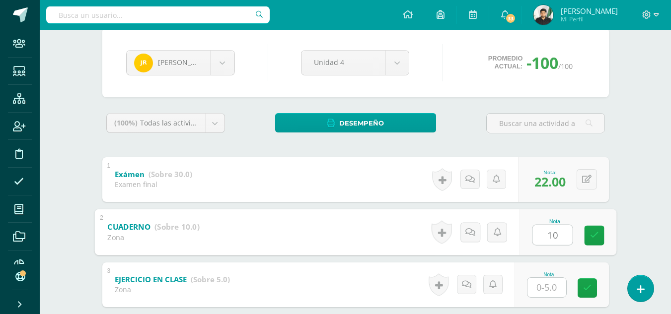
type input "10"
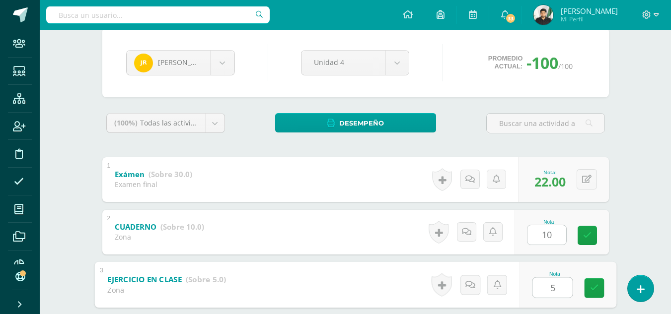
type input "5"
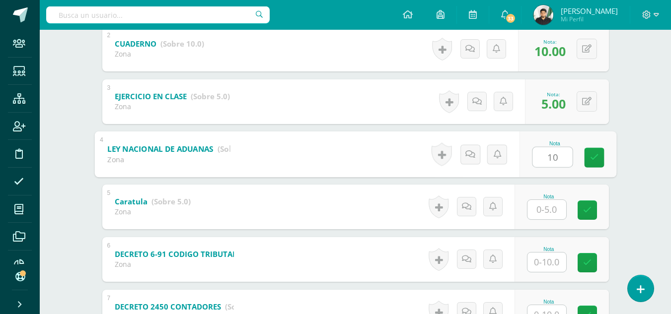
type input "10"
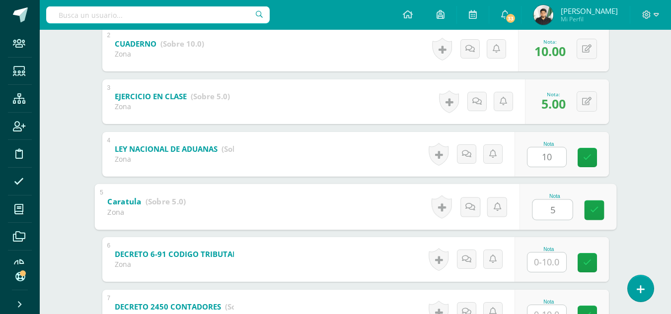
type input "5"
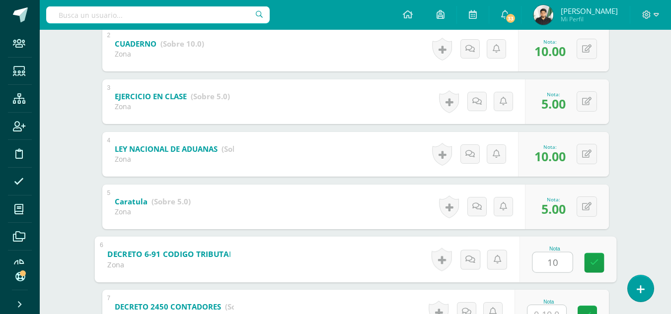
type input "10"
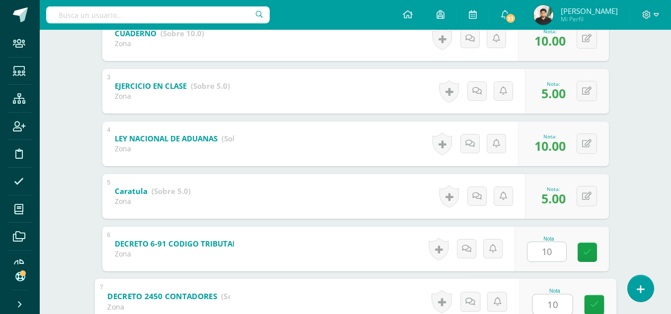
type input "10"
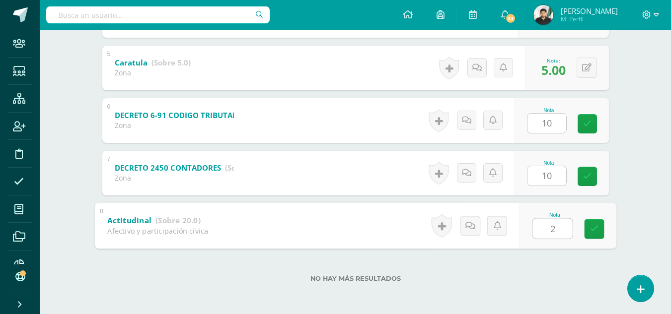
type input "20"
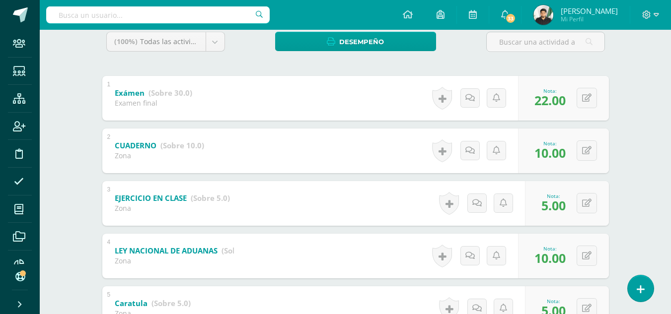
scroll to position [115, 0]
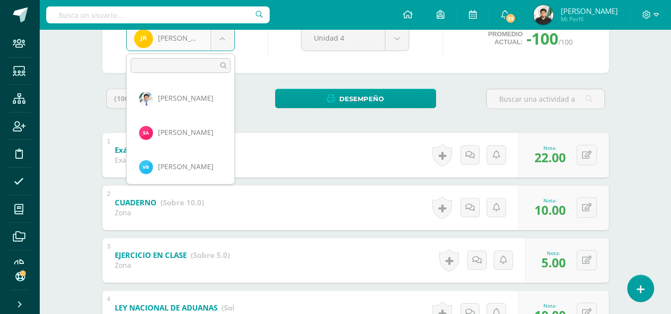
click at [231, 41] on body "Staff Estudiantes Estructura Inscripción Disciplina Asistencia Mis cursos Archi…" at bounding box center [335, 248] width 671 height 727
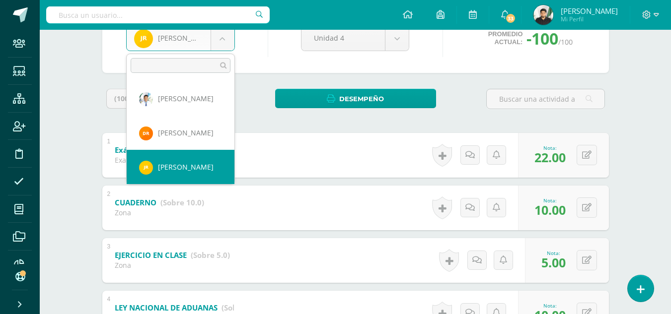
scroll to position [787, 0]
select select "8150"
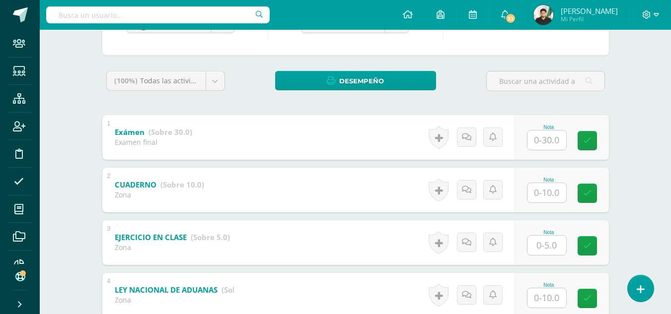
scroll to position [140, 0]
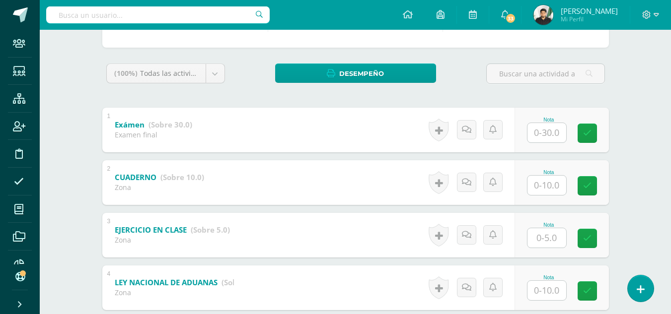
click at [541, 133] on input "text" at bounding box center [546, 132] width 39 height 19
type input "16"
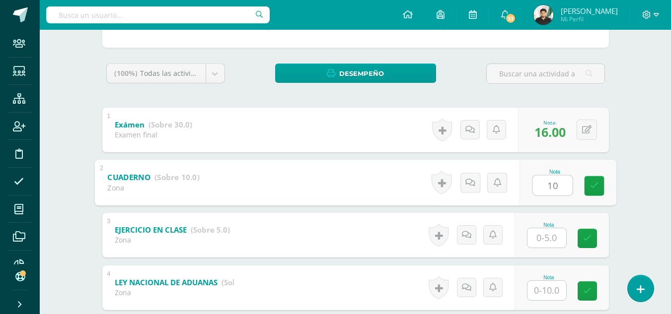
type input "10"
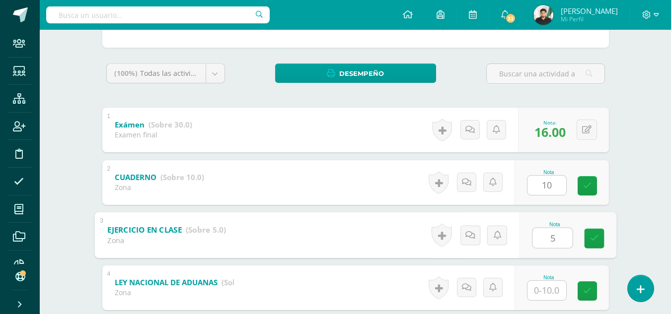
type input "5"
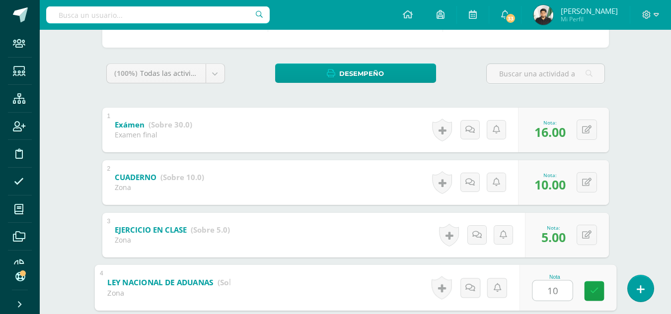
type input "10"
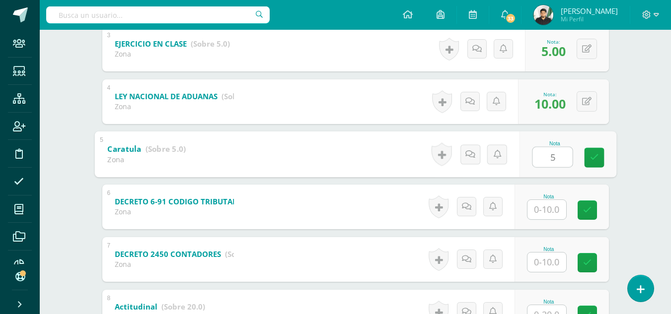
type input "5"
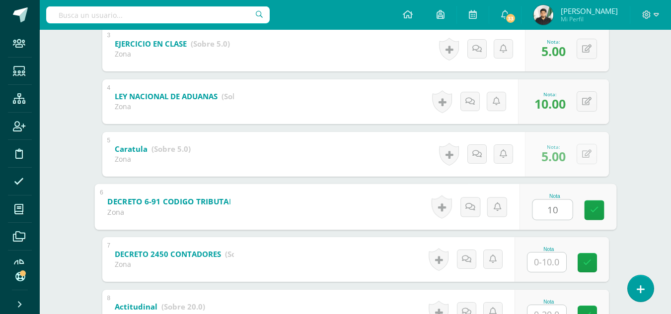
type input "10"
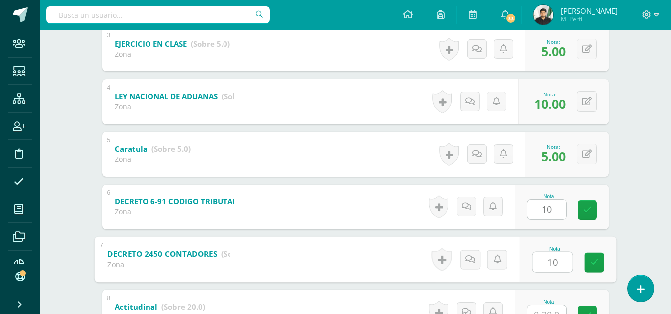
type input "10"
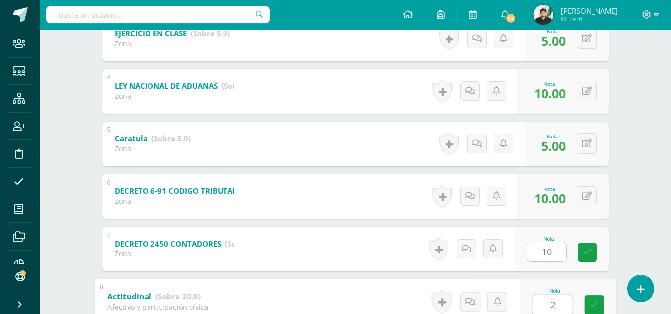
type input "20"
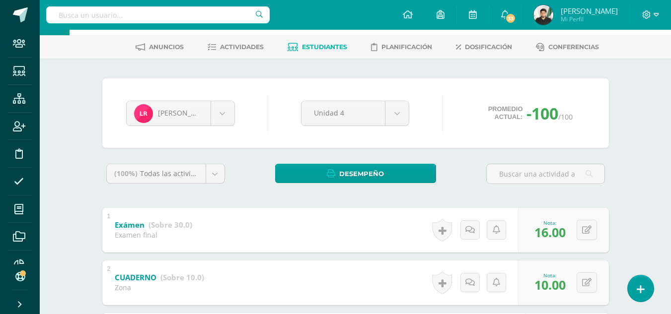
scroll to position [15, 0]
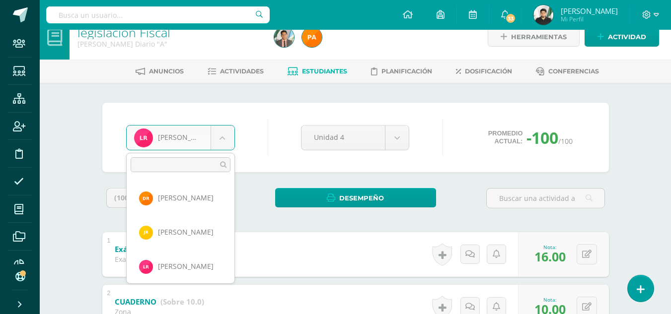
scroll to position [822, 0]
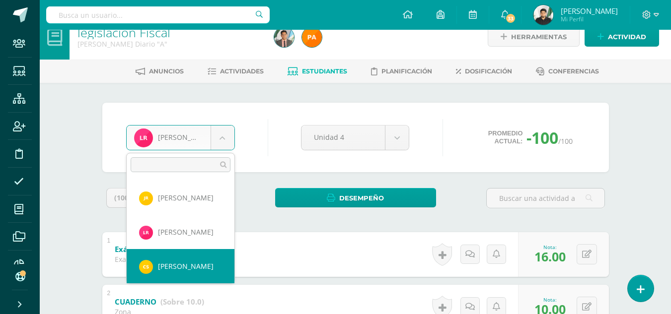
select select "8818"
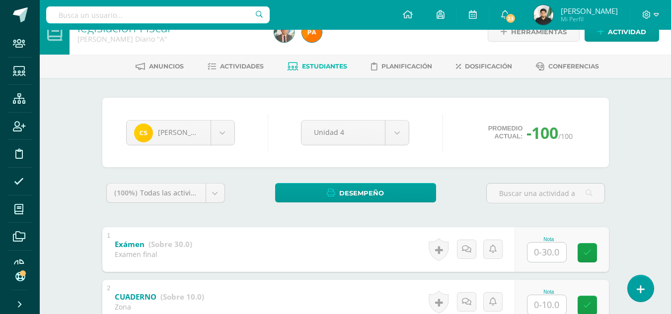
scroll to position [41, 0]
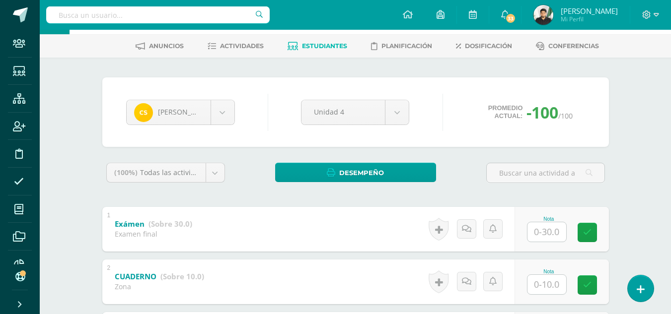
click at [546, 232] on input "text" at bounding box center [546, 231] width 39 height 19
type input "25"
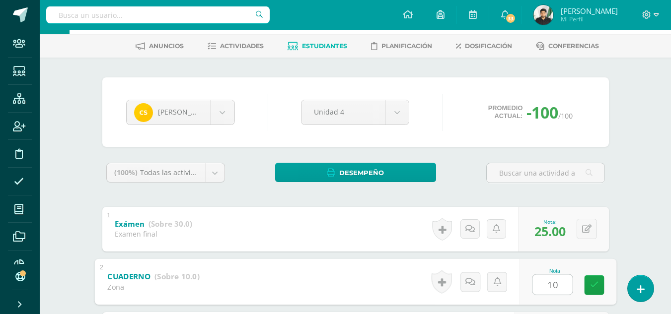
type input "10"
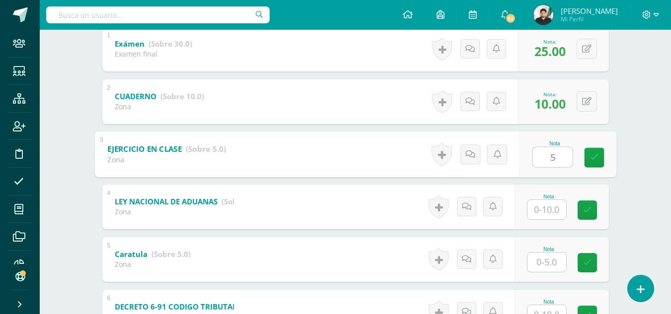
type input "5"
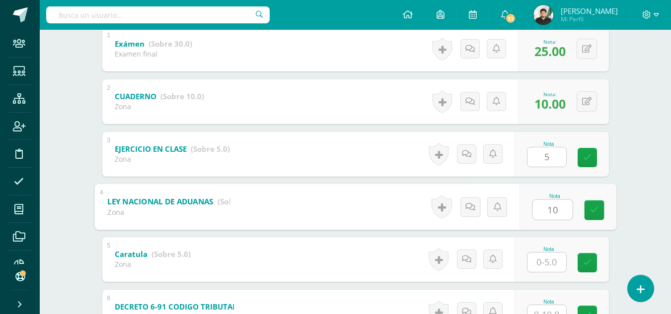
type input "10"
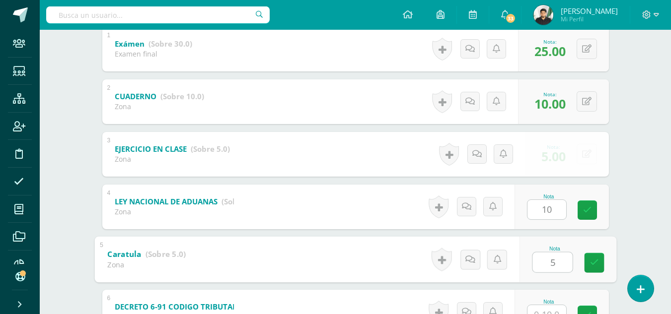
type input "5"
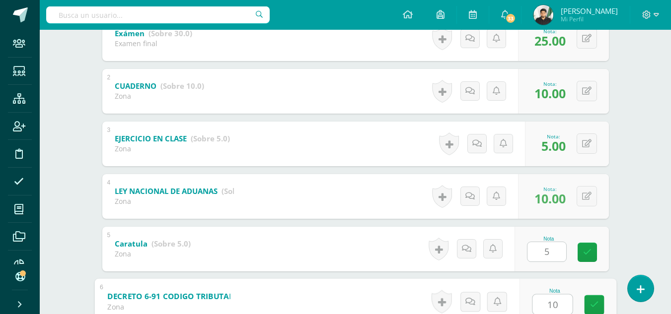
type input "10"
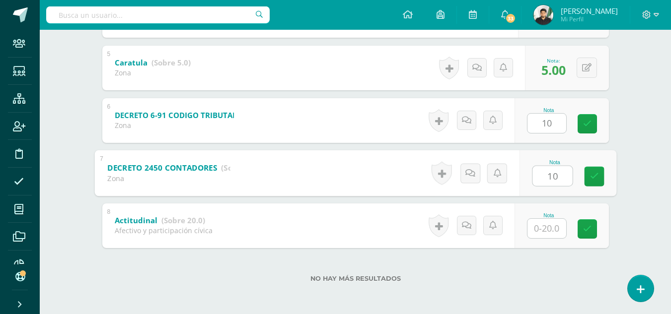
type input "10"
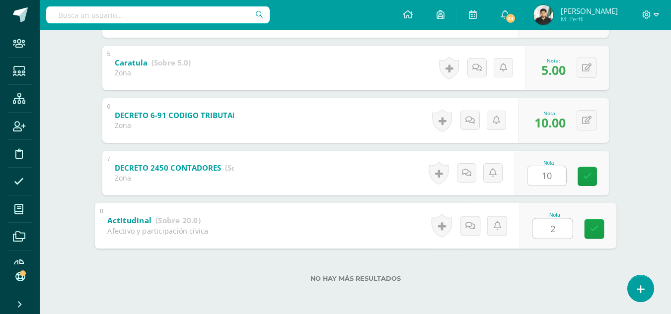
type input "20"
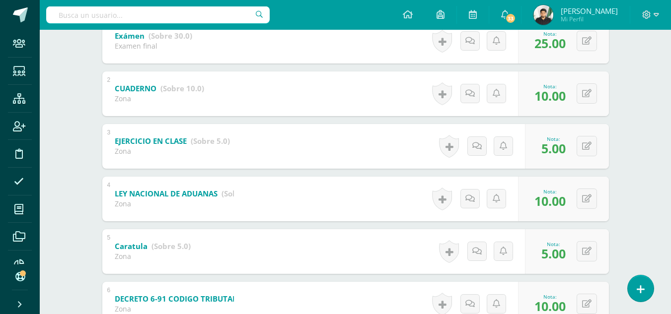
scroll to position [65, 0]
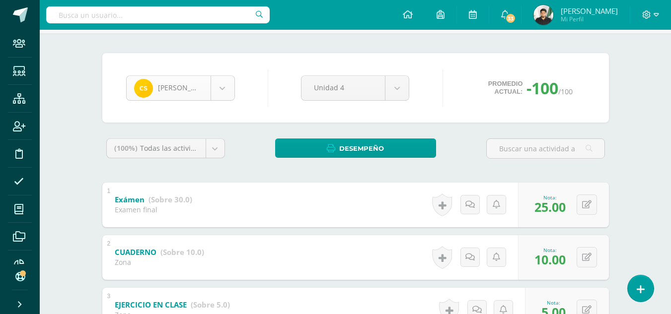
click at [215, 89] on body "Staff Estudiantes Estructura Inscripción Disciplina Asistencia Mis cursos Archi…" at bounding box center [335, 298] width 671 height 727
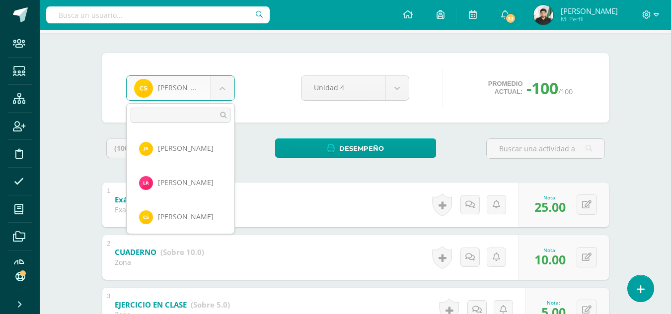
scroll to position [856, 0]
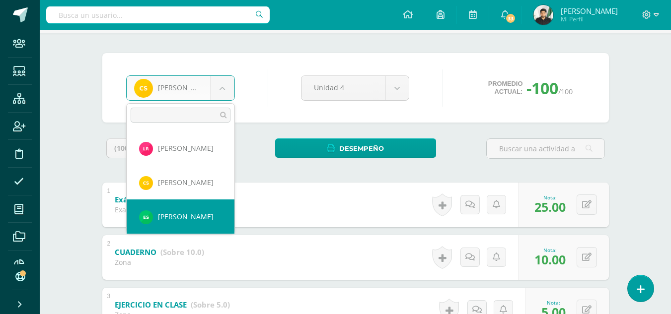
select select "8149"
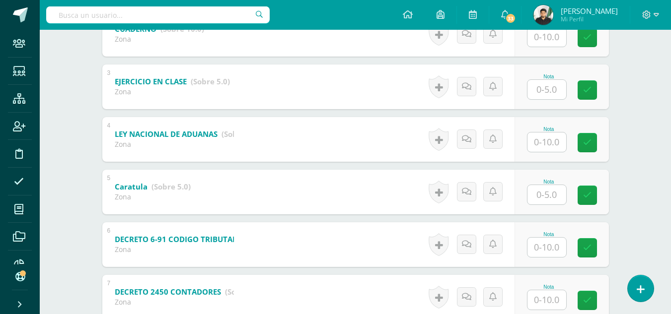
scroll to position [289, 0]
click at [553, 195] on input "text" at bounding box center [552, 194] width 40 height 20
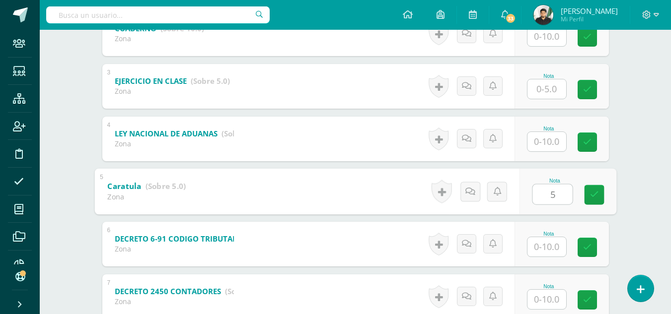
type input "5"
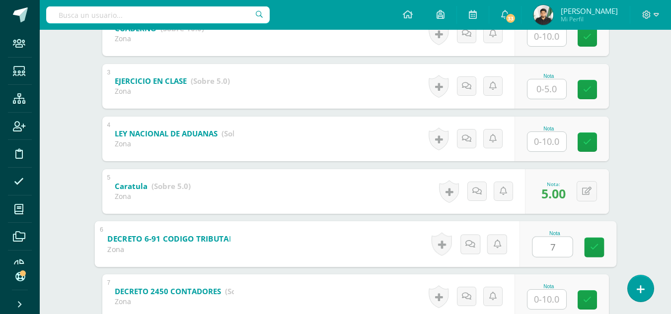
type input "7"
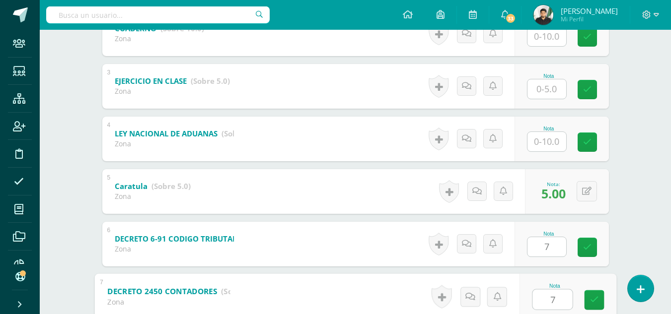
type input "7"
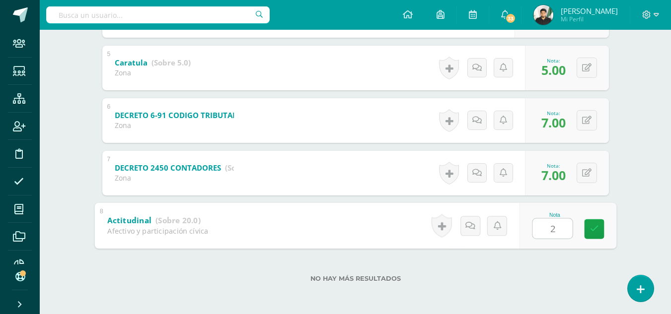
type input "20"
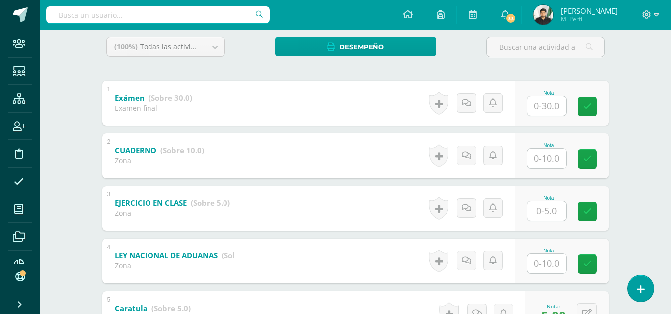
scroll to position [164, 0]
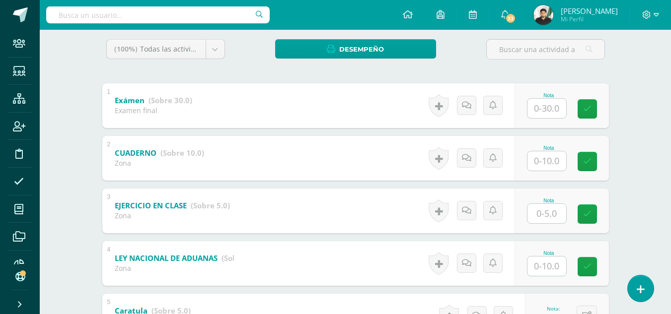
click at [553, 214] on input "text" at bounding box center [546, 213] width 39 height 19
type input "5"
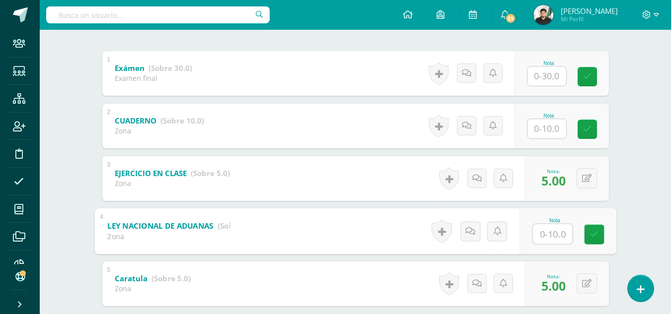
scroll to position [214, 0]
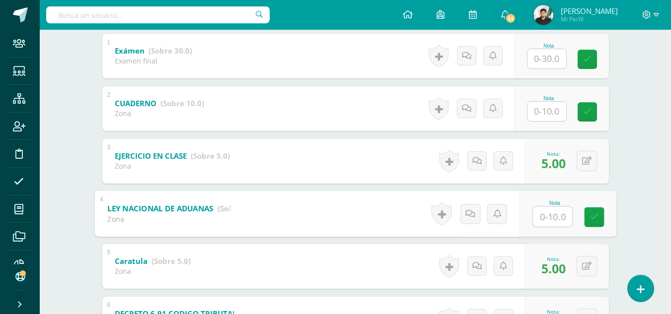
type input "8"
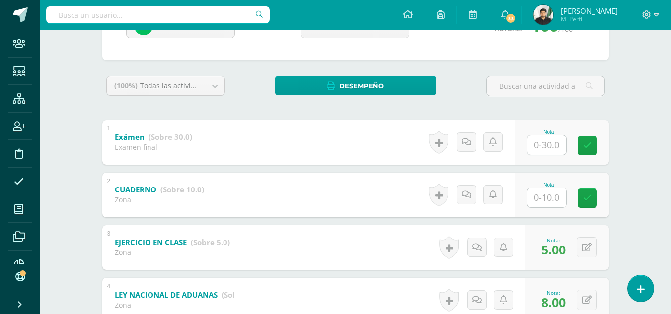
scroll to position [115, 0]
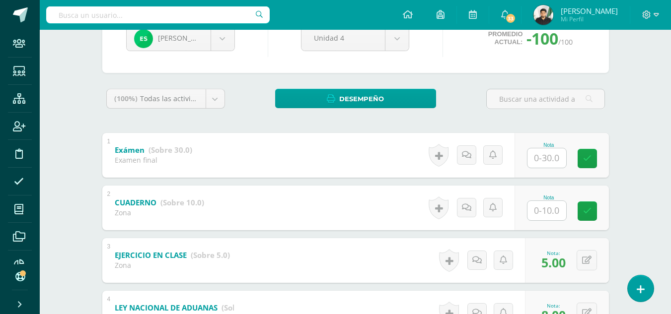
click at [552, 209] on input "text" at bounding box center [546, 210] width 39 height 19
type input "7"
click at [542, 159] on input "text" at bounding box center [546, 157] width 39 height 19
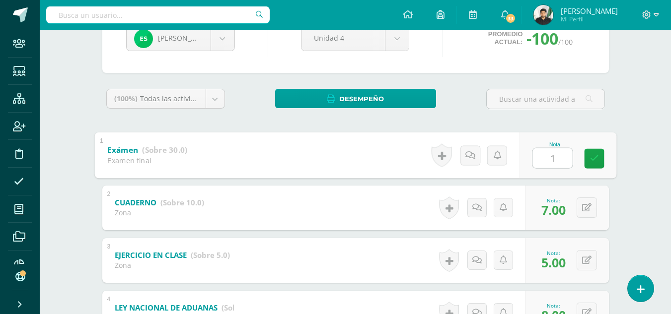
type input "14"
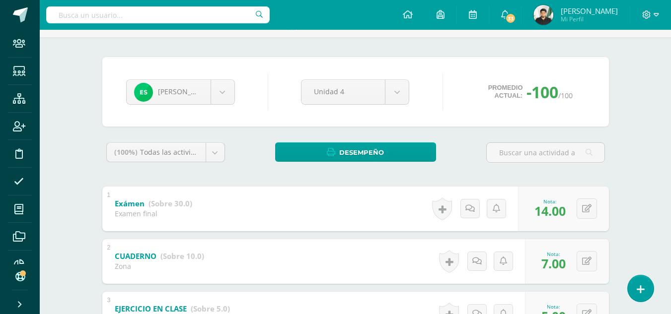
scroll to position [15, 0]
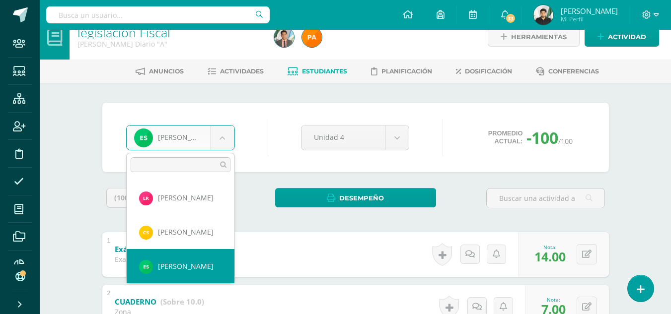
scroll to position [890, 0]
select select "8158"
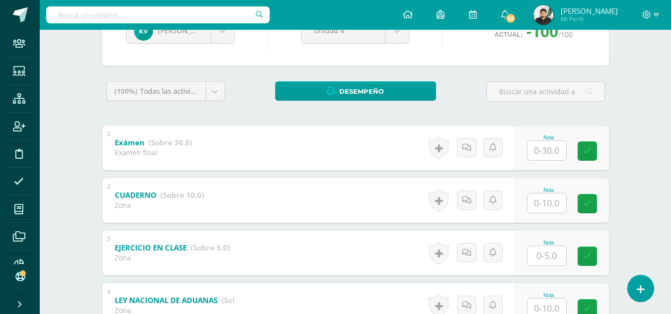
scroll to position [140, 0]
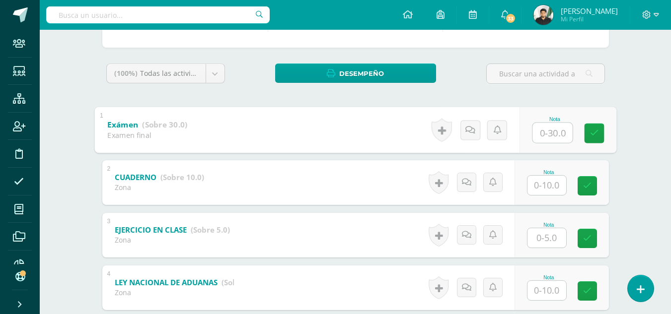
click at [542, 131] on input "text" at bounding box center [552, 133] width 40 height 20
type input "21"
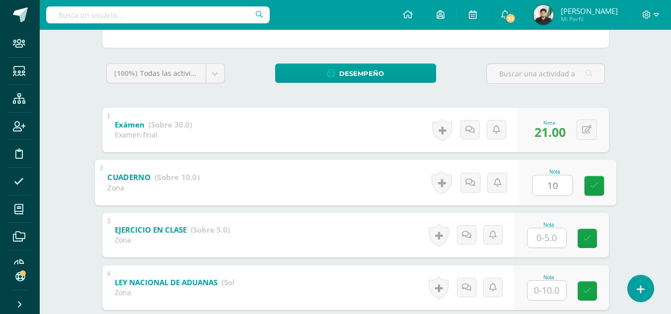
type input "10"
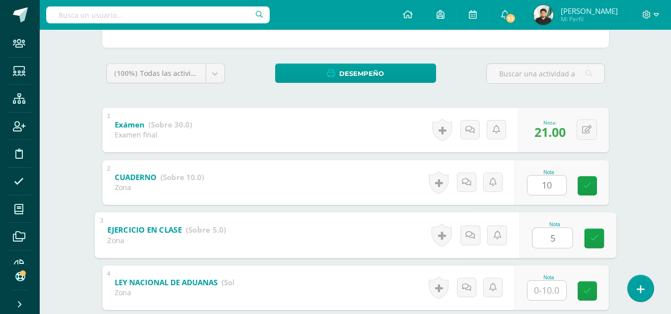
type input "5"
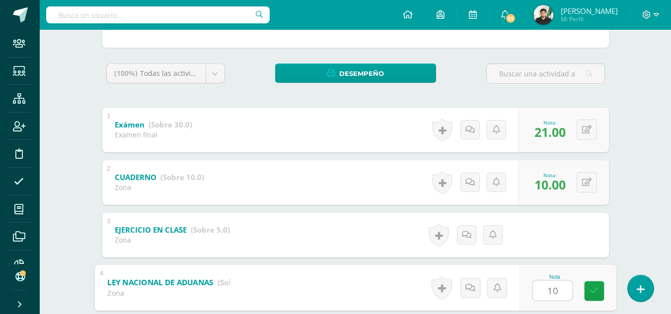
type input "10"
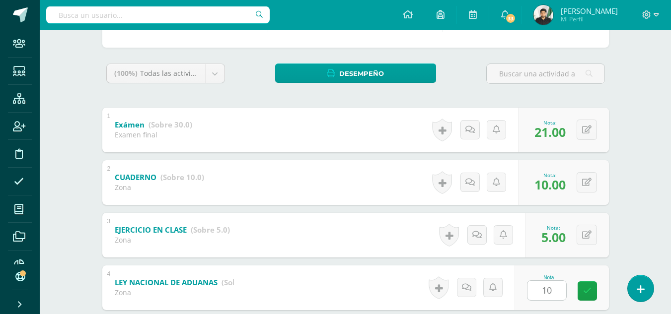
scroll to position [326, 0]
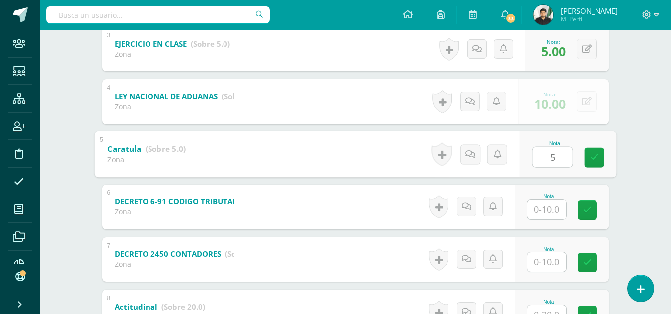
type input "5"
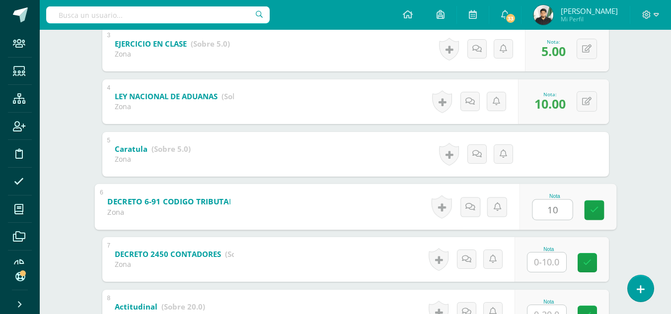
type input "10"
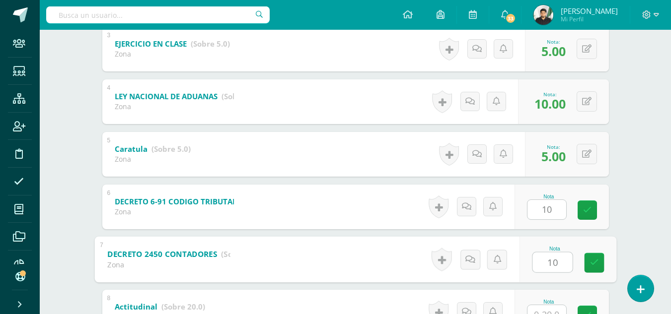
type input "10"
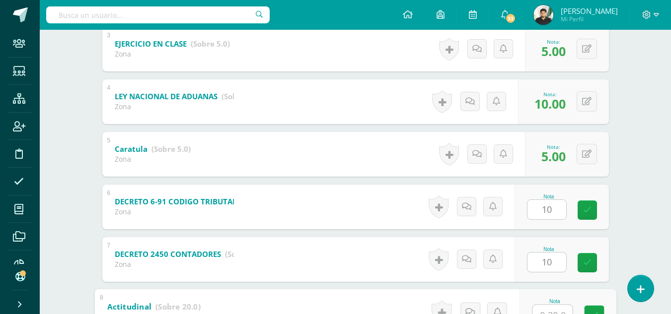
scroll to position [337, 0]
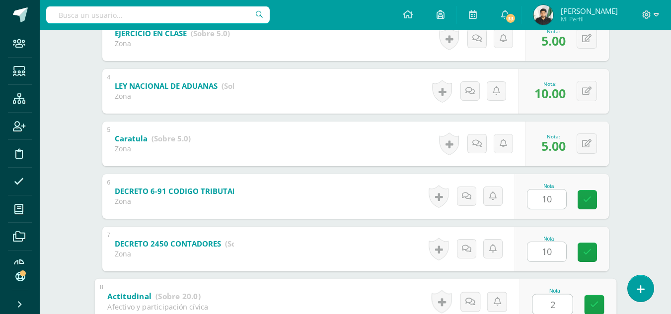
type input "20"
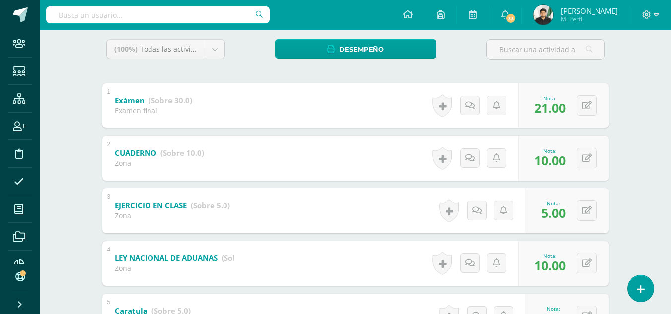
scroll to position [0, 0]
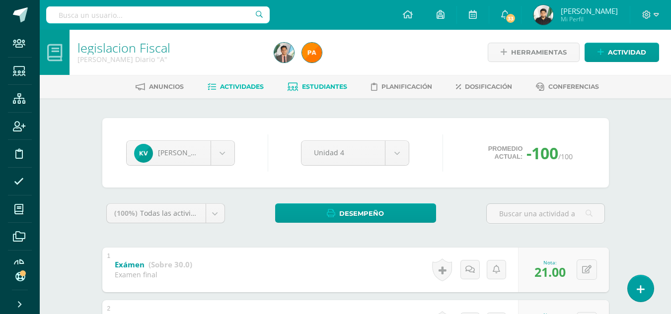
click at [227, 91] on link "Actividades" at bounding box center [236, 87] width 56 height 16
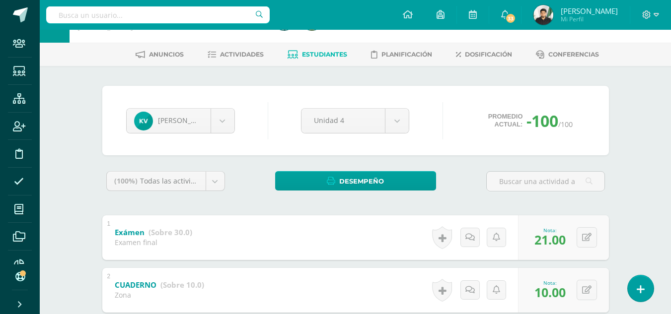
scroll to position [50, 0]
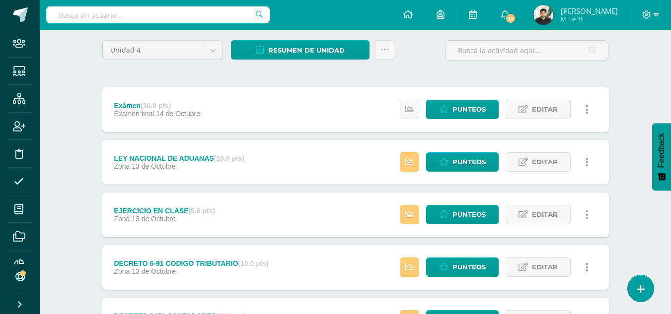
scroll to position [99, 0]
